Goal: Task Accomplishment & Management: Use online tool/utility

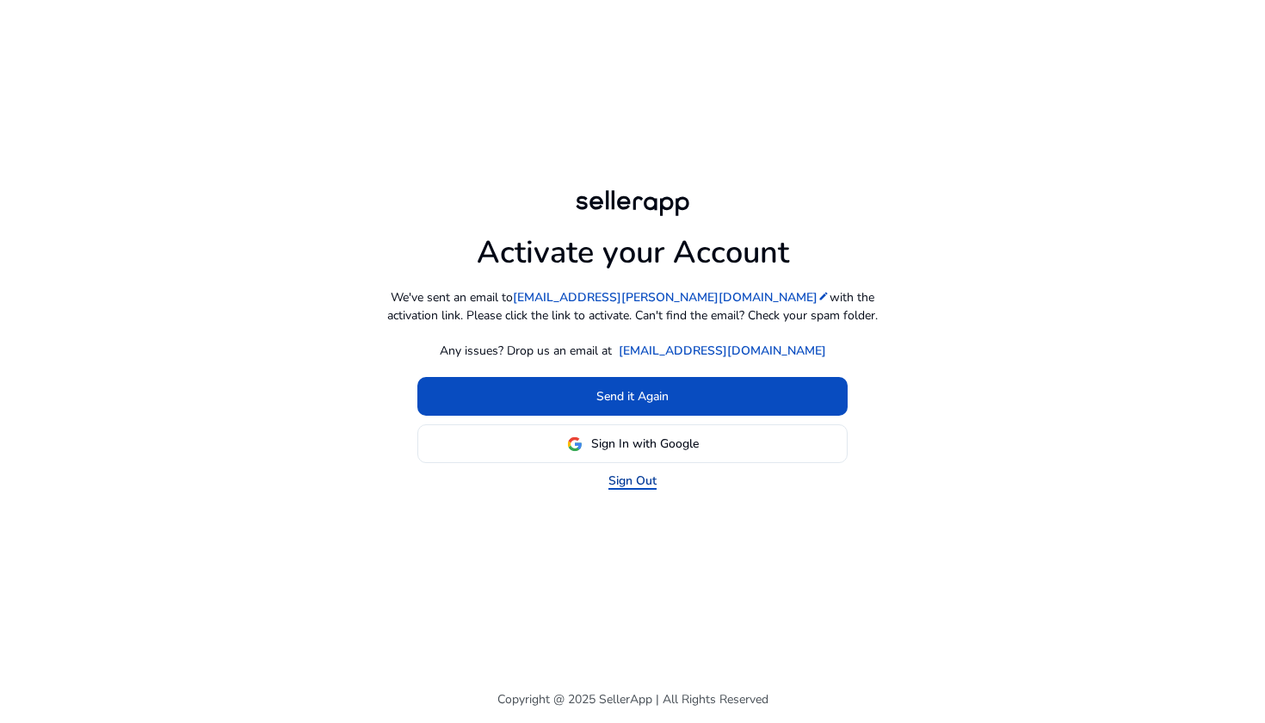
click at [632, 485] on link "Sign Out" at bounding box center [632, 481] width 48 height 18
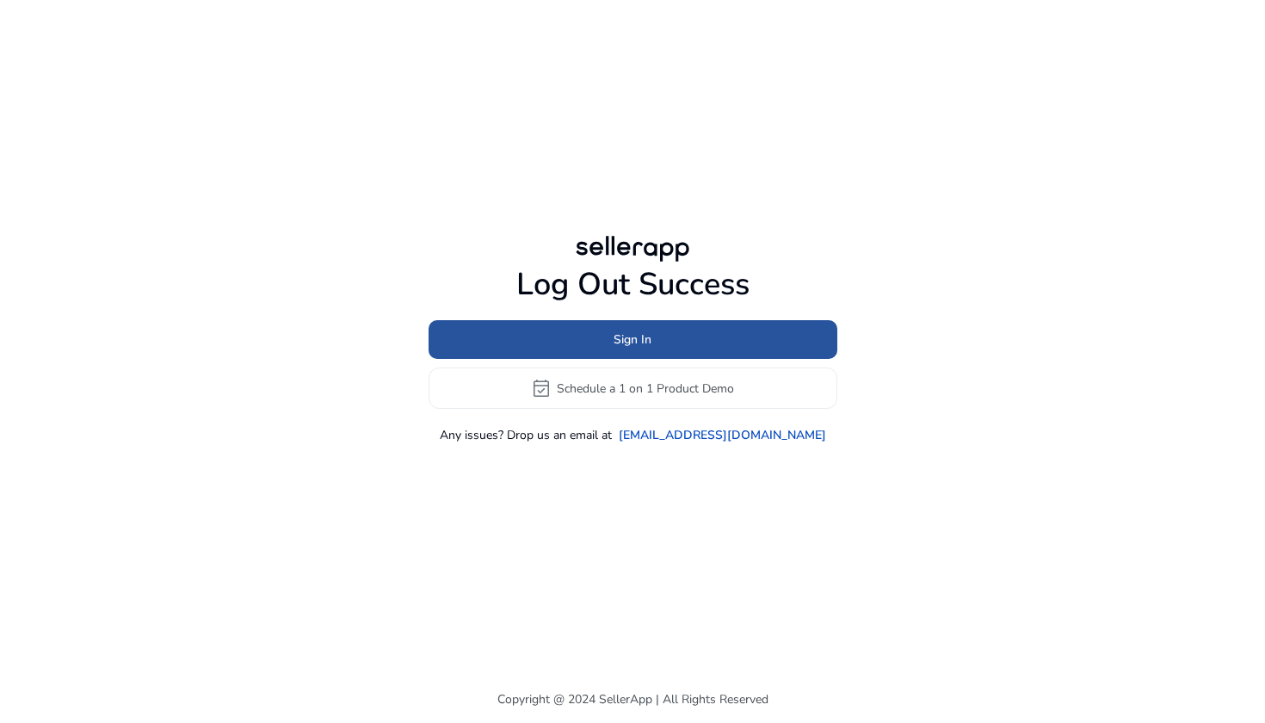
click at [692, 336] on span at bounding box center [632, 339] width 409 height 41
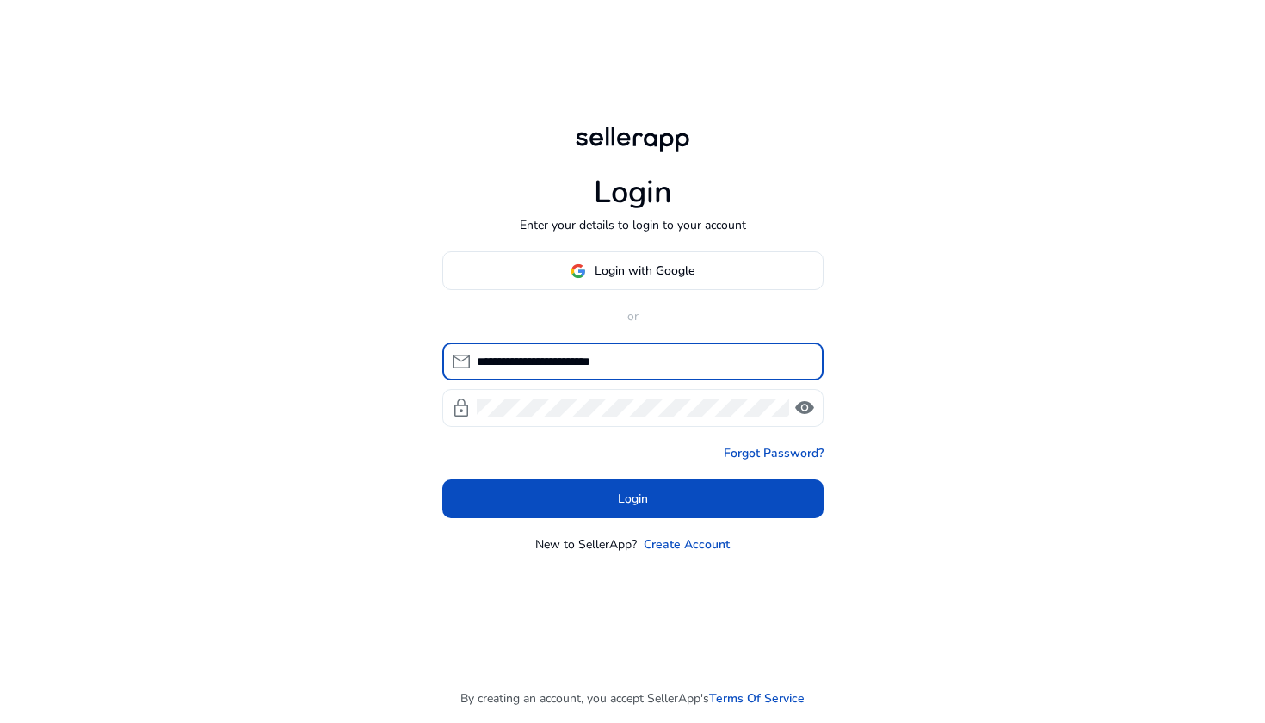
type input "**********"
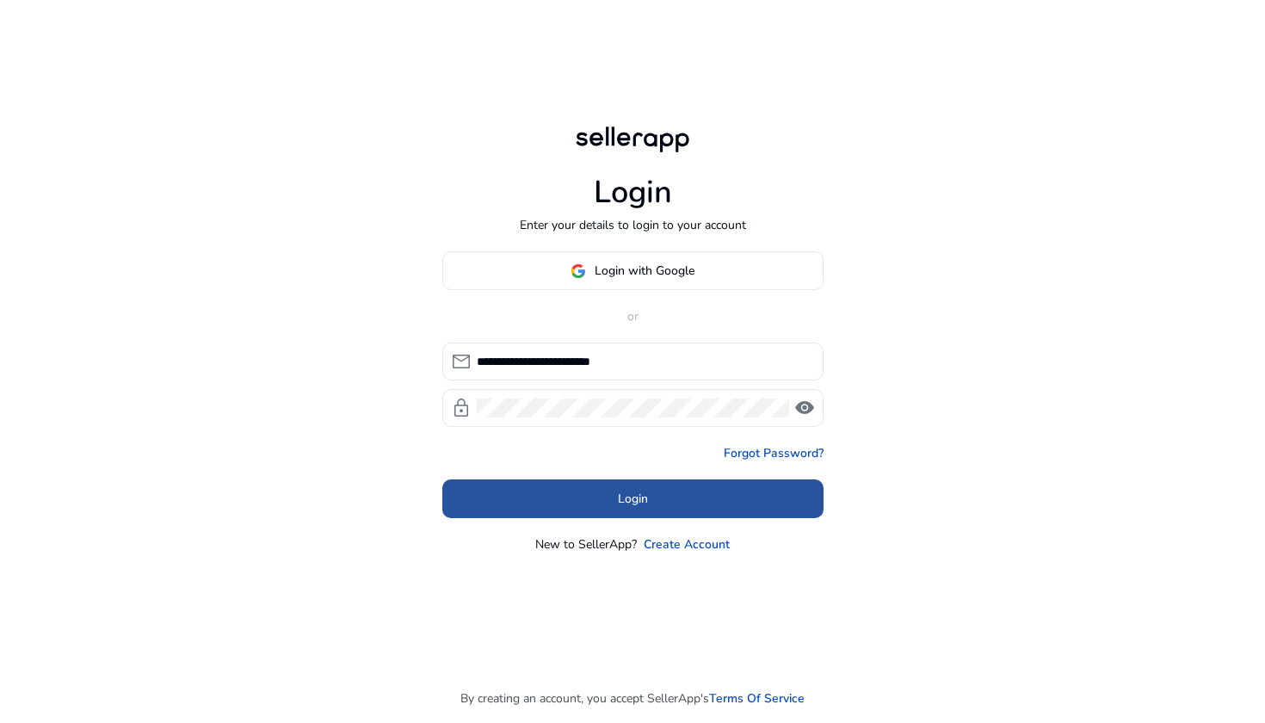
click at [626, 481] on span at bounding box center [632, 498] width 381 height 41
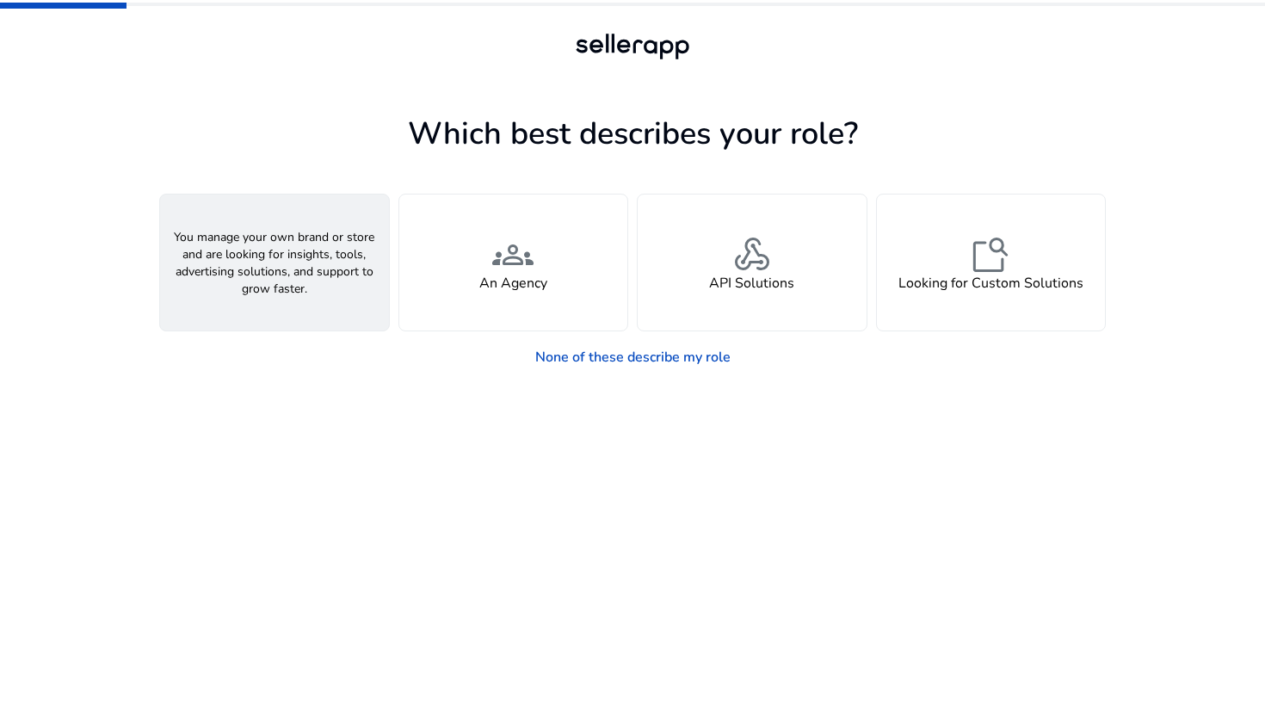
click at [240, 268] on div "person A Seller" at bounding box center [274, 262] width 229 height 136
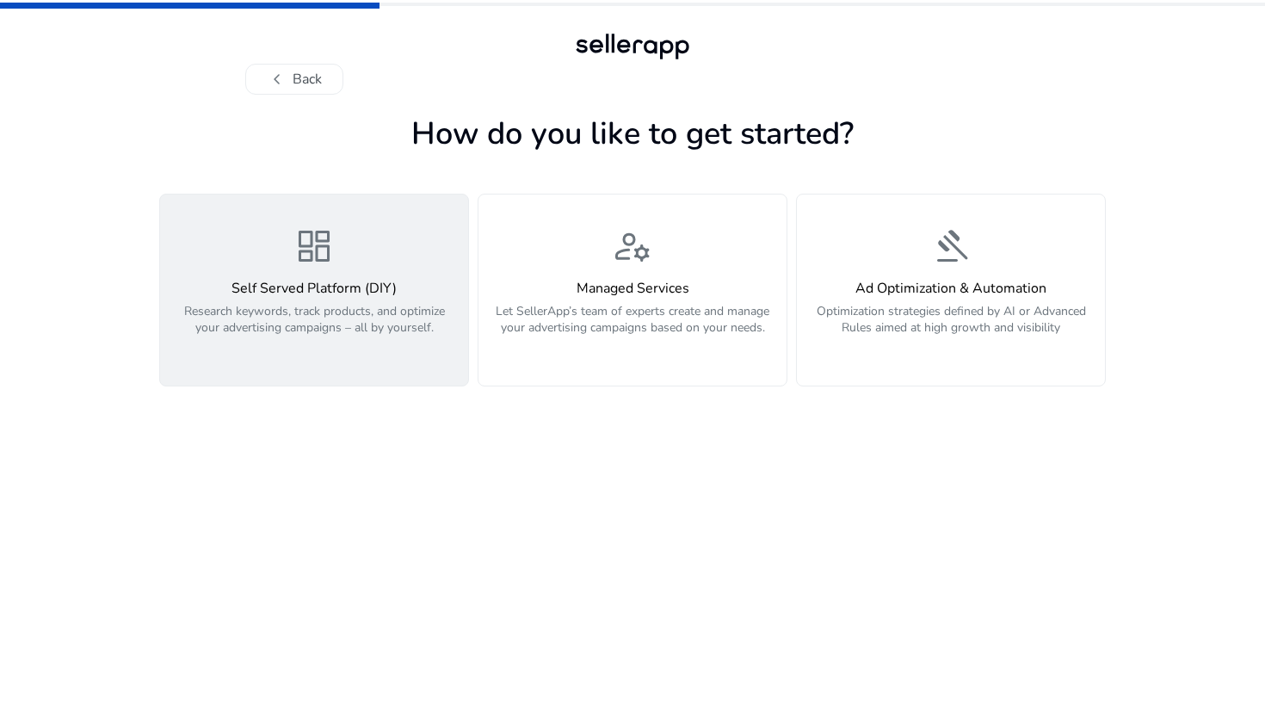
click at [382, 330] on p "Research keywords, track products, and optimize your advertising campaigns – al…" at bounding box center [313, 329] width 287 height 52
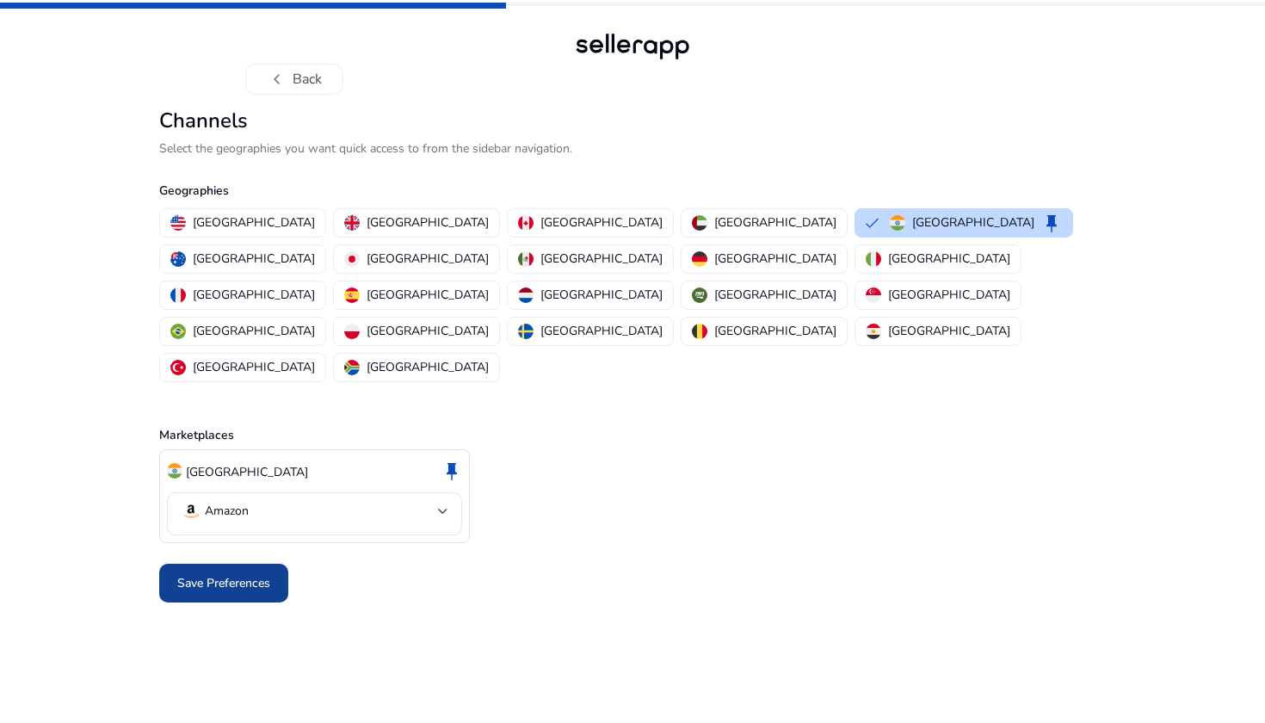
click at [223, 574] on span "Save Preferences" at bounding box center [223, 583] width 93 height 18
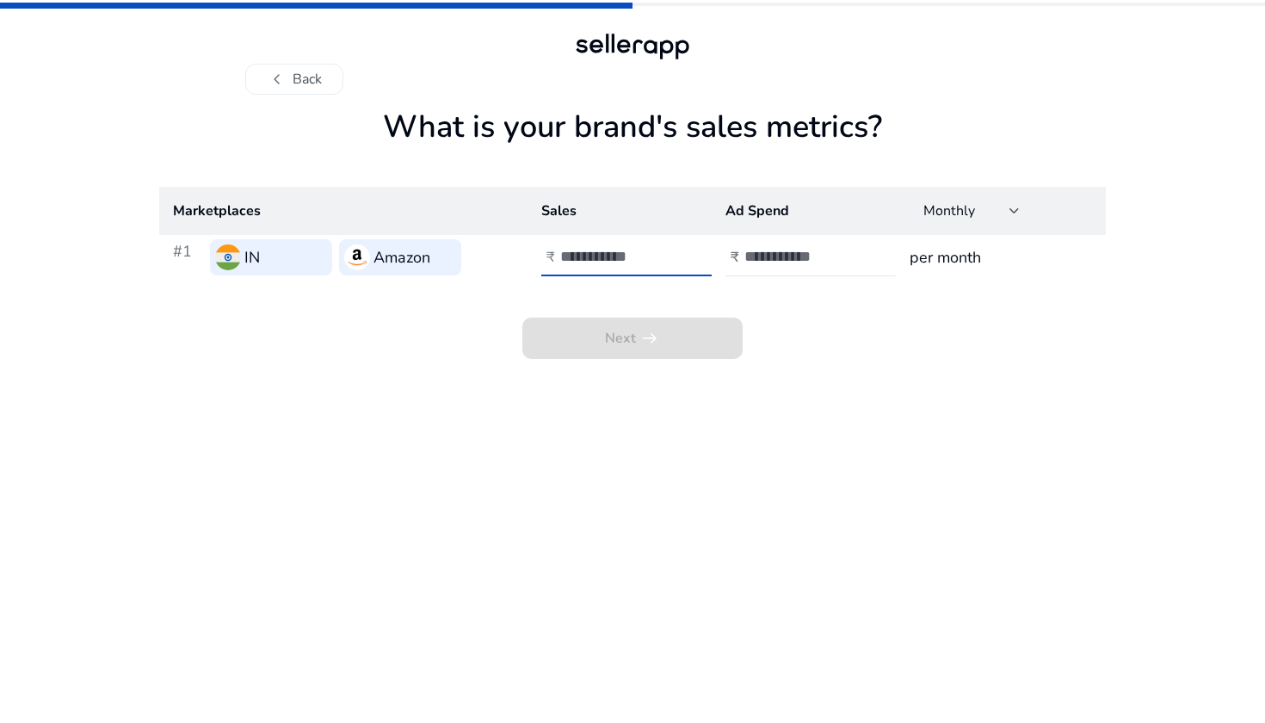
click at [601, 263] on input "number" at bounding box center [618, 256] width 116 height 19
click at [767, 259] on input "number" at bounding box center [802, 256] width 116 height 19
click at [718, 429] on app-sales-metrics "What is your brand's sales metrics? Marketplaces Sales Ad Spend Monthly #1 IN A…" at bounding box center [632, 415] width 946 height 614
click at [615, 255] on input "number" at bounding box center [618, 256] width 116 height 19
type input "*"
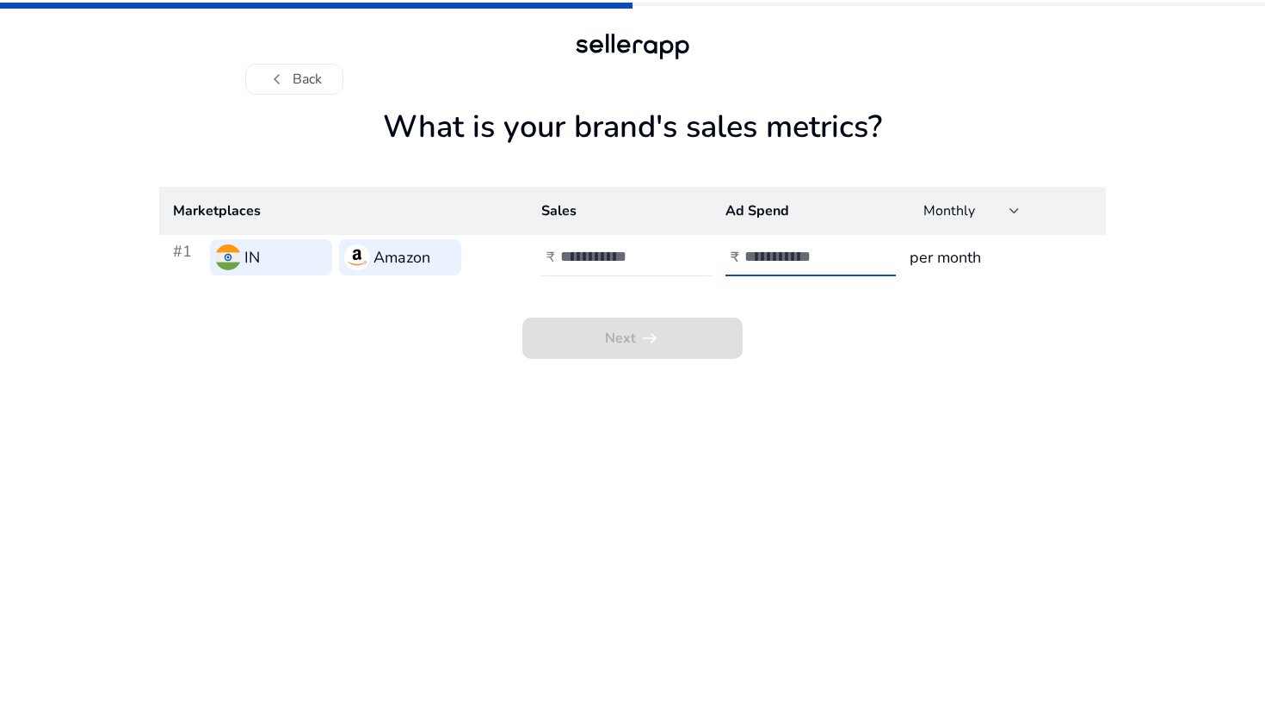
click at [767, 254] on input "number" at bounding box center [802, 256] width 116 height 19
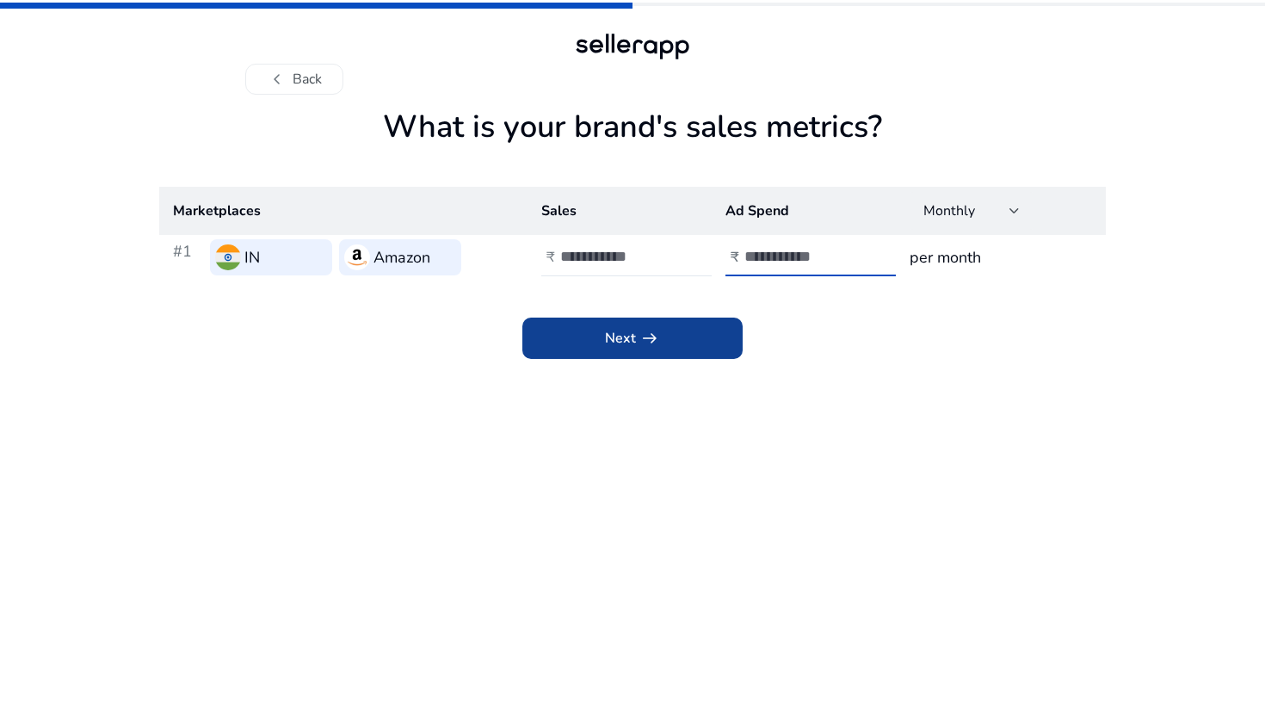
type input "*"
click at [650, 344] on span "arrow_right_alt" at bounding box center [649, 338] width 21 height 21
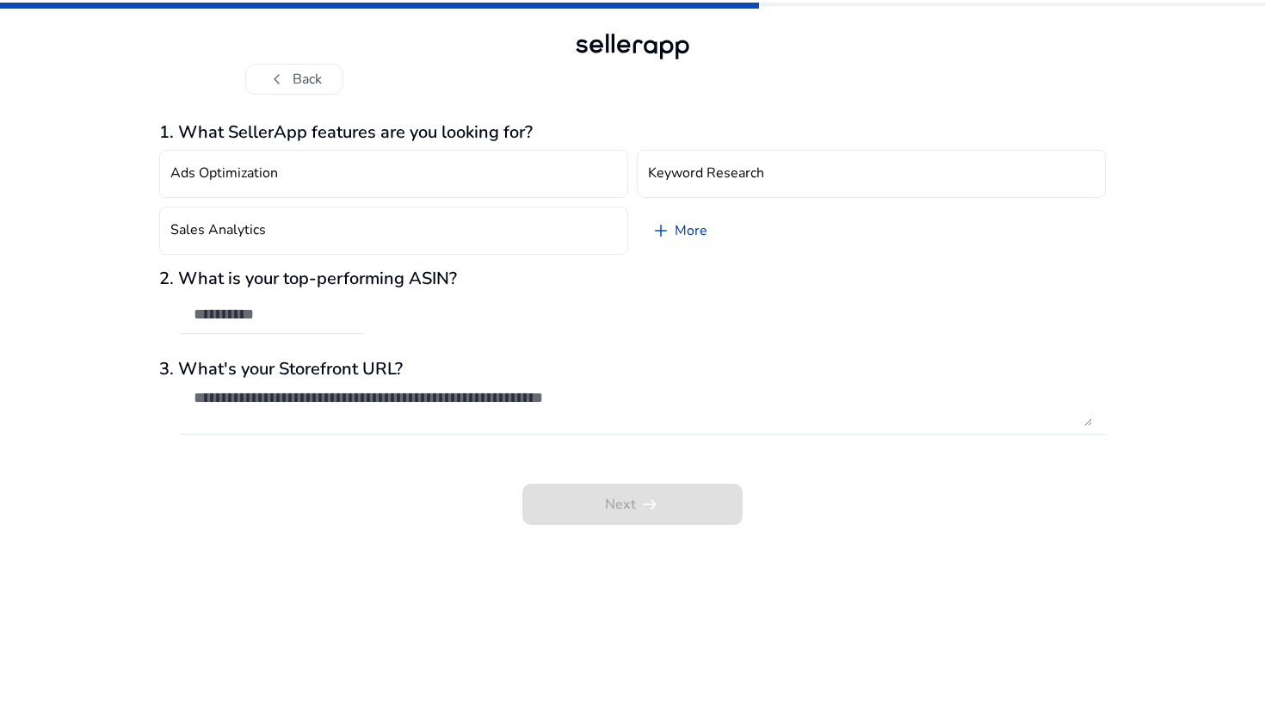
click at [670, 227] on span "add" at bounding box center [660, 230] width 21 height 21
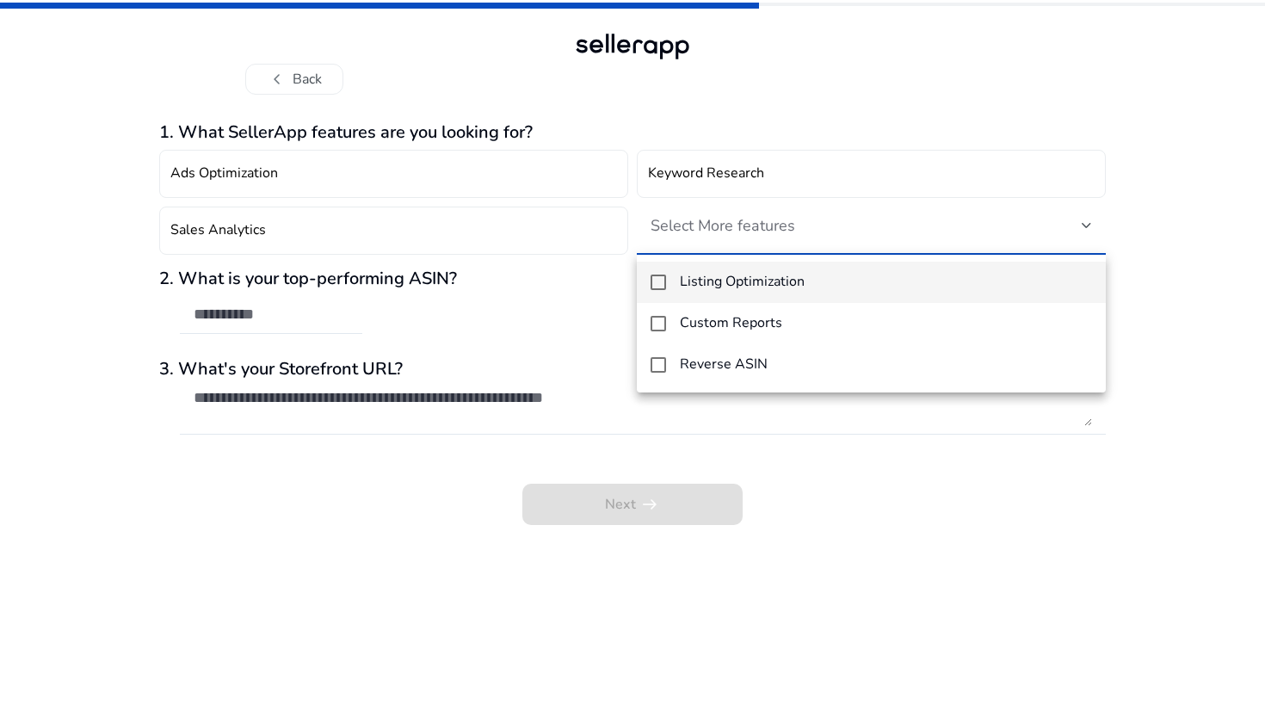
click at [799, 288] on h4 "Listing Optimization" at bounding box center [742, 282] width 125 height 16
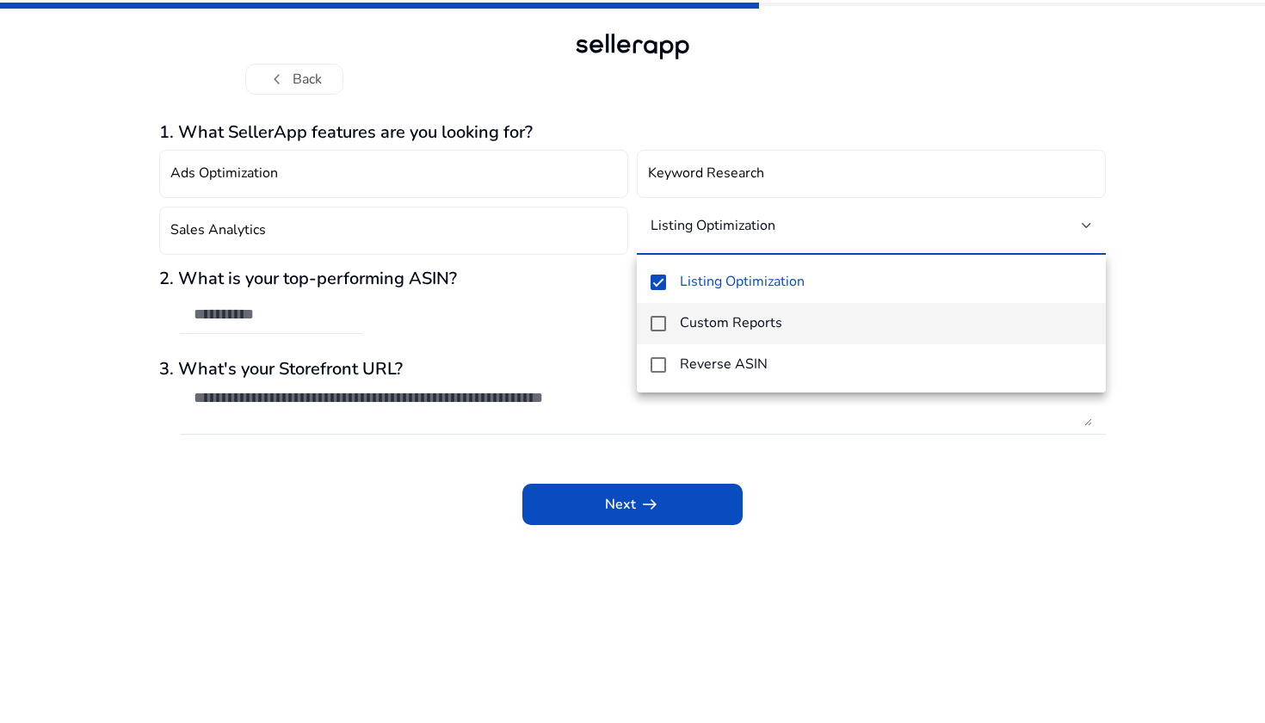
click at [785, 336] on mat-option "Custom Reports" at bounding box center [871, 323] width 469 height 41
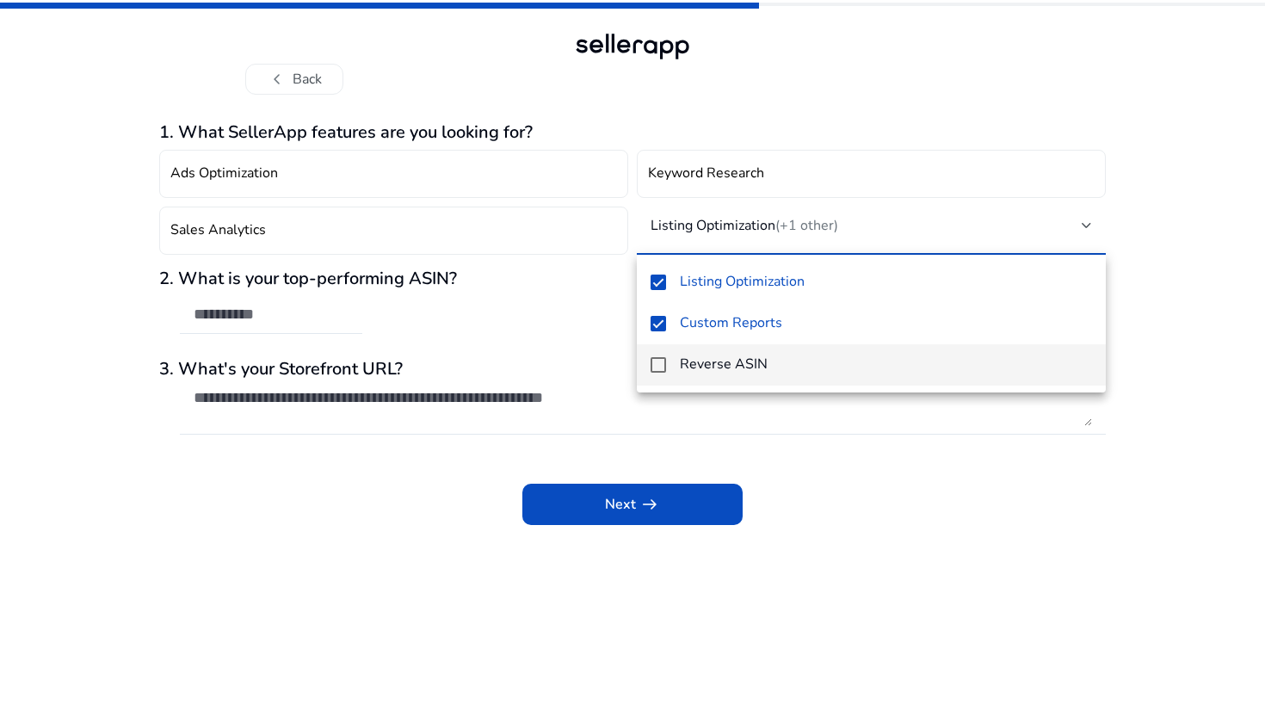
click at [767, 371] on span "Reverse ASIN" at bounding box center [886, 364] width 412 height 16
click at [292, 311] on div at bounding box center [632, 361] width 1265 height 723
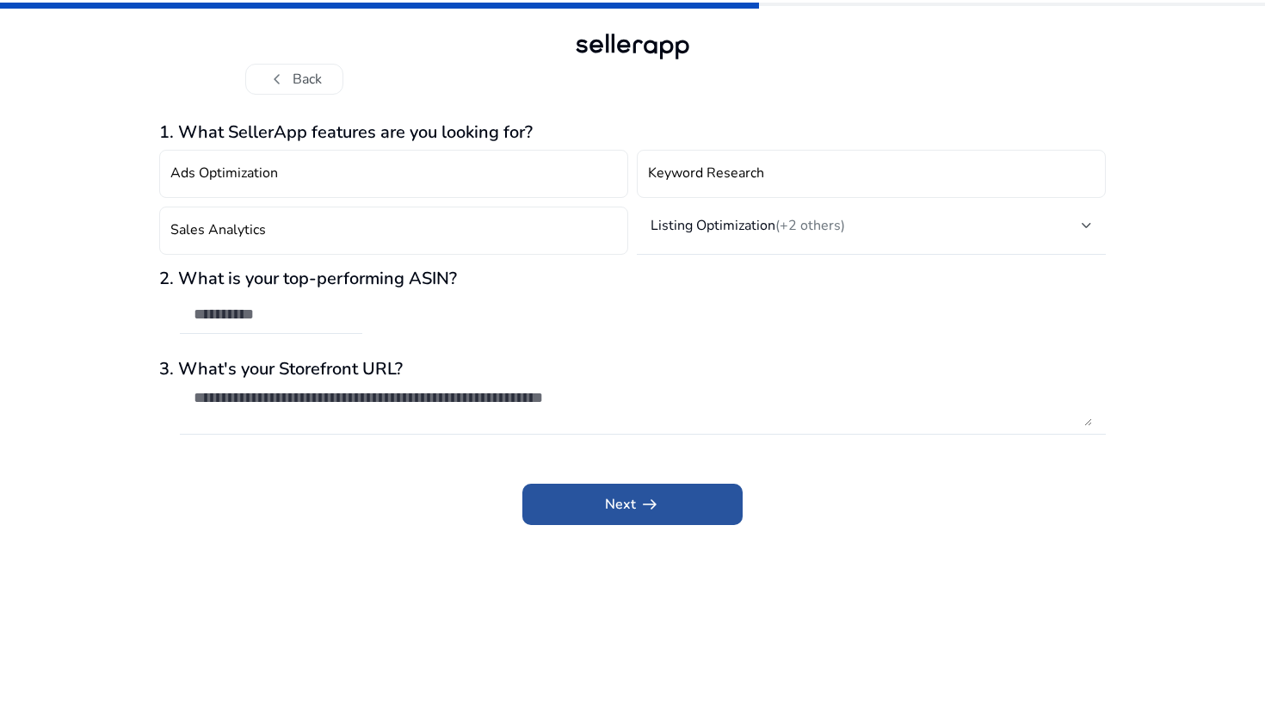
click at [640, 515] on span "arrow_right_alt" at bounding box center [649, 504] width 21 height 21
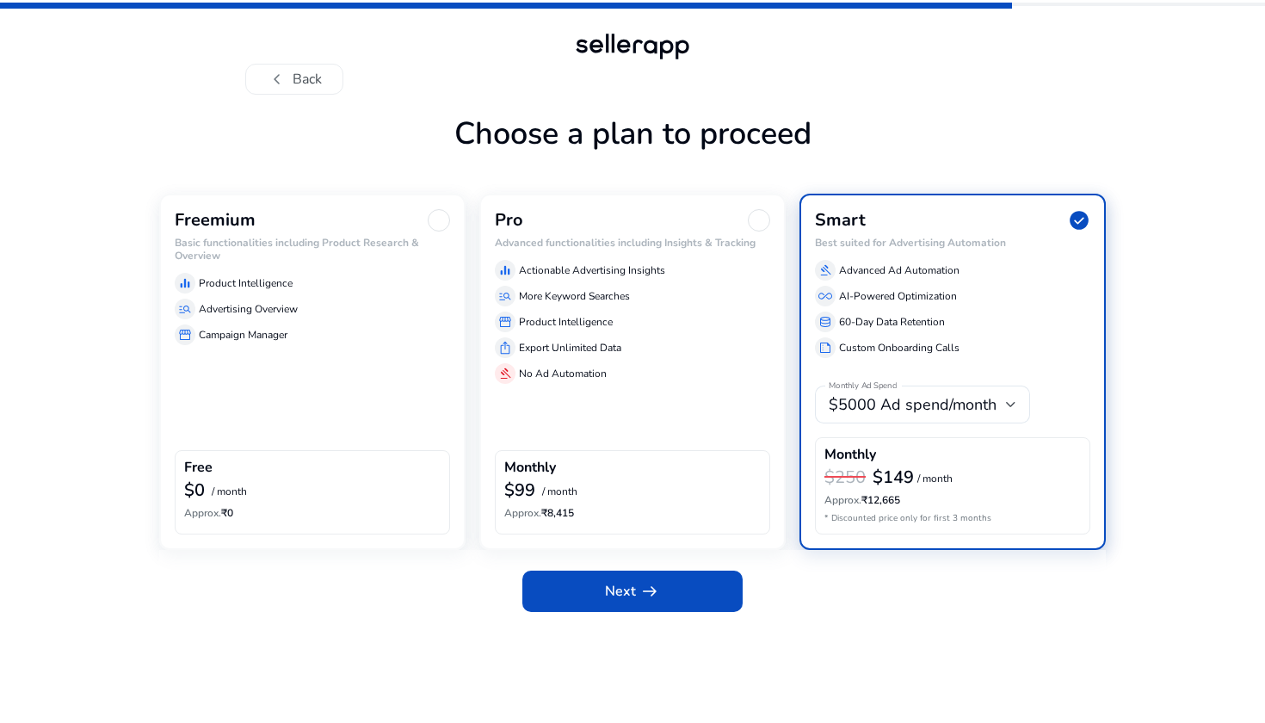
click at [400, 252] on h6 "Basic functionalities including Product Research & Overview" at bounding box center [312, 249] width 275 height 25
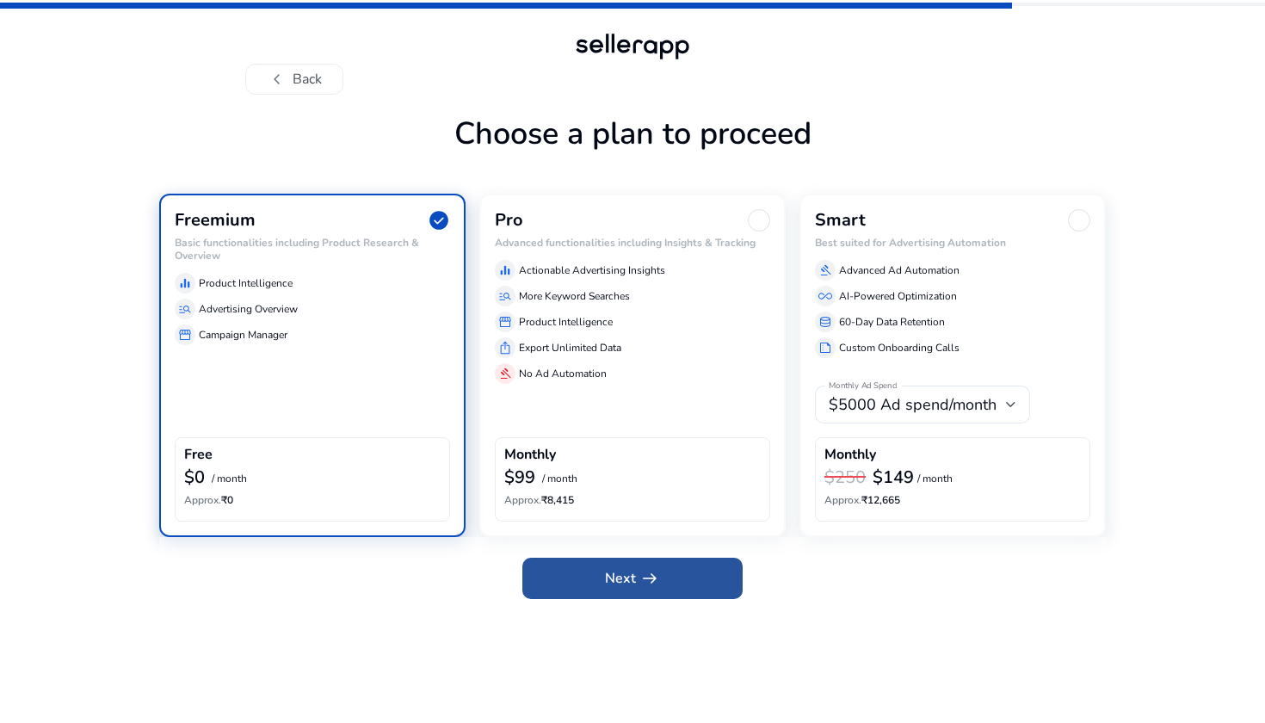
click at [644, 576] on span "arrow_right_alt" at bounding box center [649, 578] width 21 height 21
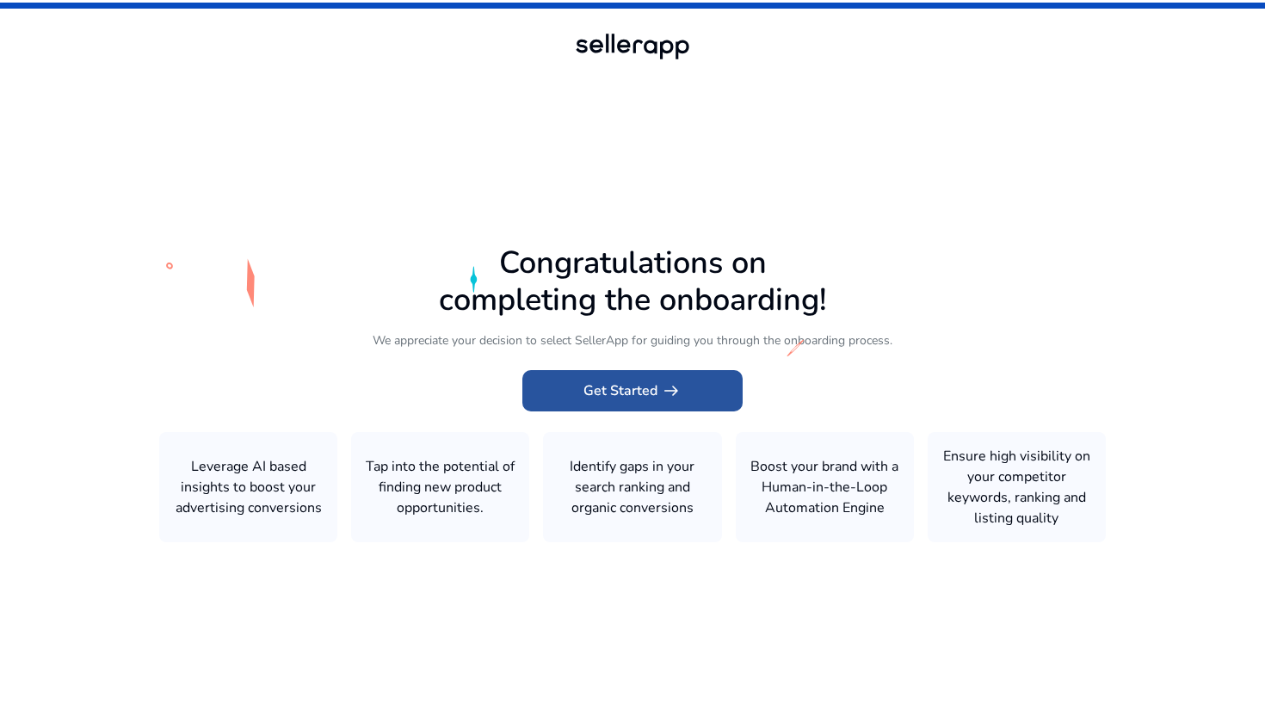
click at [681, 389] on span "arrow_right_alt" at bounding box center [671, 390] width 21 height 21
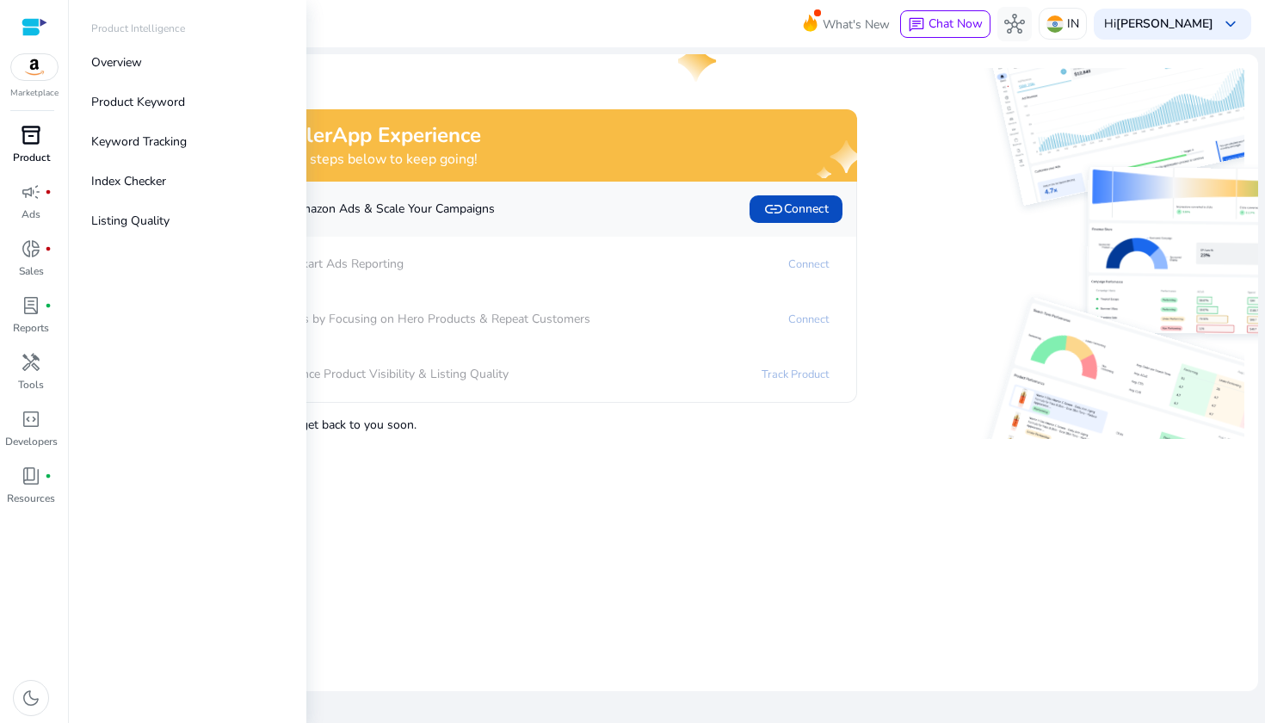
click at [41, 151] on p "Product" at bounding box center [31, 157] width 37 height 15
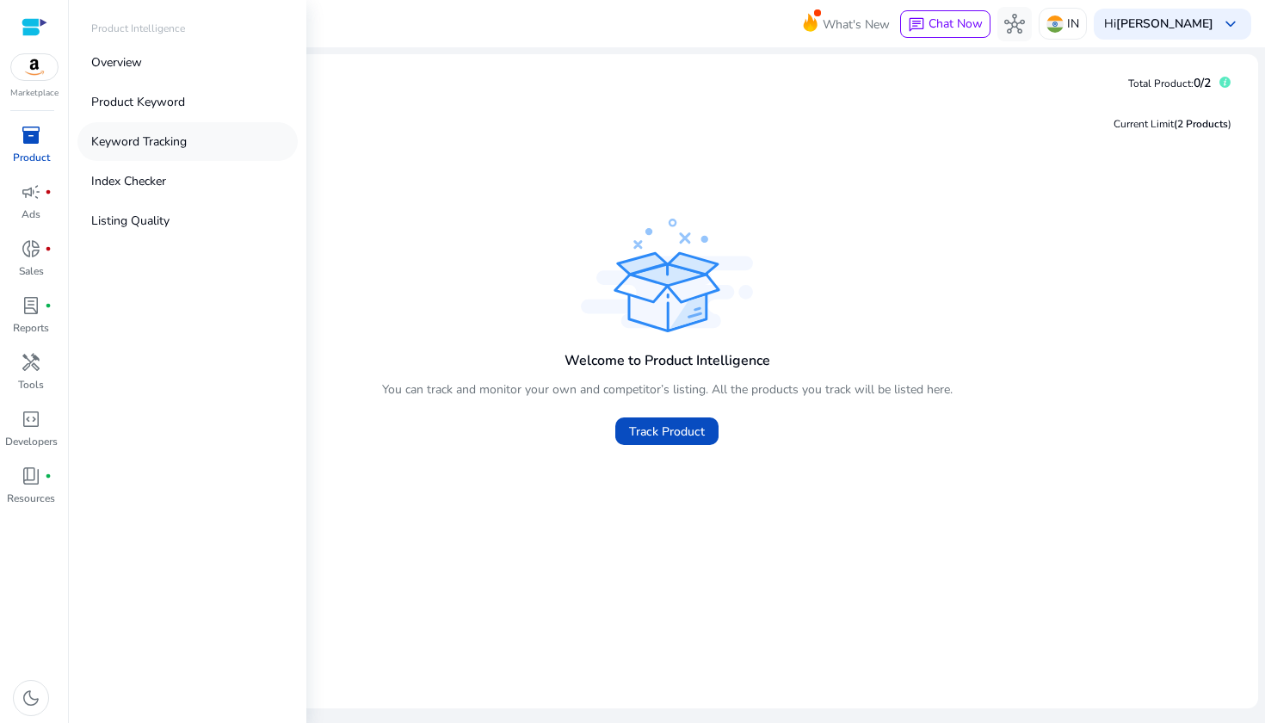
click at [183, 138] on p "Keyword Tracking" at bounding box center [139, 142] width 96 height 18
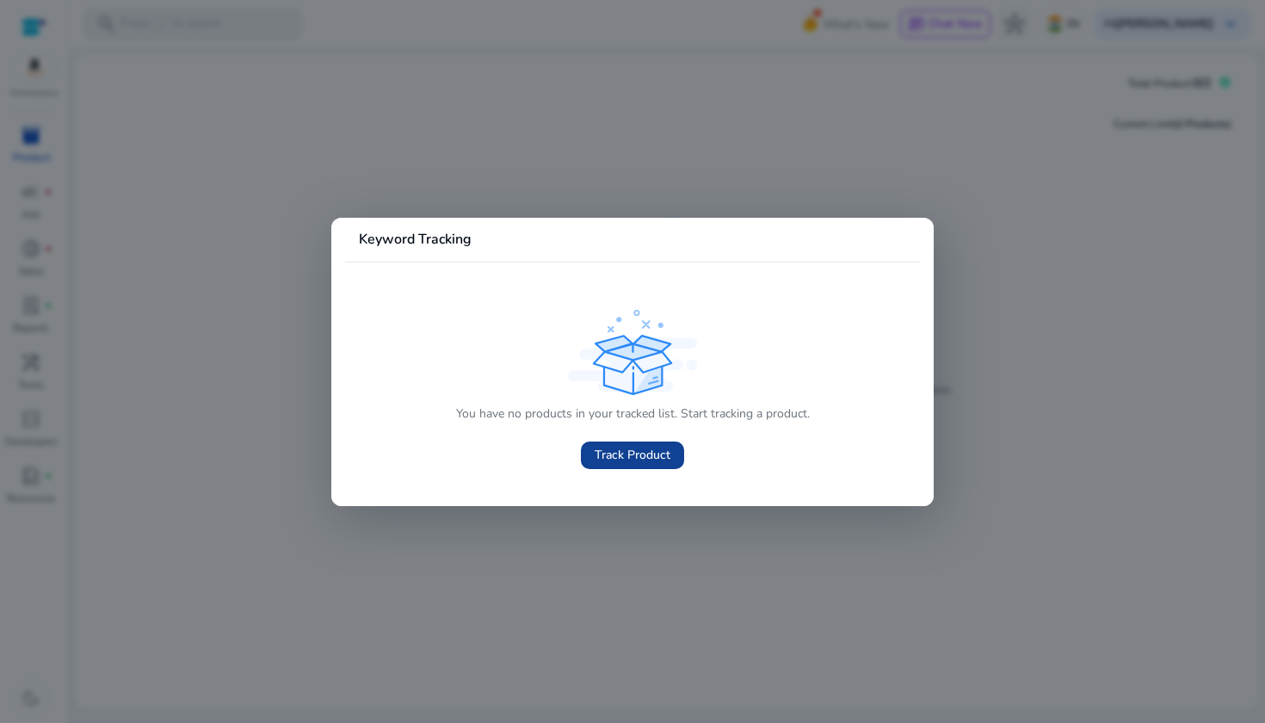
click at [607, 456] on span "Track Product" at bounding box center [633, 455] width 76 height 18
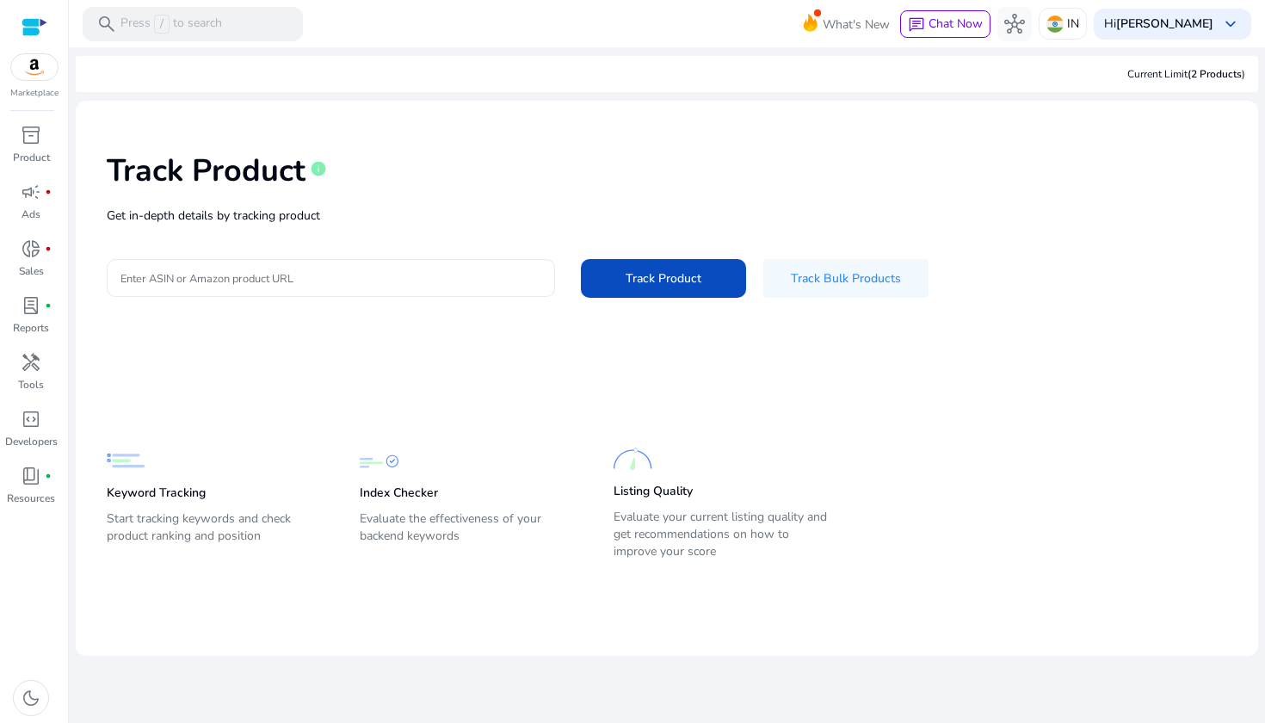
click at [176, 276] on input "Enter ASIN or Amazon product URL" at bounding box center [330, 277] width 421 height 19
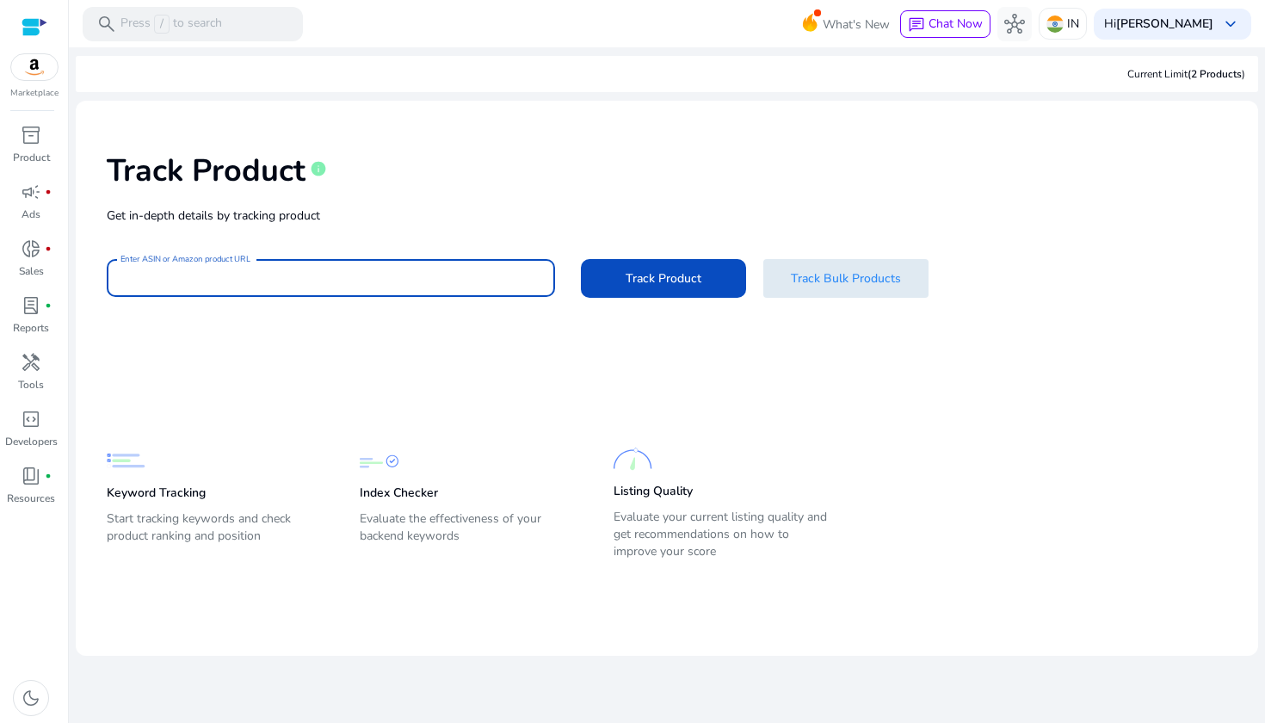
click at [890, 264] on span at bounding box center [845, 277] width 165 height 41
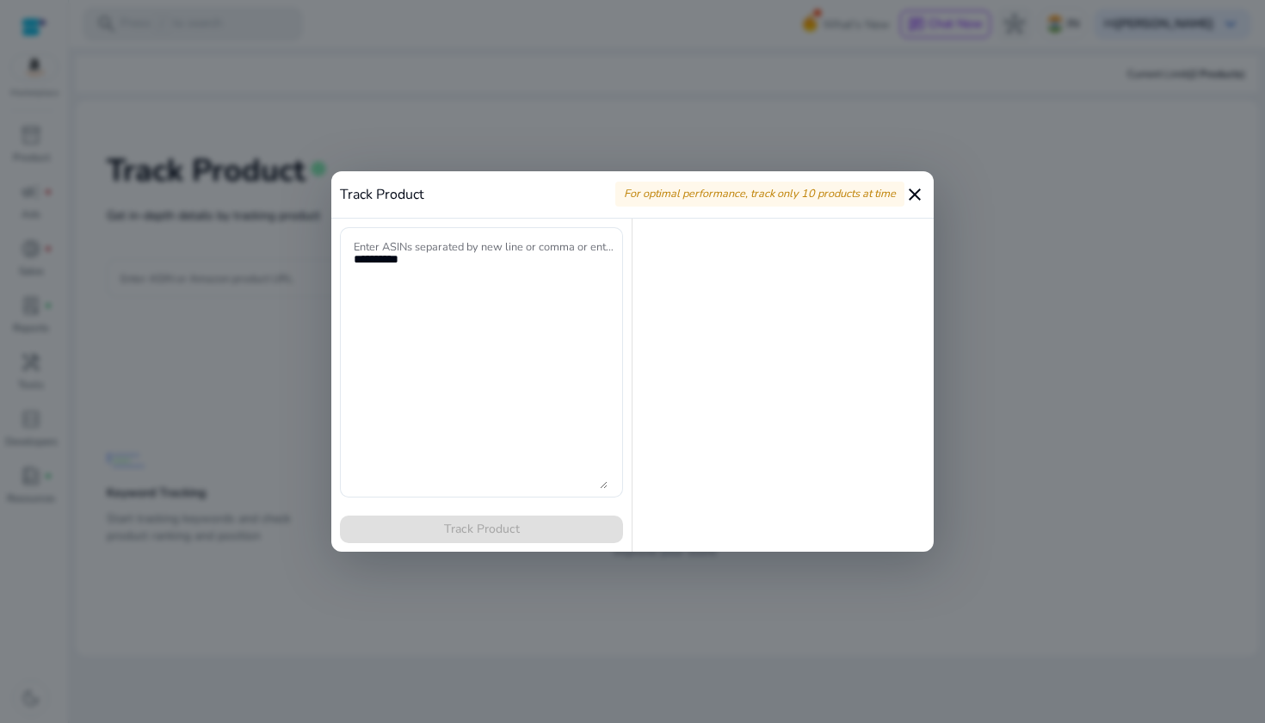
click at [917, 192] on mat-icon "close" at bounding box center [914, 194] width 21 height 21
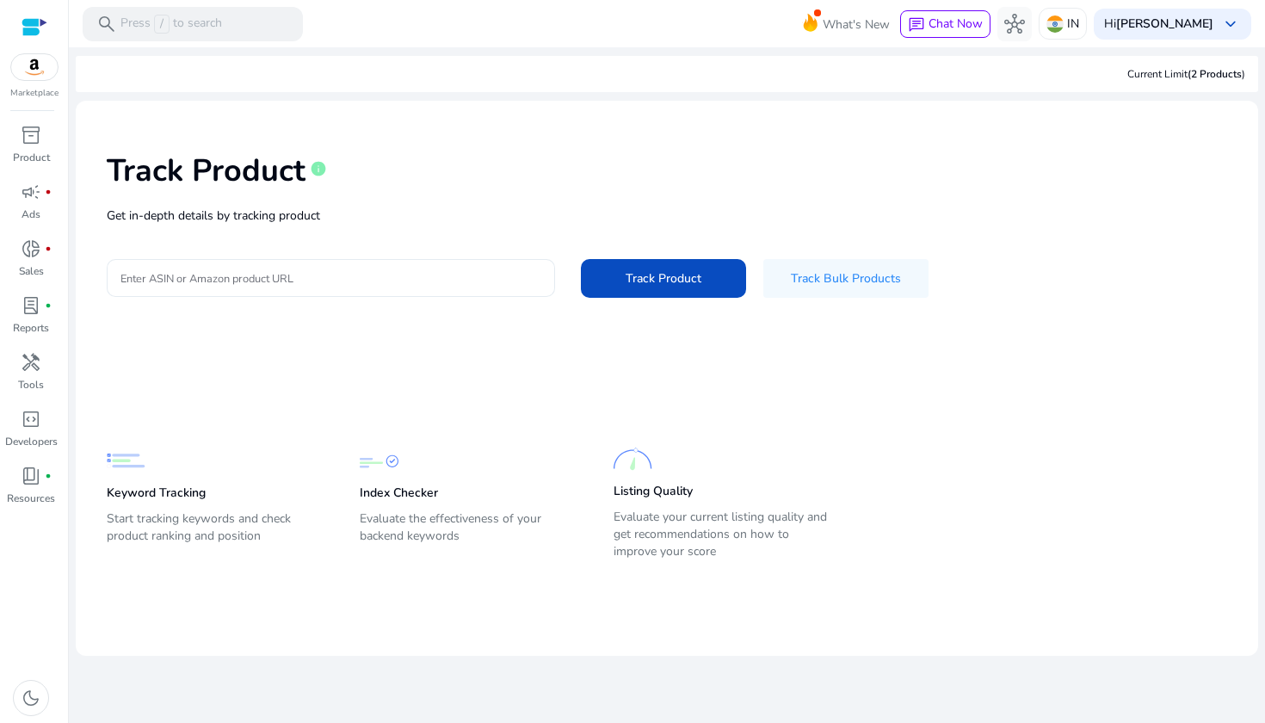
click at [414, 285] on input "Enter ASIN or Amazon product URL" at bounding box center [330, 277] width 421 height 19
click at [26, 145] on span "inventory_2" at bounding box center [31, 135] width 21 height 21
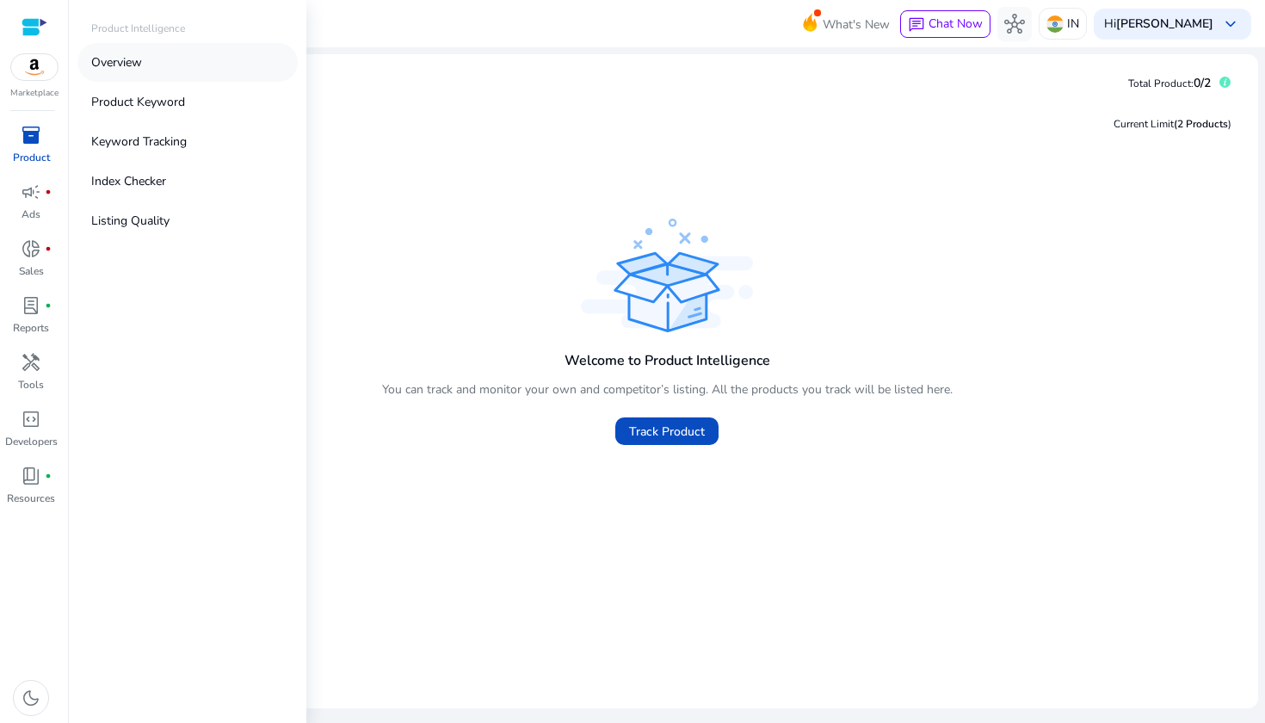
click at [164, 64] on link "Overview" at bounding box center [187, 62] width 220 height 39
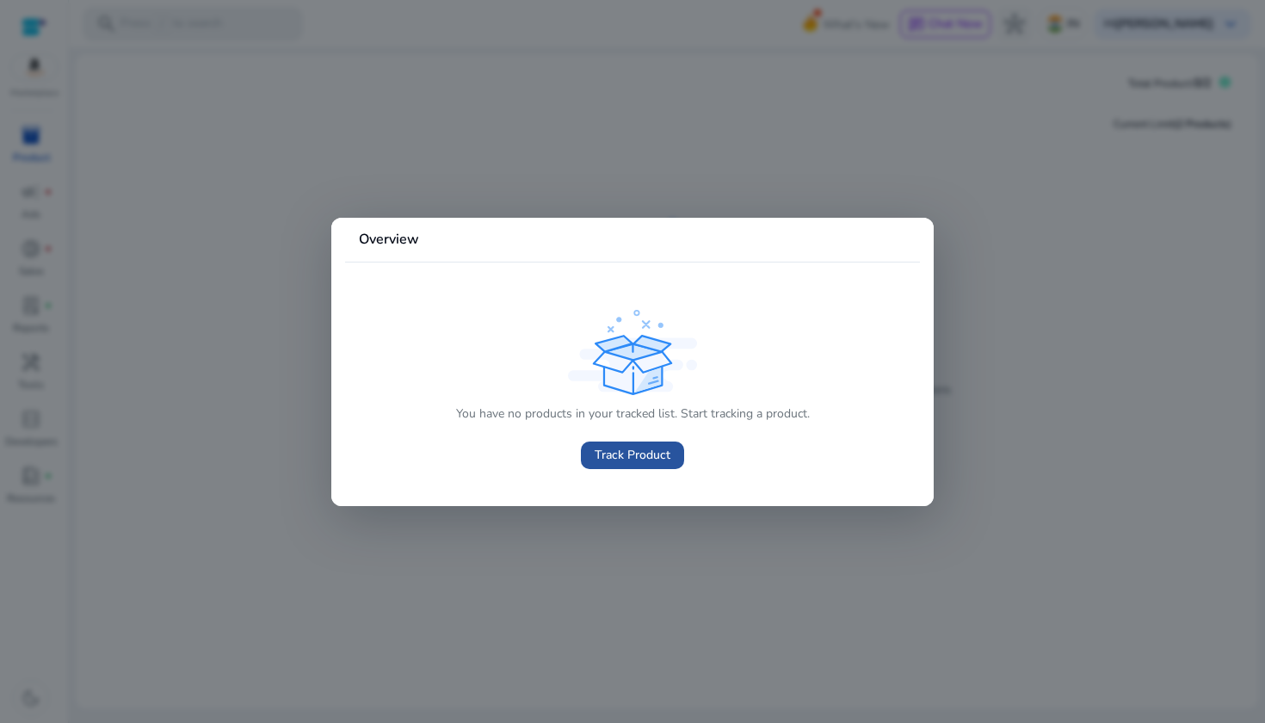
click at [654, 449] on span "Track Product" at bounding box center [633, 455] width 76 height 18
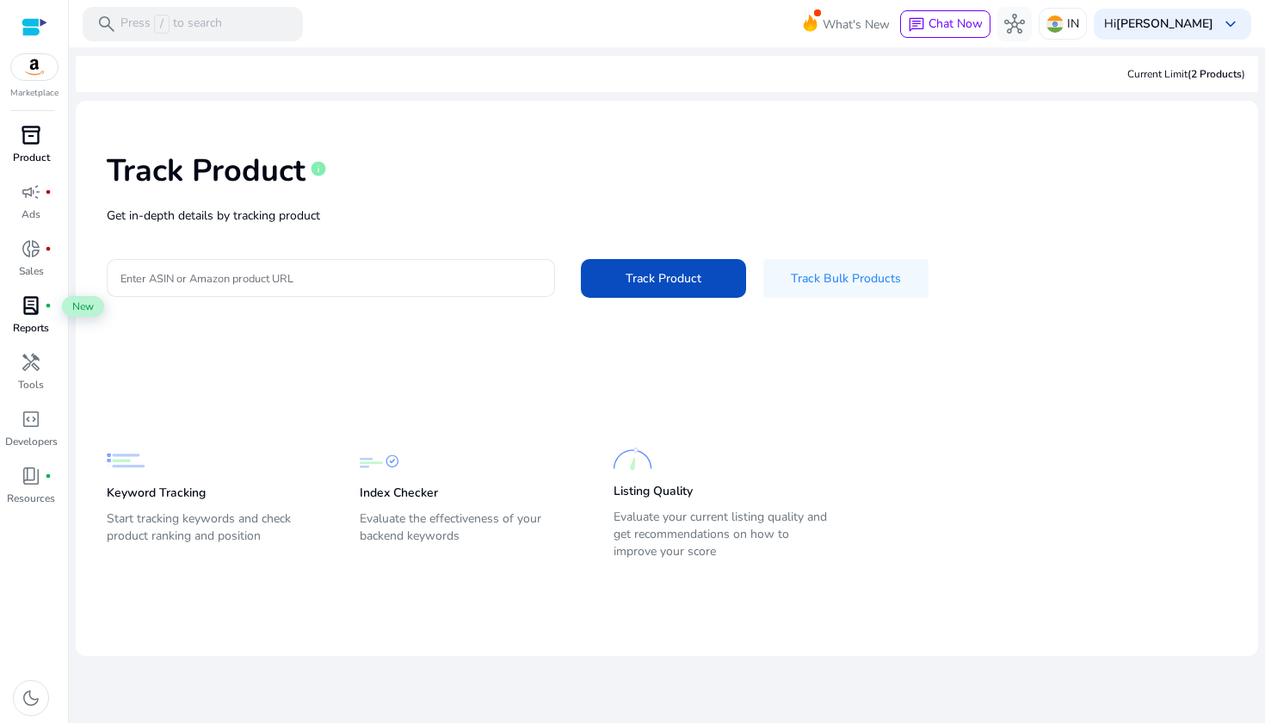
click at [41, 307] on span "lab_profile" at bounding box center [31, 305] width 21 height 21
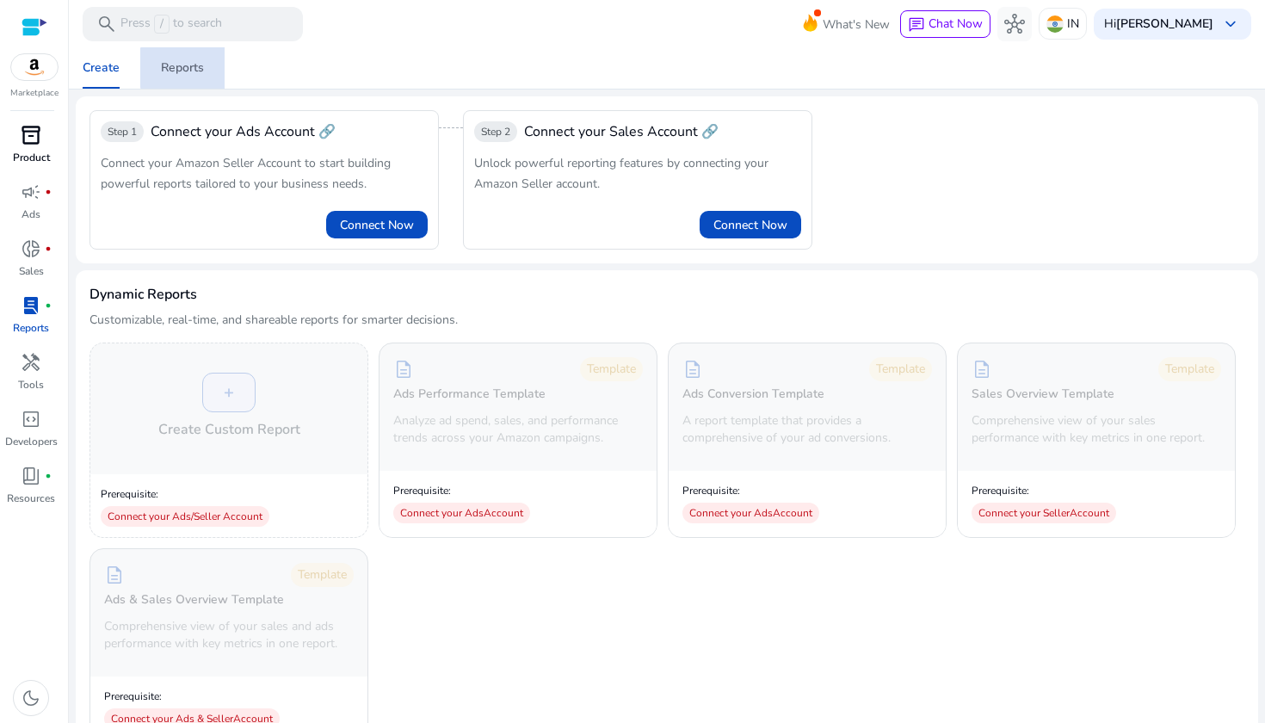
click at [193, 68] on div "Reports" at bounding box center [182, 68] width 43 height 12
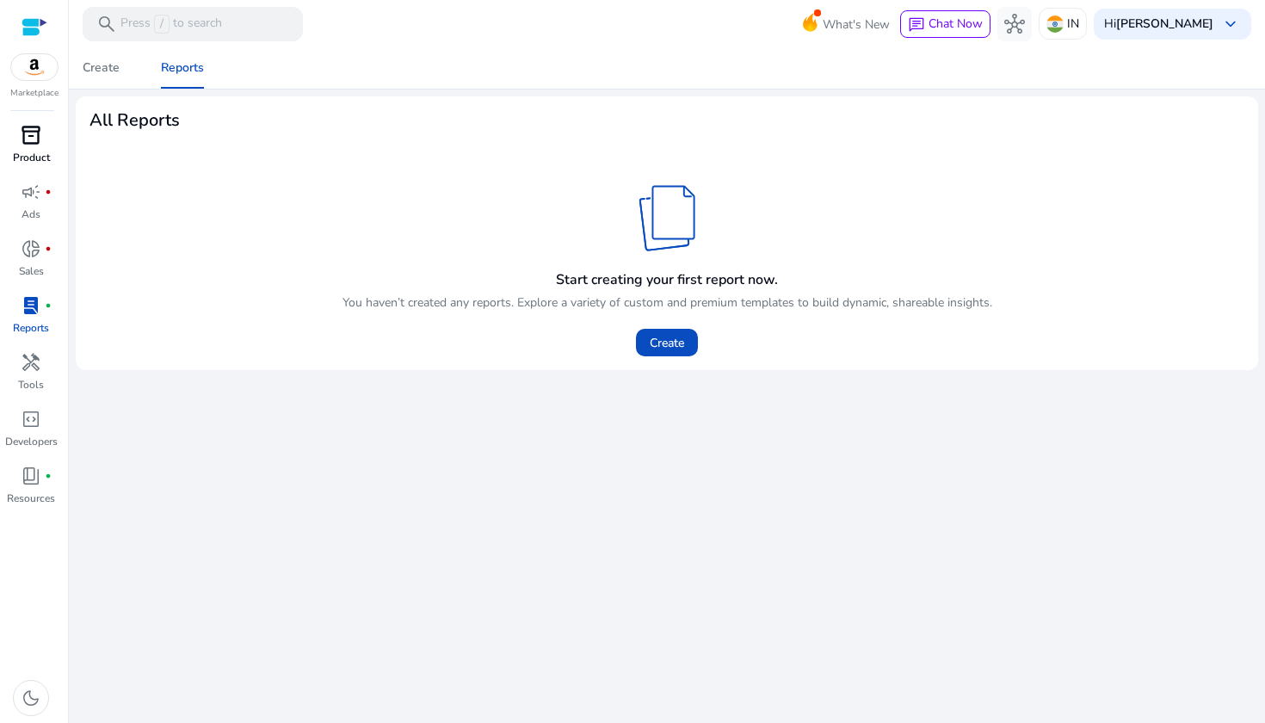
click at [51, 130] on div "inventory_2" at bounding box center [31, 135] width 48 height 28
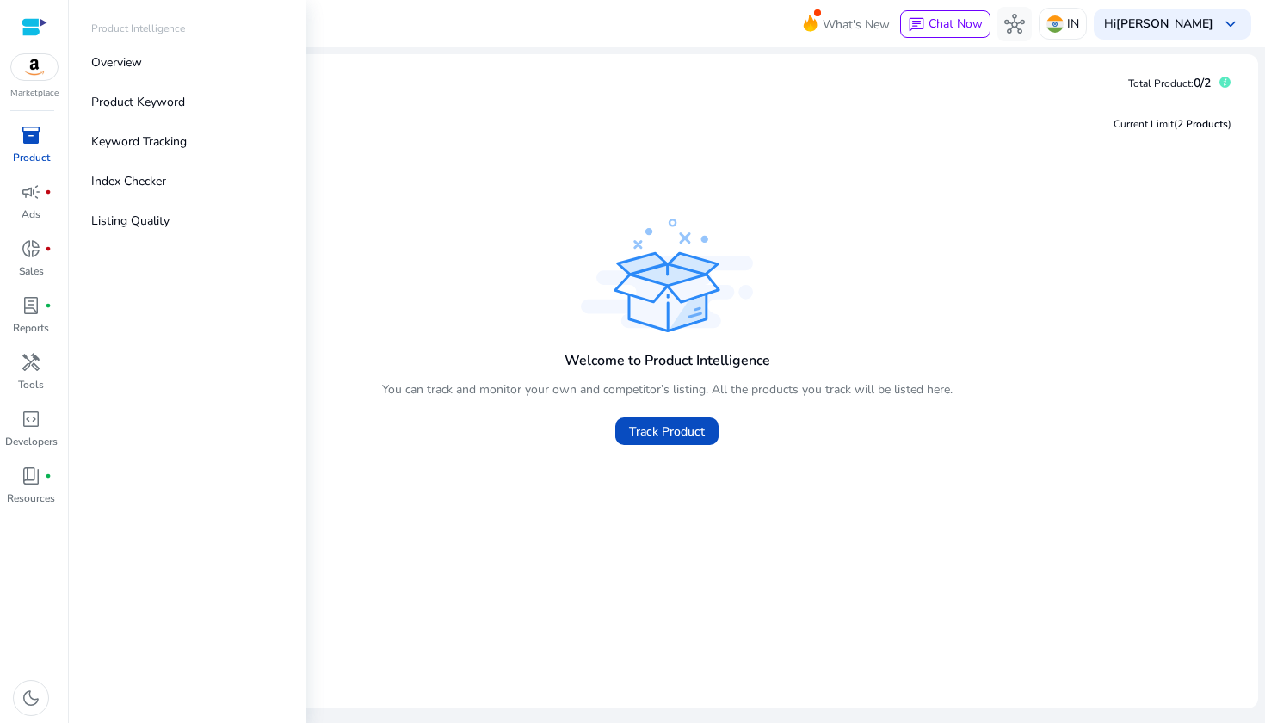
click at [36, 141] on span "inventory_2" at bounding box center [31, 135] width 21 height 21
click at [148, 104] on p "Product Keyword" at bounding box center [138, 102] width 94 height 18
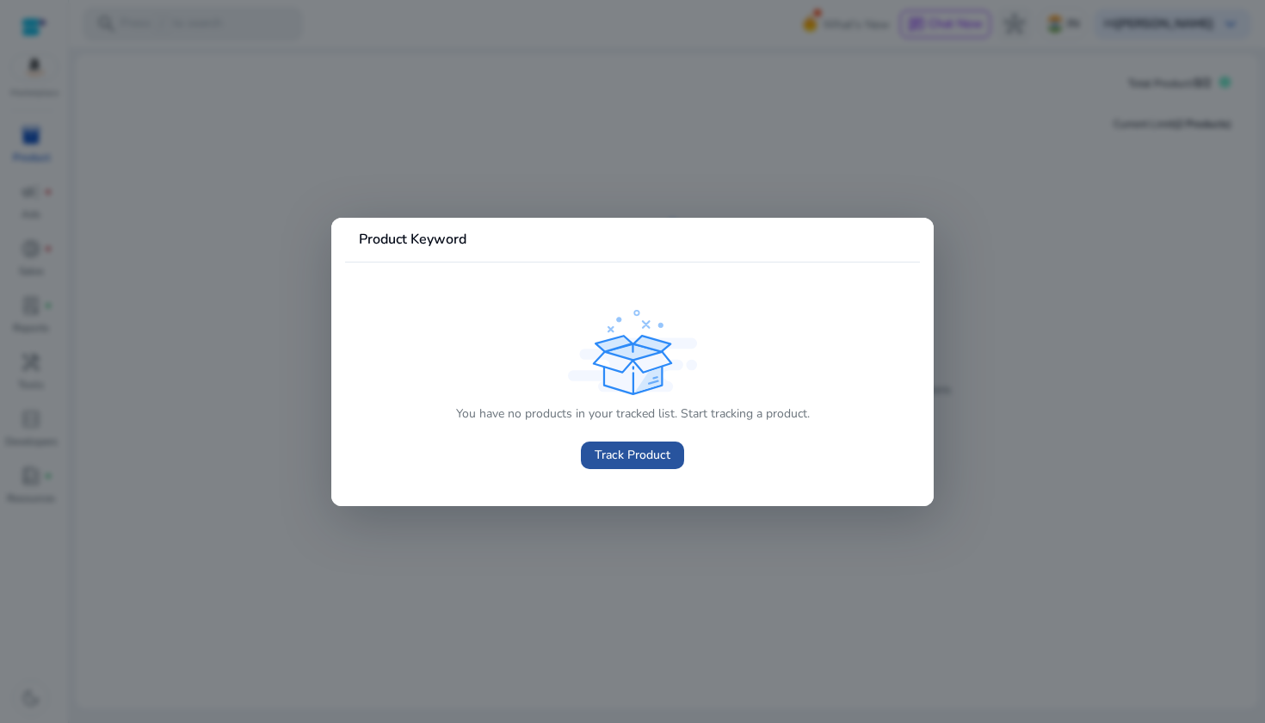
click at [606, 451] on span "Track Product" at bounding box center [633, 455] width 76 height 18
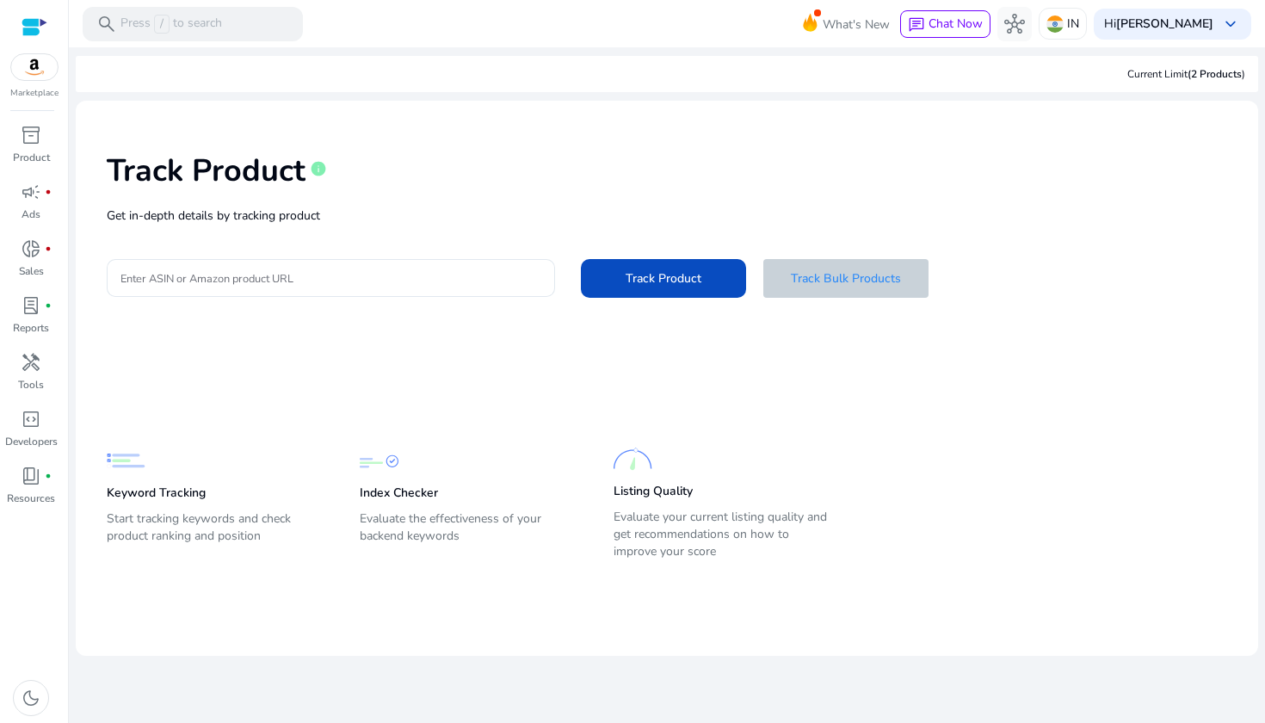
click at [838, 262] on span at bounding box center [845, 277] width 165 height 41
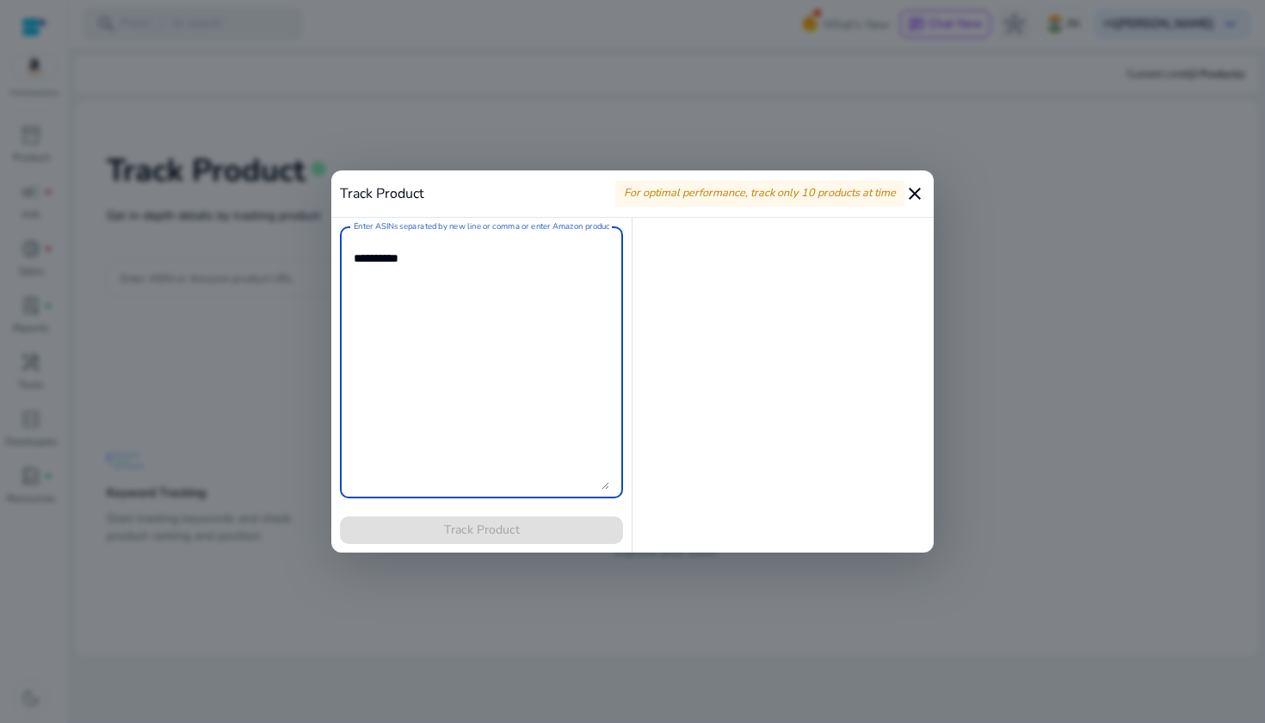
click at [915, 192] on mat-icon "close" at bounding box center [914, 193] width 21 height 21
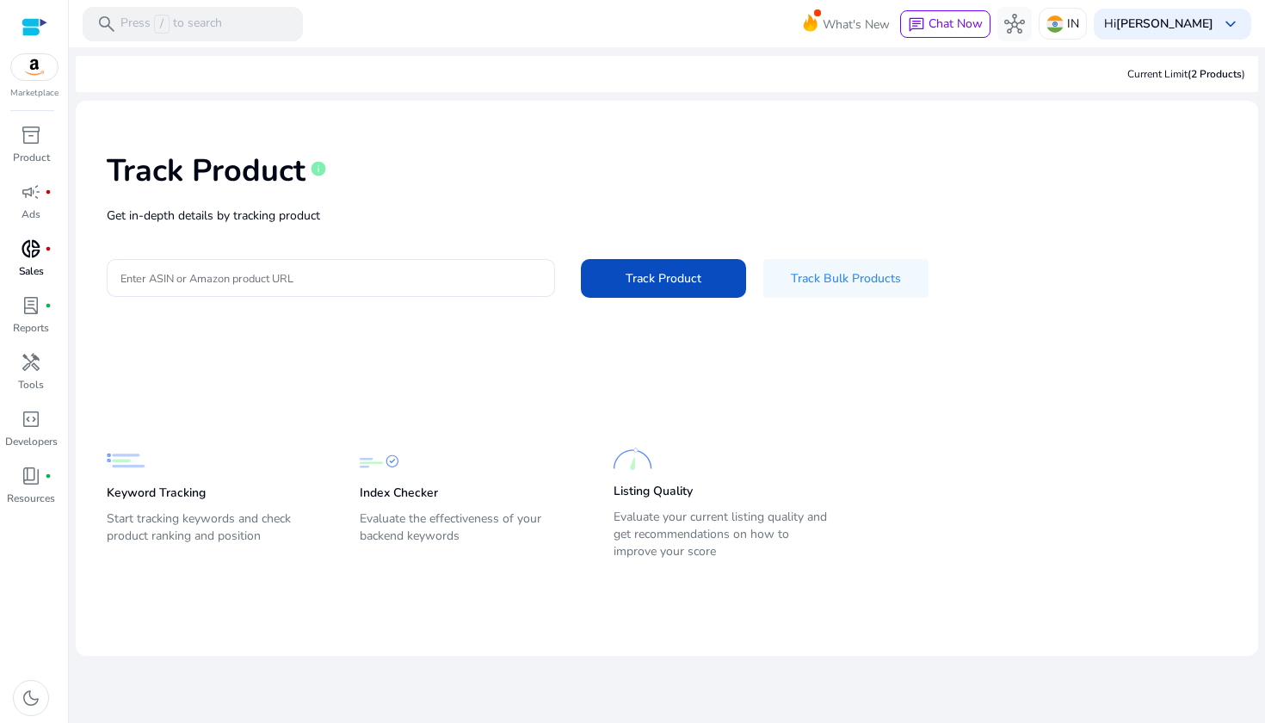
click at [33, 261] on div "donut_small fiber_manual_record" at bounding box center [31, 249] width 48 height 28
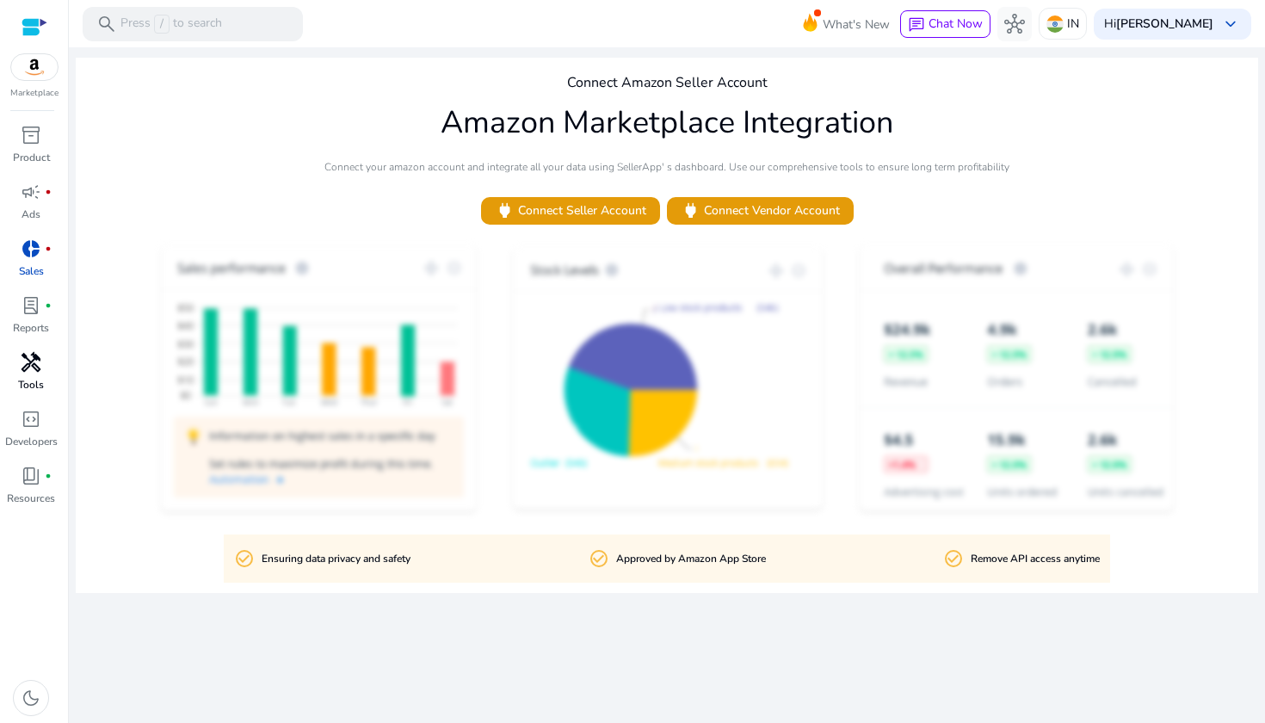
click at [41, 373] on span "handyman" at bounding box center [31, 362] width 21 height 21
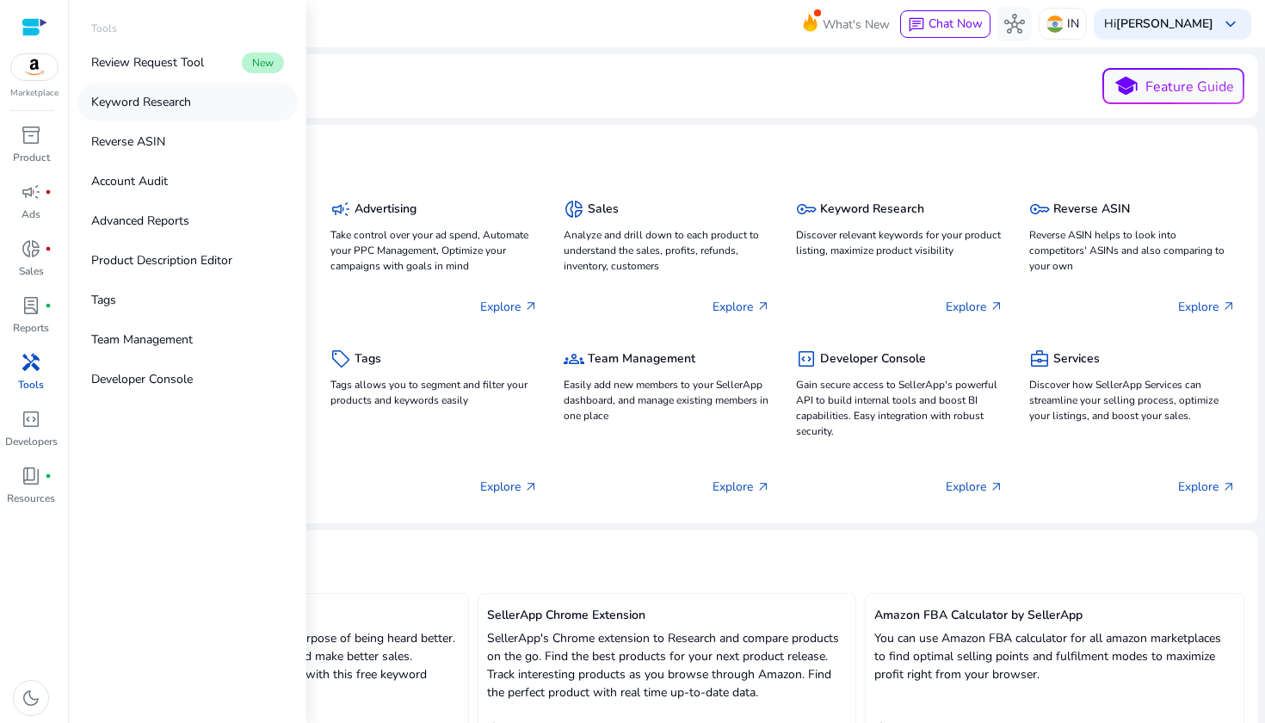
click at [176, 102] on p "Keyword Research" at bounding box center [141, 102] width 100 height 18
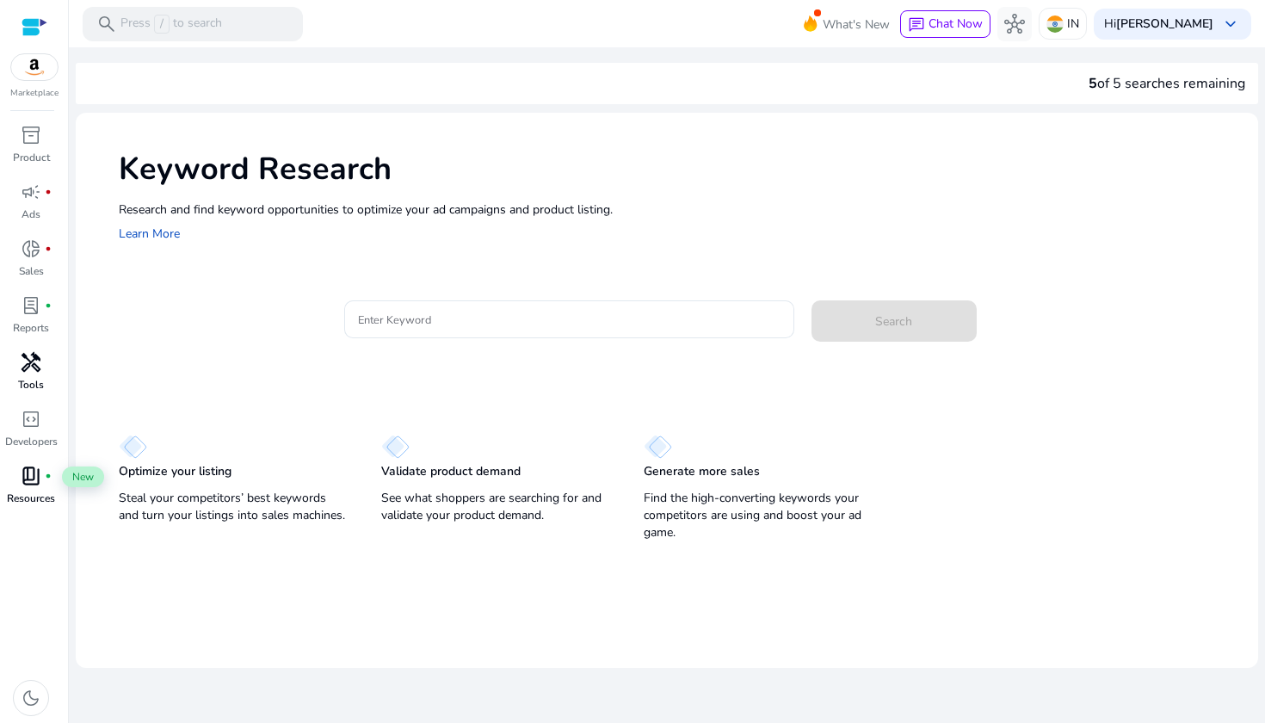
click at [36, 468] on span "book_4" at bounding box center [31, 475] width 21 height 21
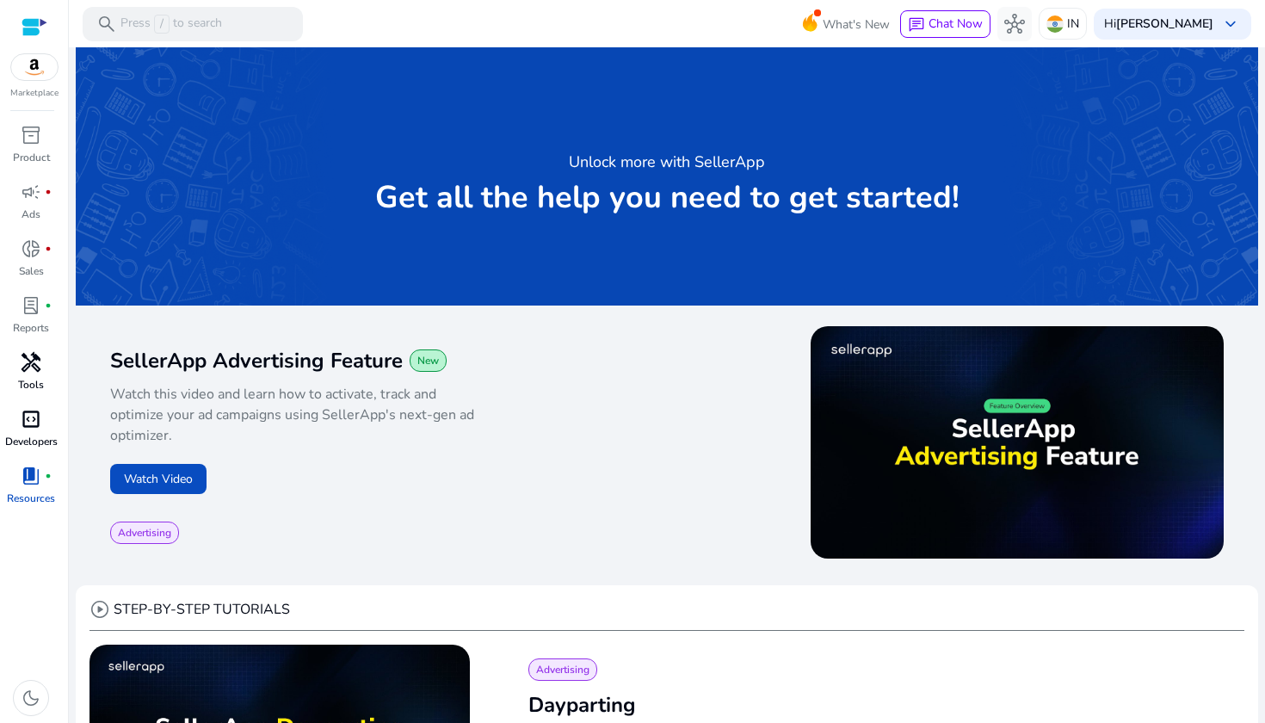
click at [35, 420] on span "code_blocks" at bounding box center [31, 419] width 21 height 21
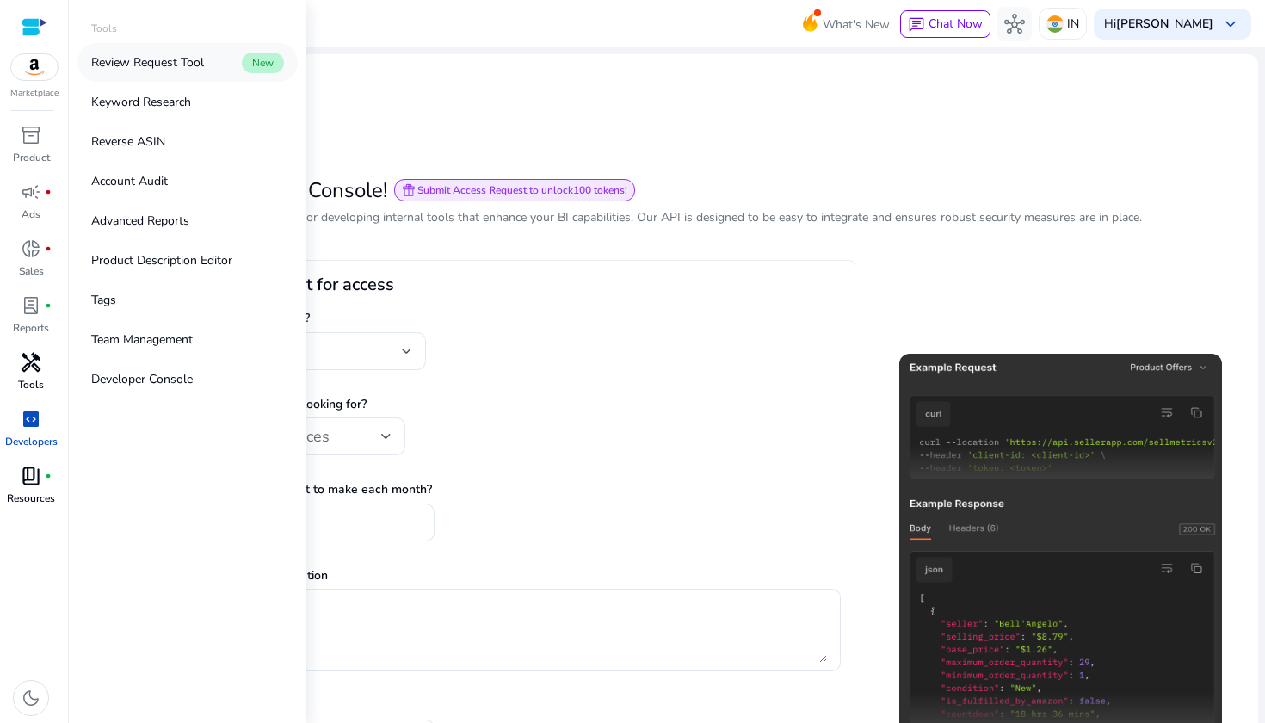
click at [200, 76] on link "Review Request Tool New" at bounding box center [187, 62] width 220 height 39
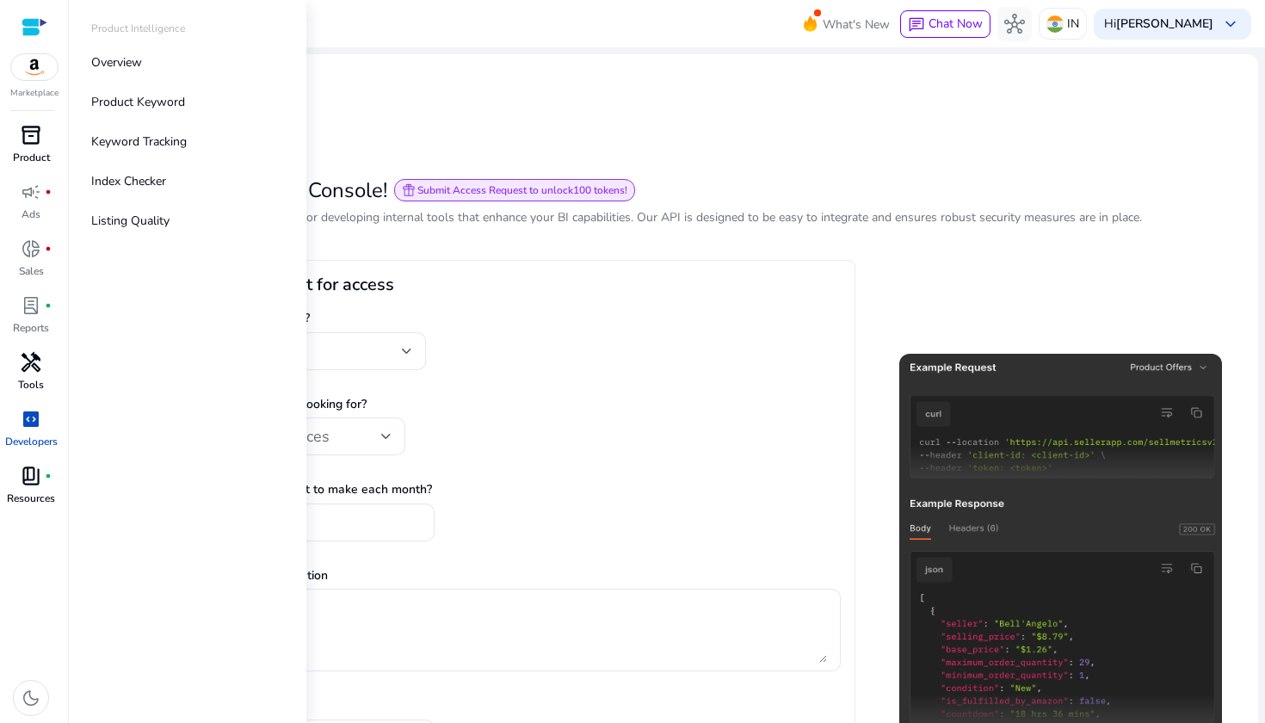
click at [30, 138] on span "inventory_2" at bounding box center [31, 135] width 21 height 21
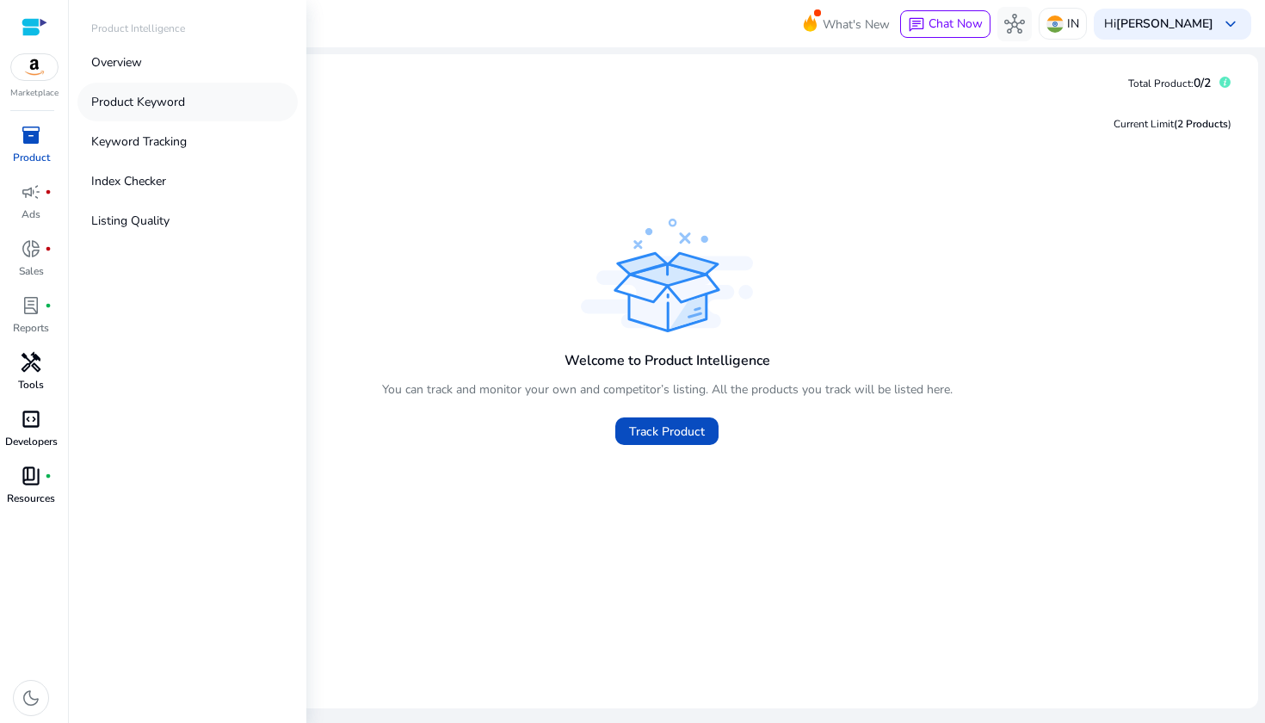
click at [163, 105] on p "Product Keyword" at bounding box center [138, 102] width 94 height 18
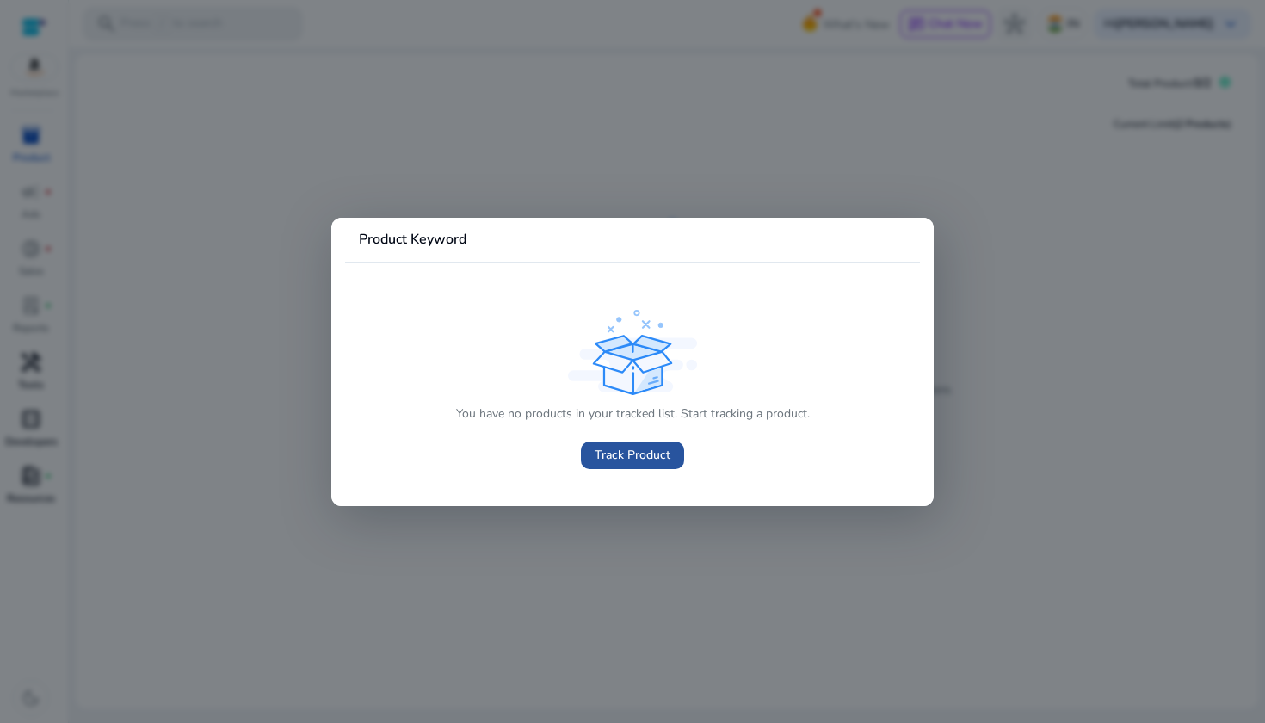
click at [629, 464] on span "Track Product" at bounding box center [633, 455] width 76 height 18
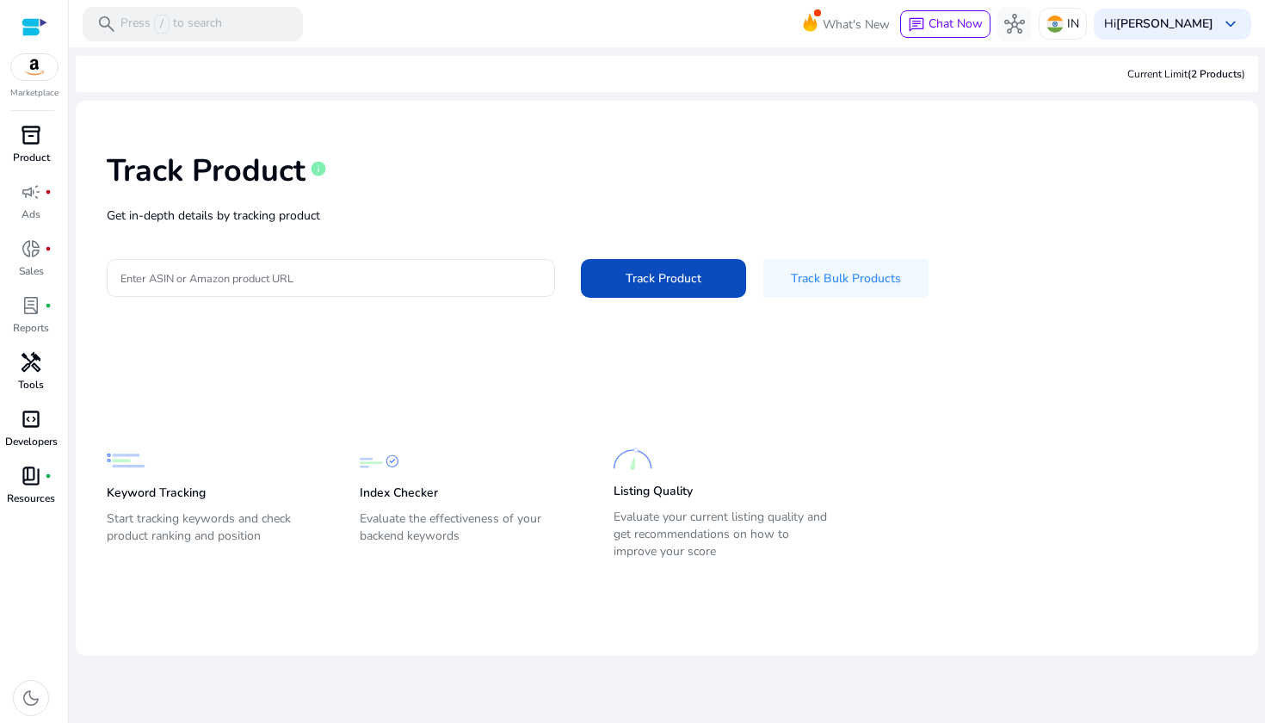
click at [34, 24] on div at bounding box center [35, 27] width 26 height 20
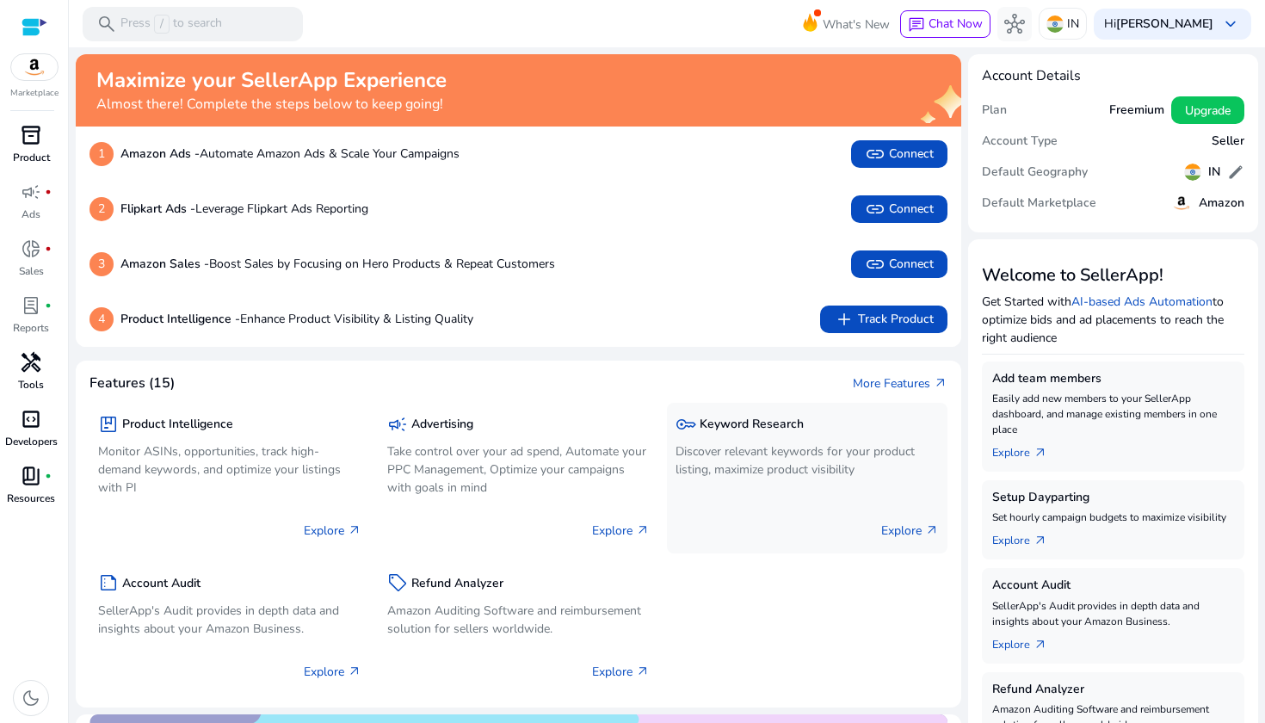
click at [898, 525] on p "Explore arrow_outward" at bounding box center [910, 530] width 58 height 18
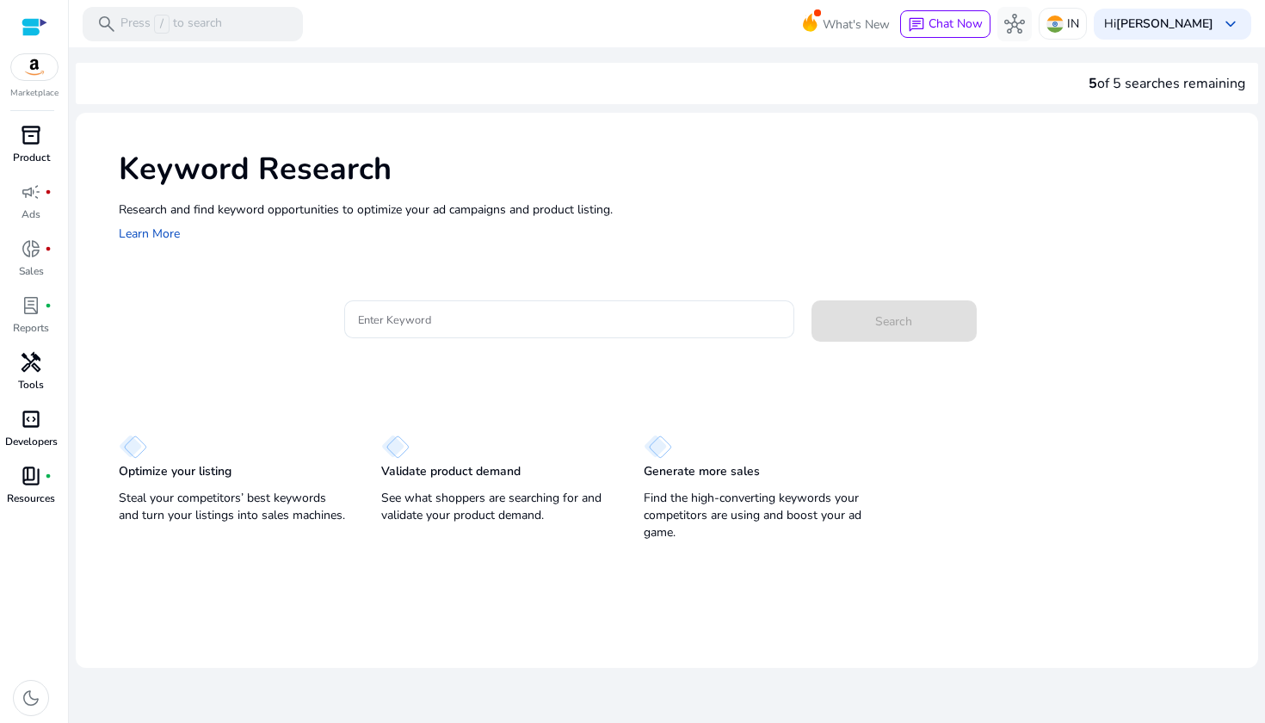
click at [27, 30] on div at bounding box center [35, 27] width 26 height 20
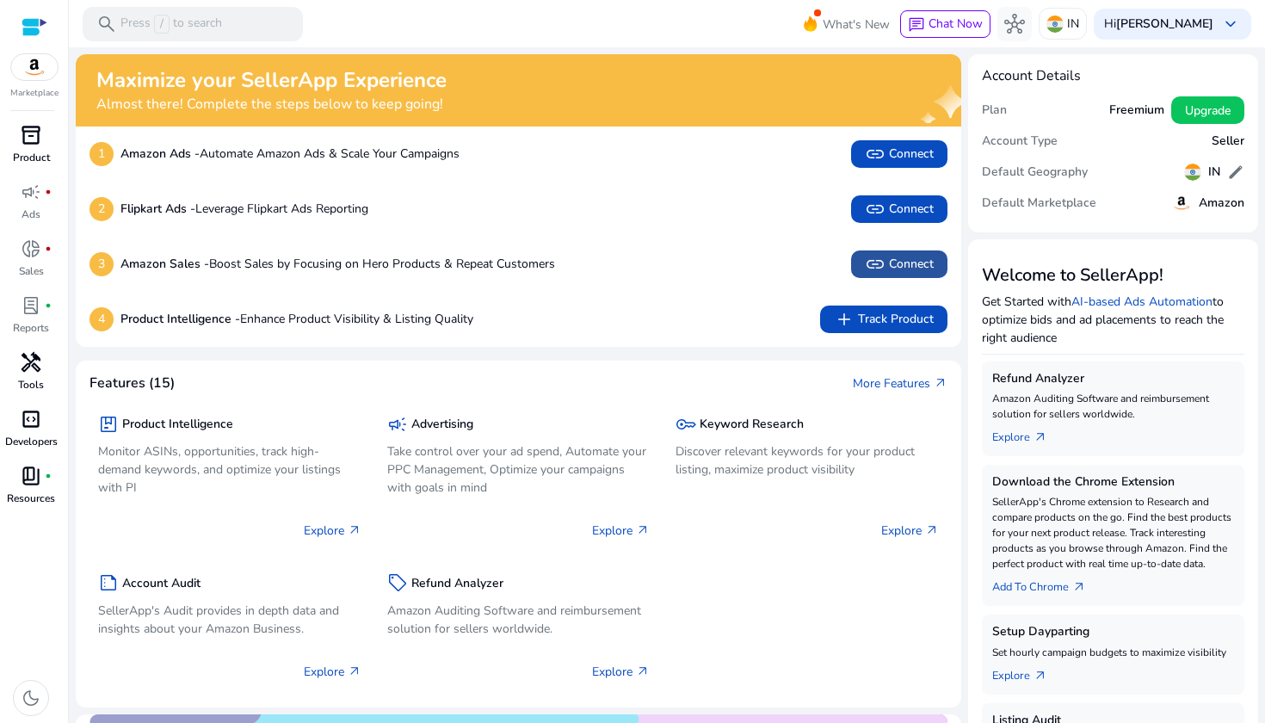
click at [885, 267] on span "link Connect" at bounding box center [899, 264] width 69 height 21
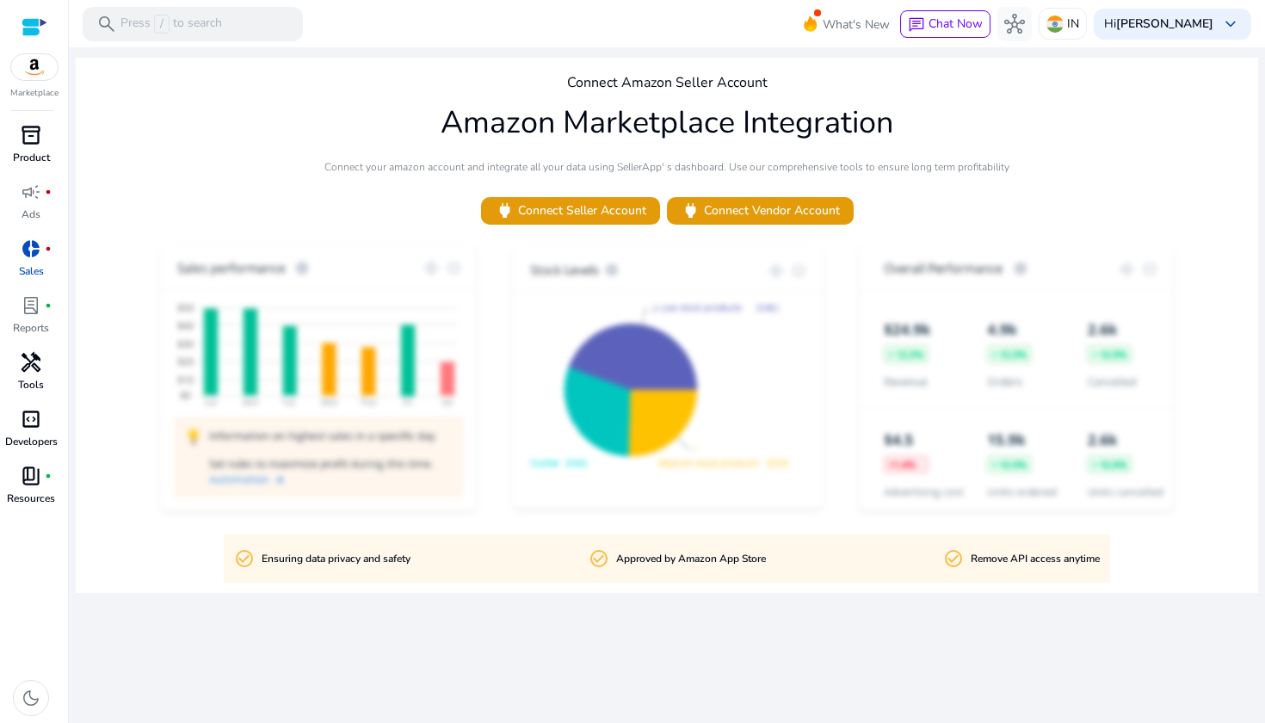
click at [34, 22] on div at bounding box center [35, 27] width 26 height 20
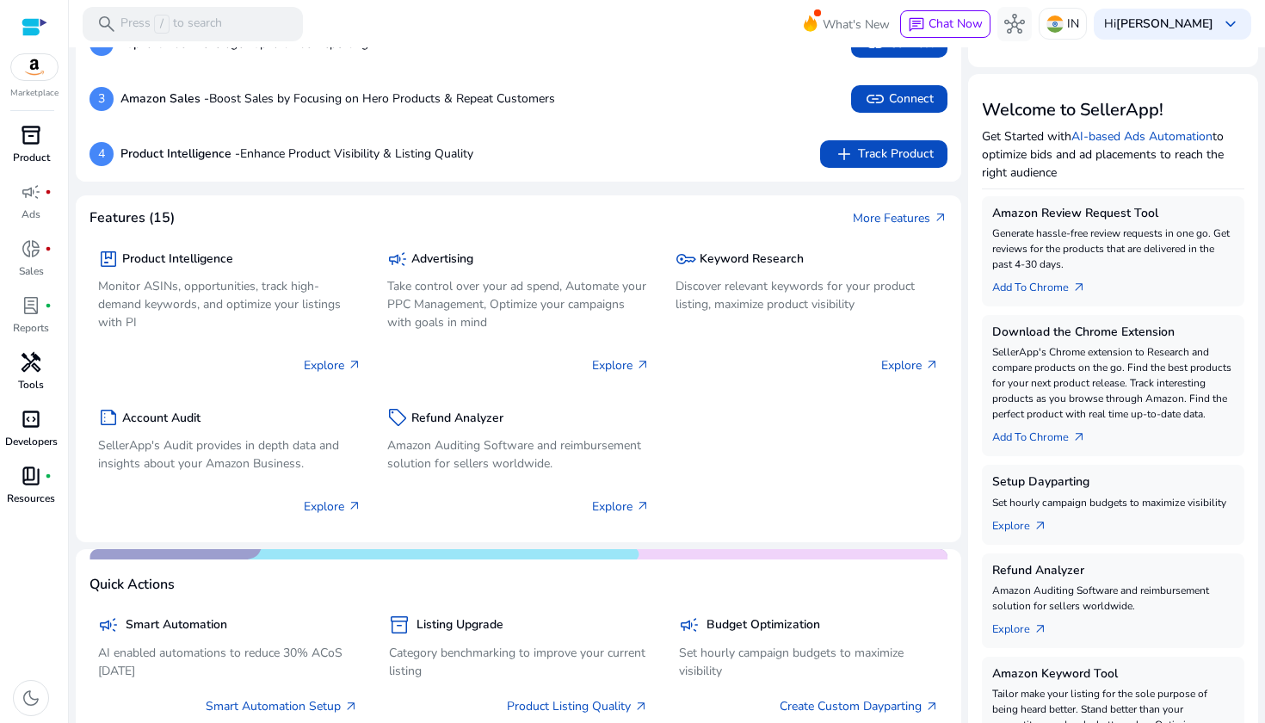
scroll to position [163, 0]
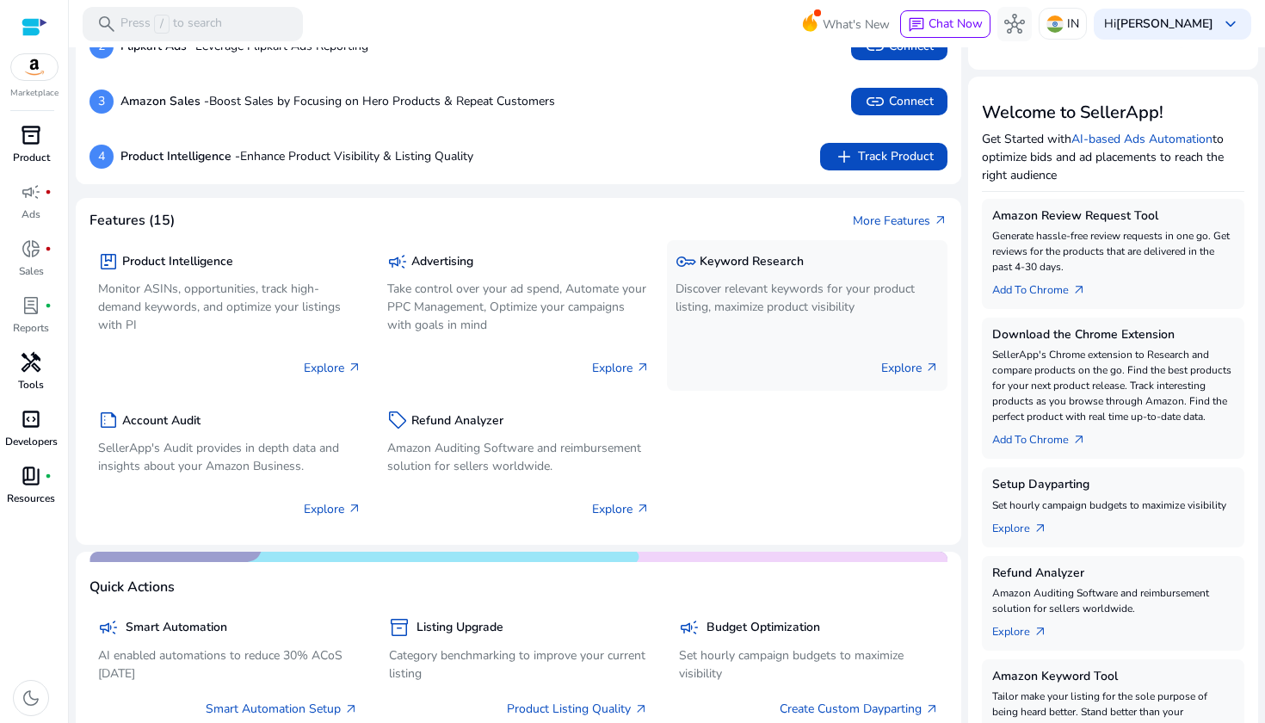
click at [882, 332] on div "key Keyword Research Discover relevant keywords for your product listing, maxim…" at bounding box center [807, 315] width 280 height 151
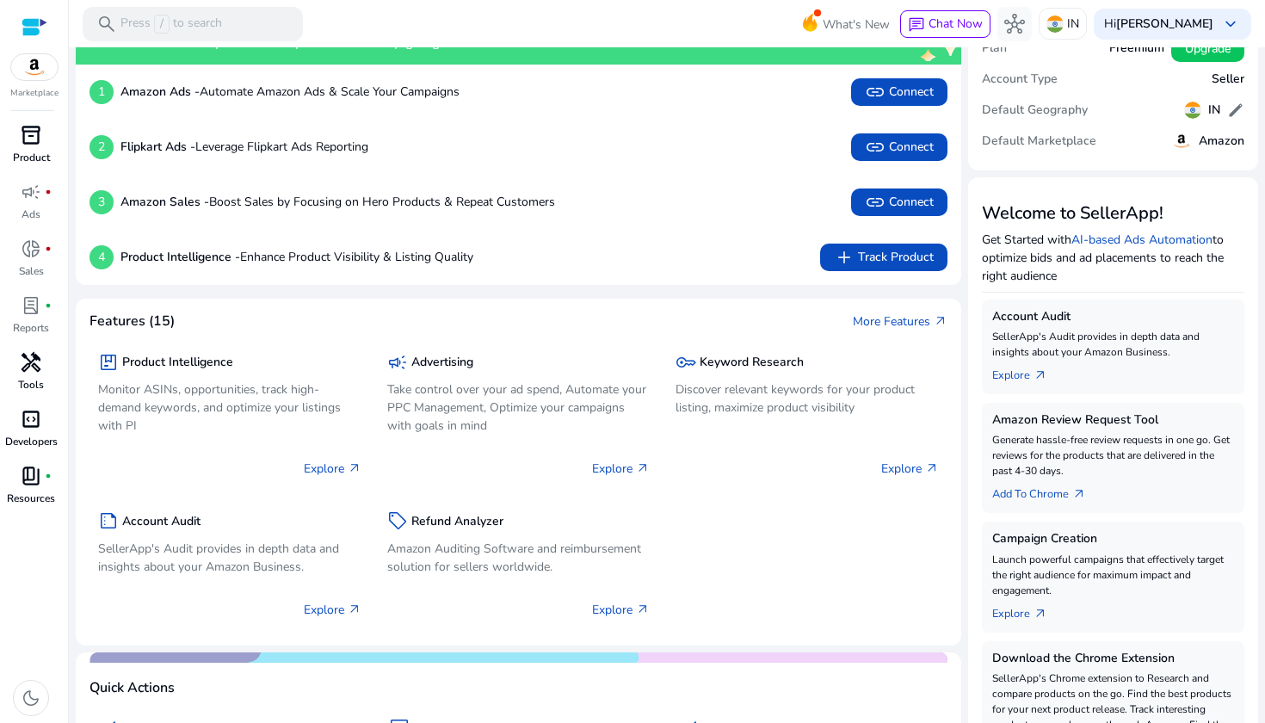
click at [32, 143] on span "inventory_2" at bounding box center [31, 135] width 21 height 21
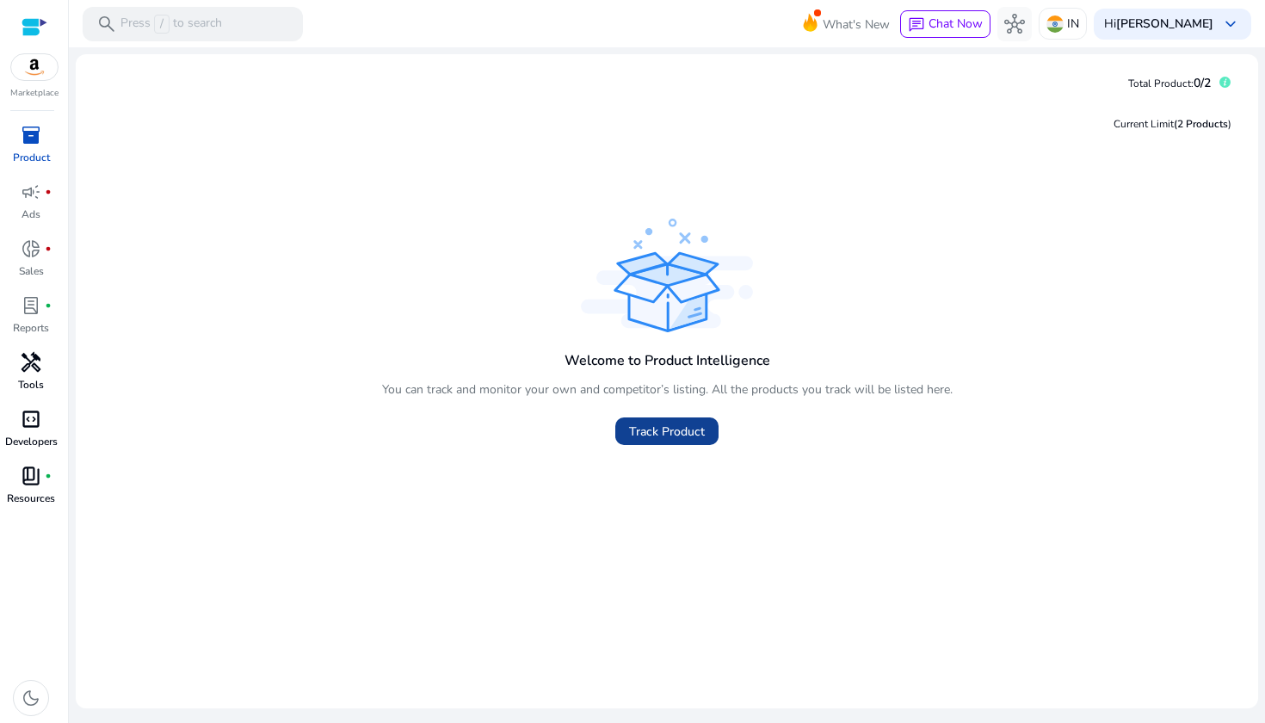
click at [649, 433] on span "Track Product" at bounding box center [667, 431] width 76 height 18
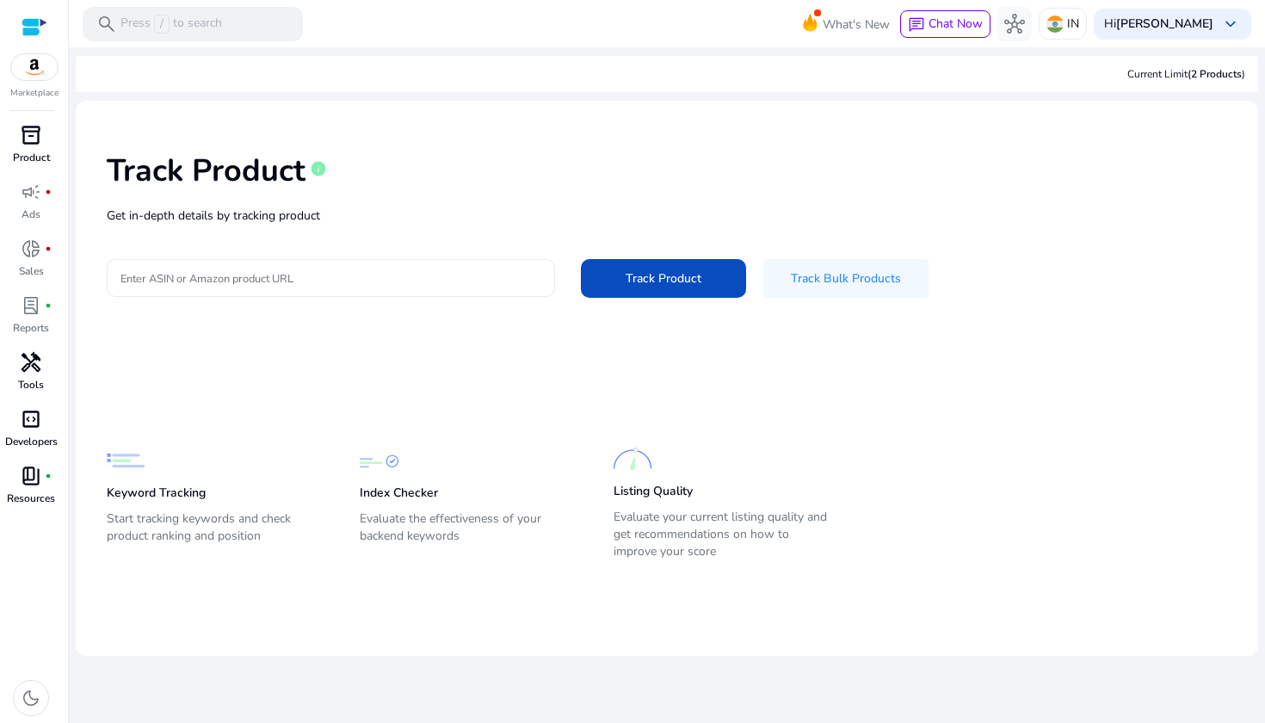
click at [323, 271] on input "Enter ASIN or Amazon product URL" at bounding box center [330, 277] width 421 height 19
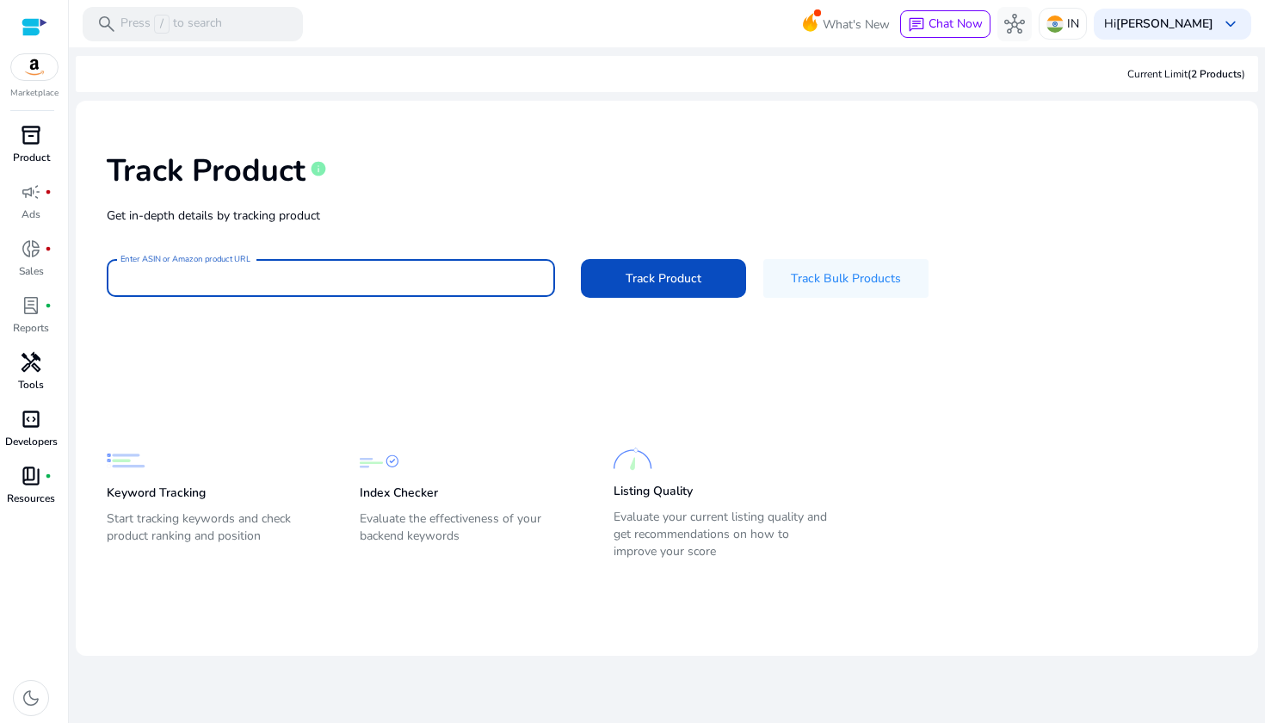
paste input "**********"
type input "**********"
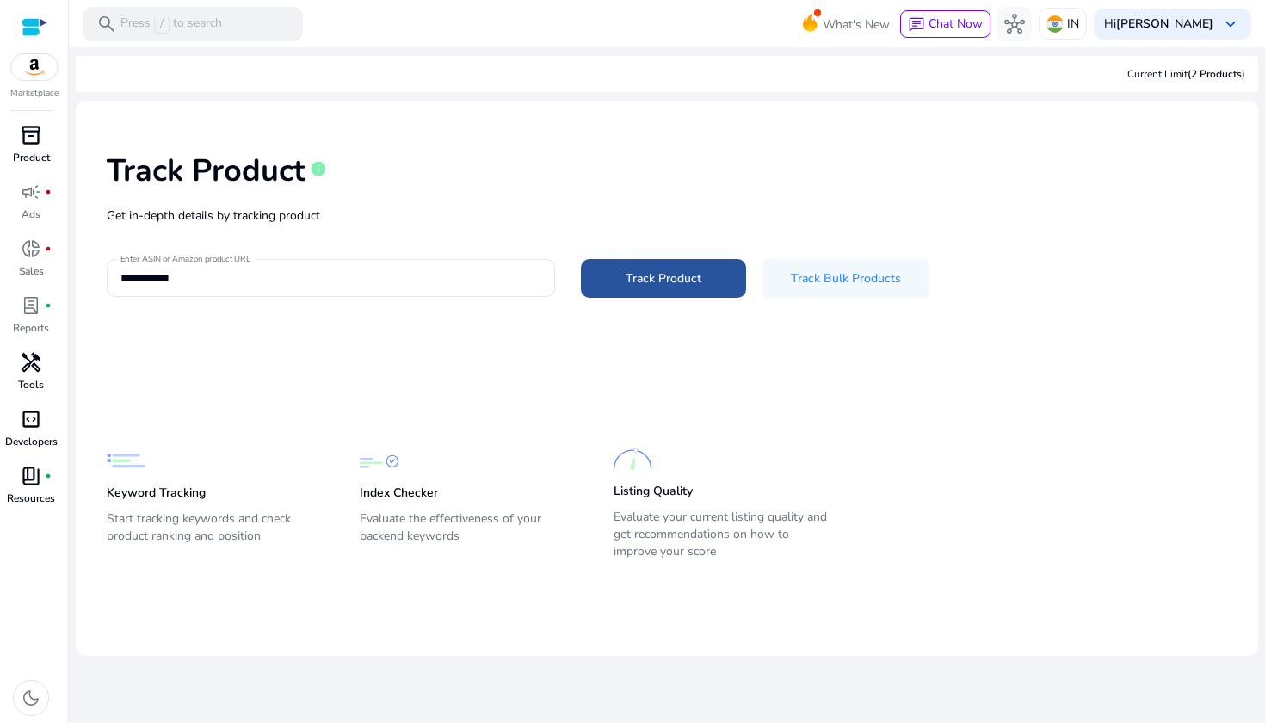
click at [625, 274] on span at bounding box center [663, 277] width 165 height 41
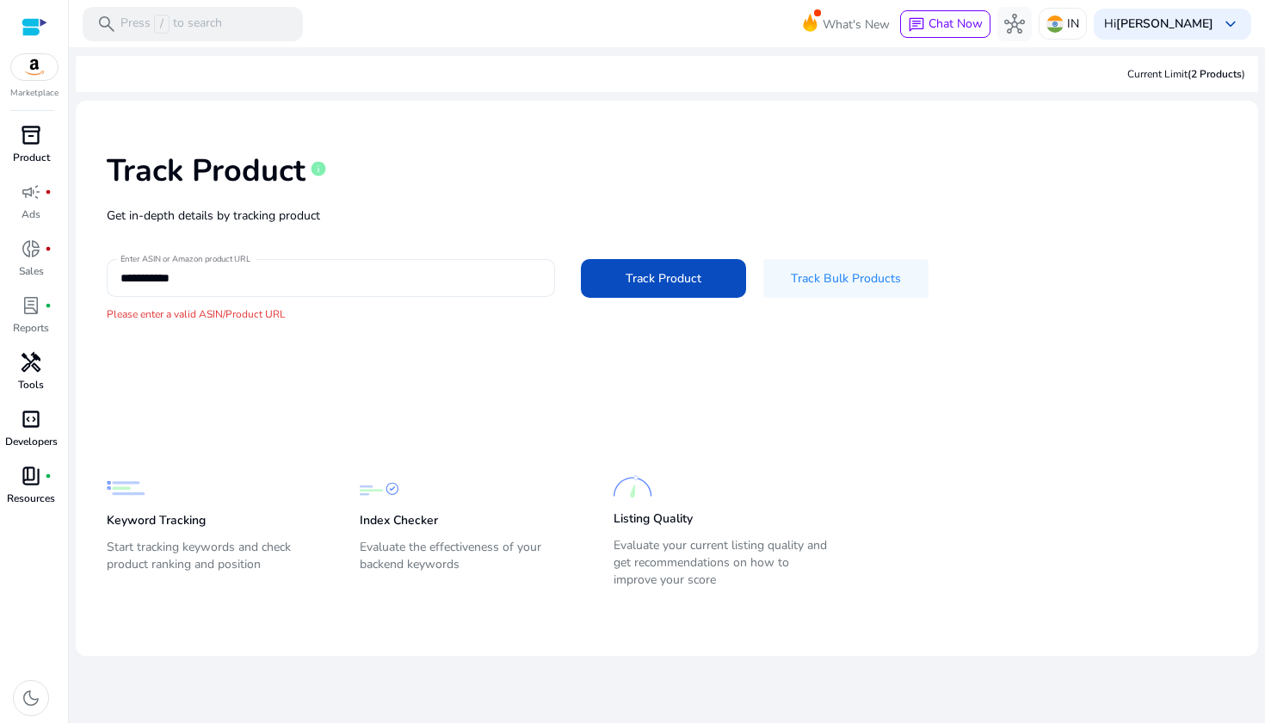
click at [206, 283] on input "**********" at bounding box center [330, 277] width 421 height 19
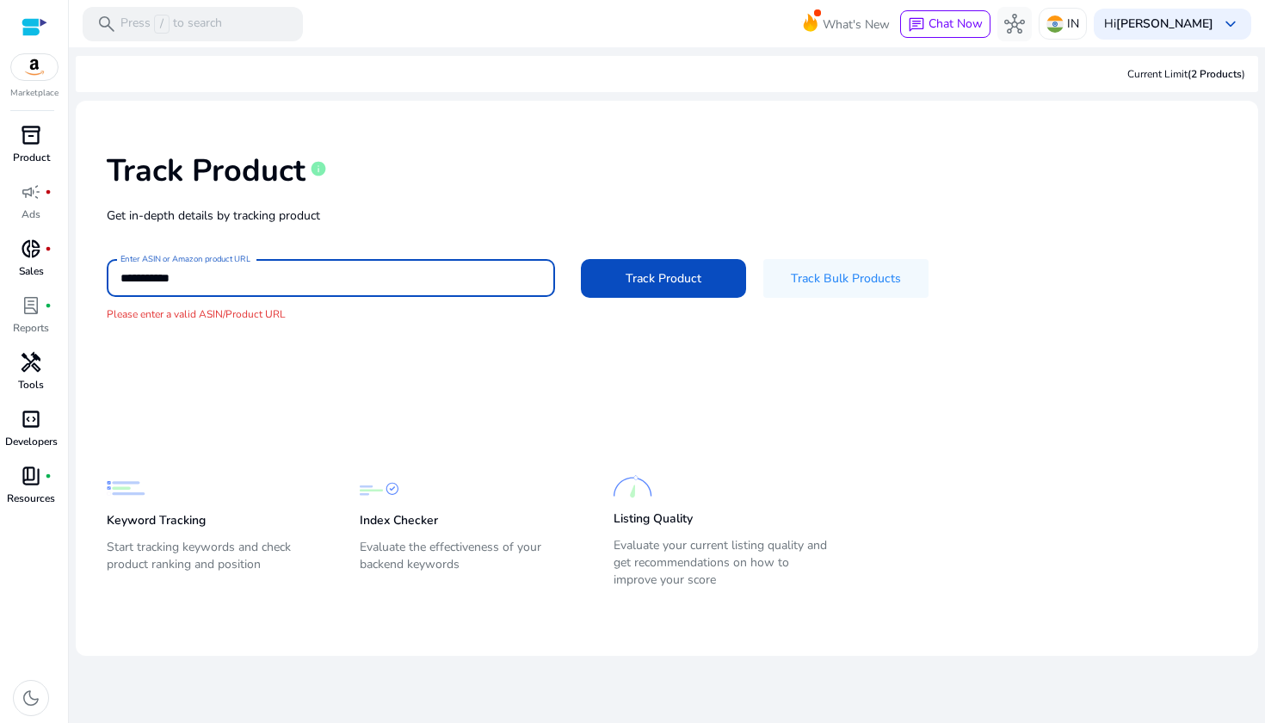
drag, startPoint x: 209, startPoint y: 281, endPoint x: 63, endPoint y: 272, distance: 146.6
click at [63, 272] on mat-sidenav-container "**********" at bounding box center [632, 361] width 1265 height 723
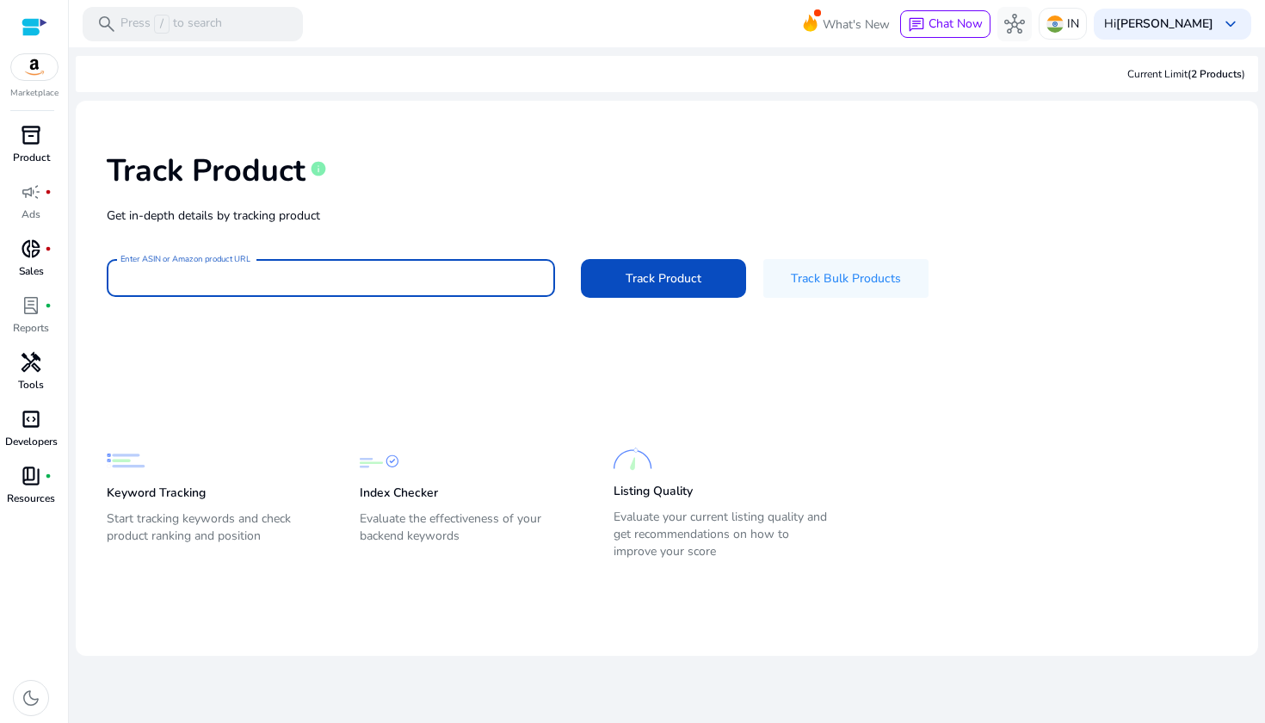
paste input "**********"
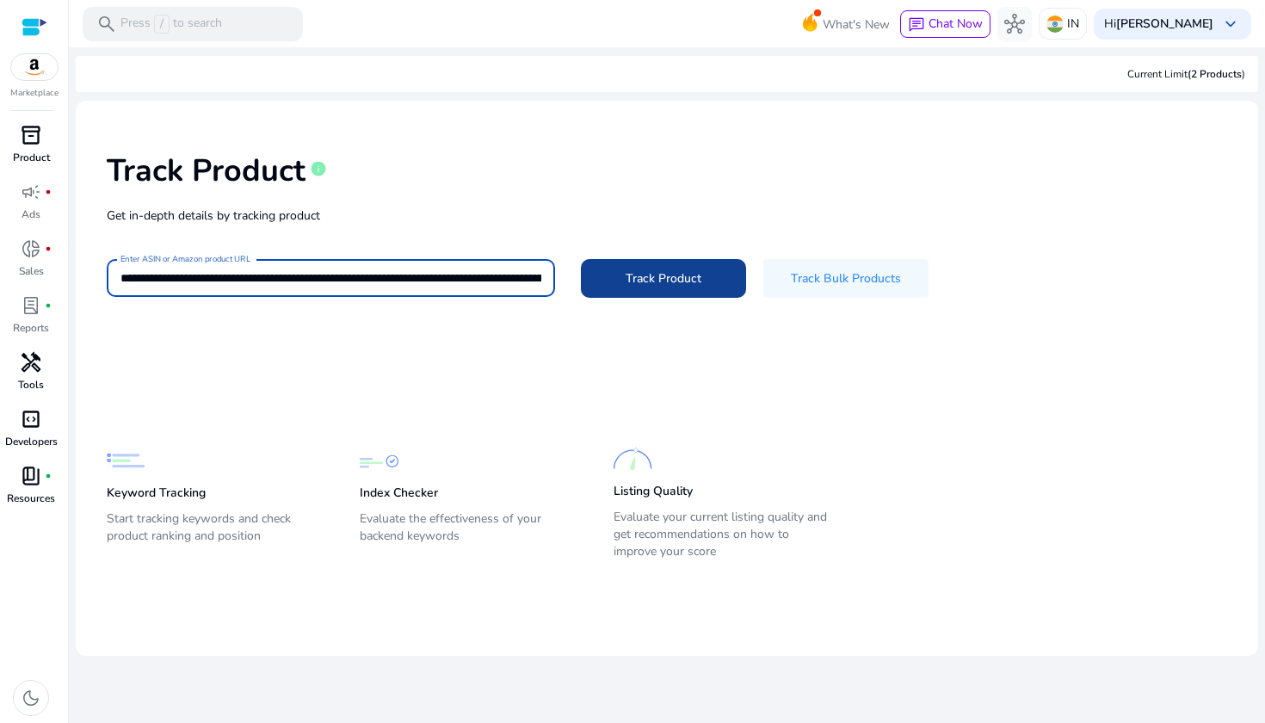
type input "**********"
click at [662, 279] on span "Track Product" at bounding box center [664, 278] width 76 height 18
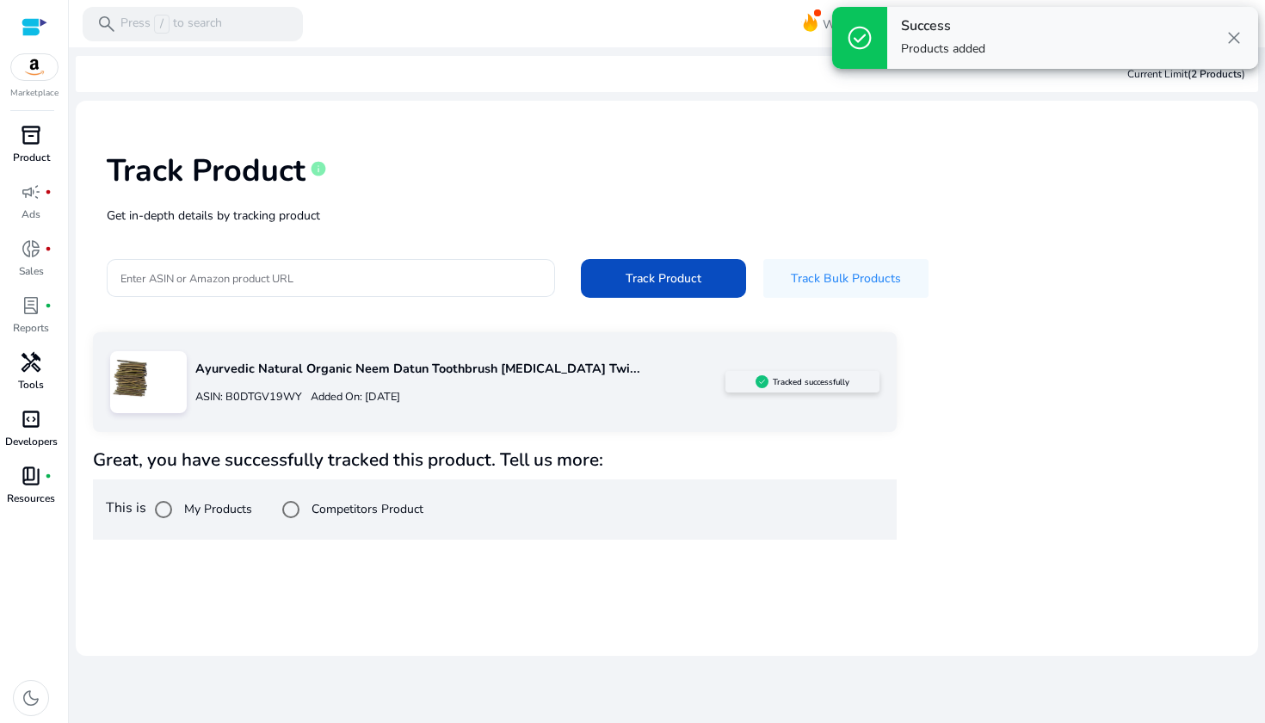
click at [1236, 34] on span "close" at bounding box center [1233, 38] width 21 height 21
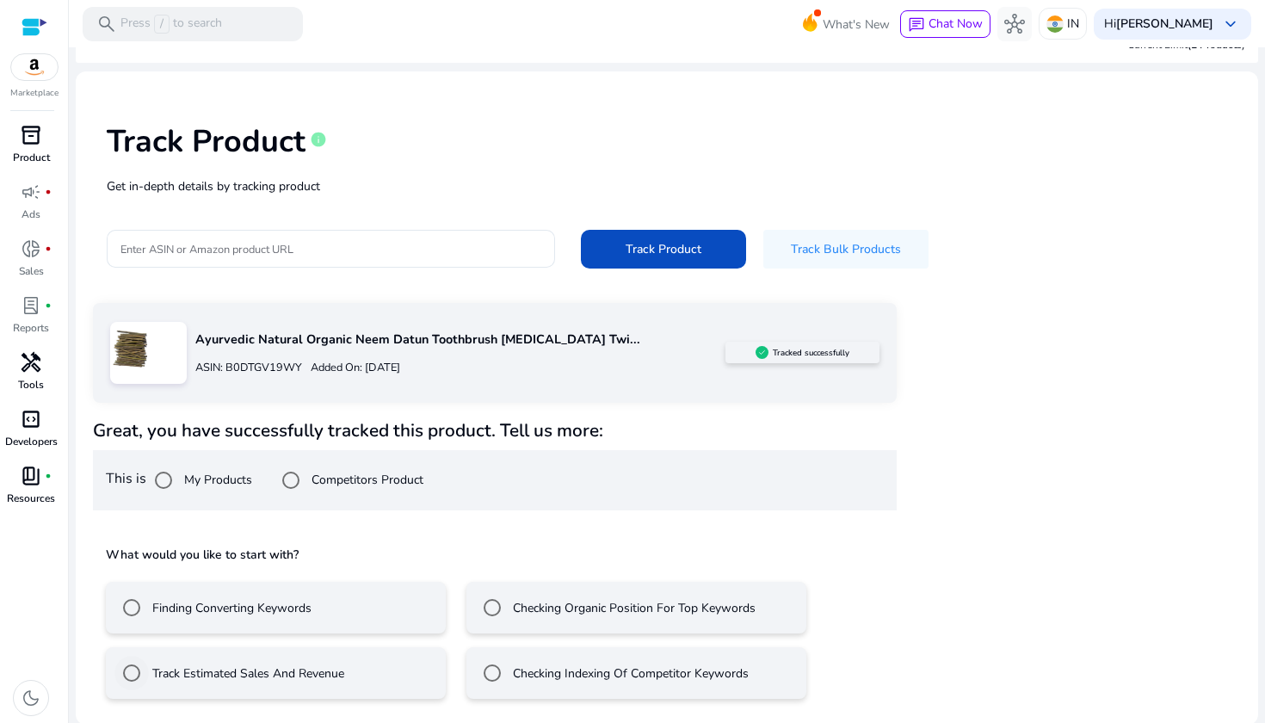
click at [203, 666] on label "Track Estimated Sales And Revenue" at bounding box center [246, 673] width 195 height 18
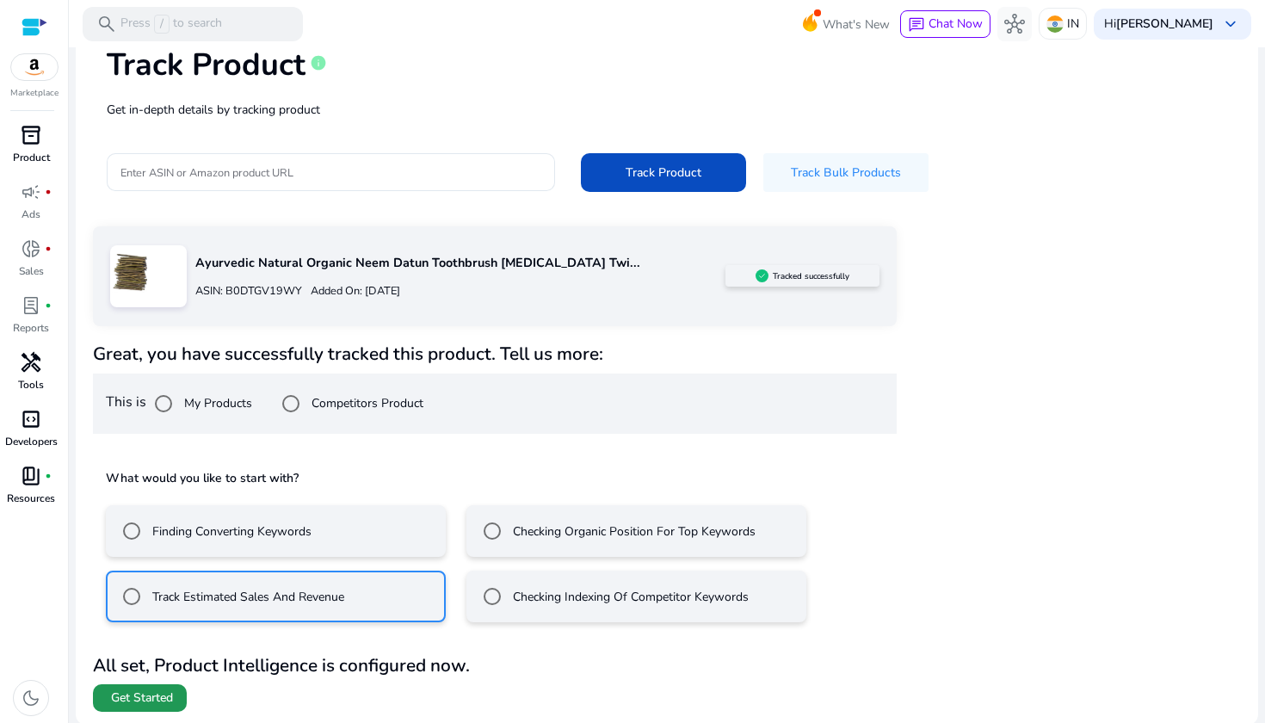
click at [146, 705] on span at bounding box center [140, 697] width 94 height 41
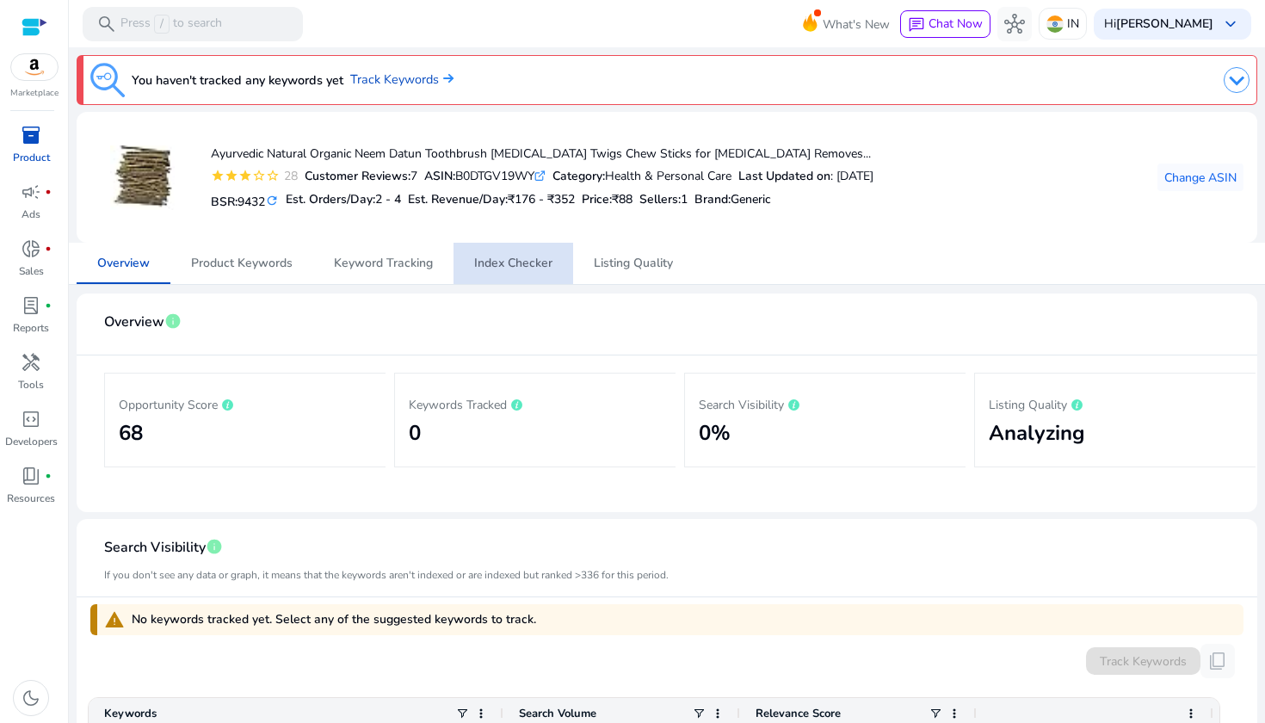
click at [521, 269] on span "Index Checker" at bounding box center [513, 263] width 78 height 12
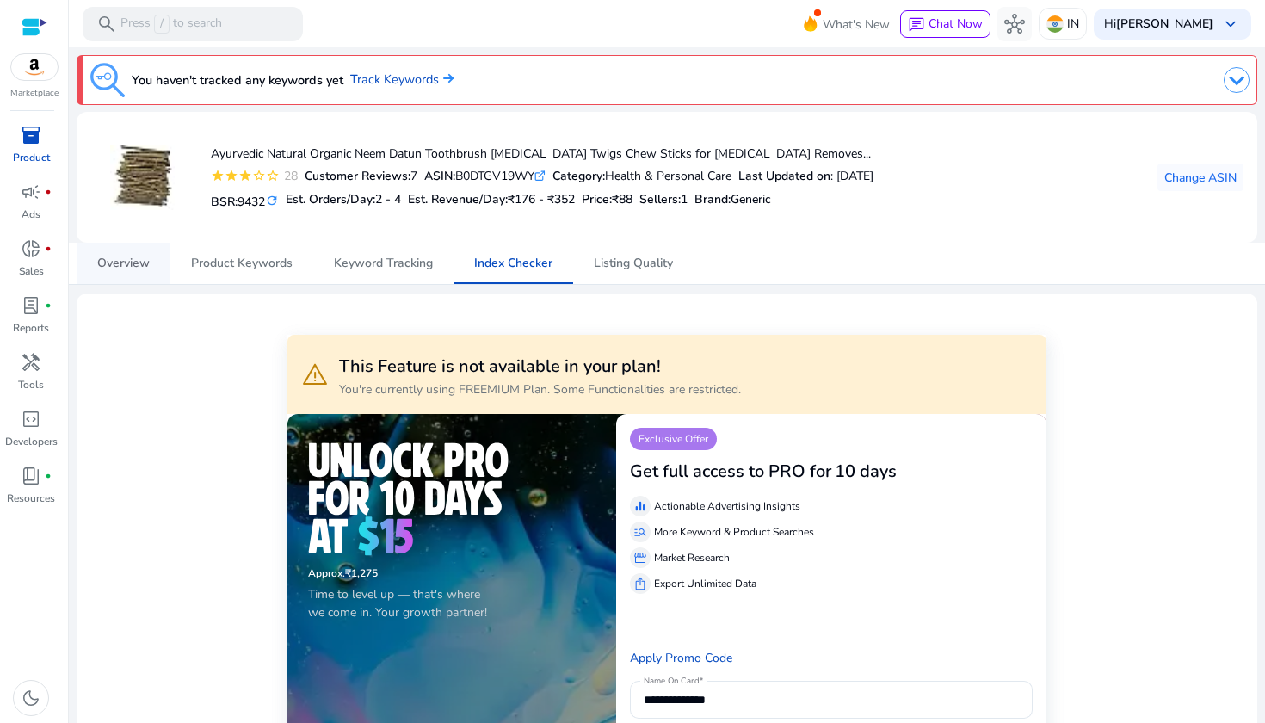
click at [145, 260] on span "Overview" at bounding box center [123, 263] width 52 height 12
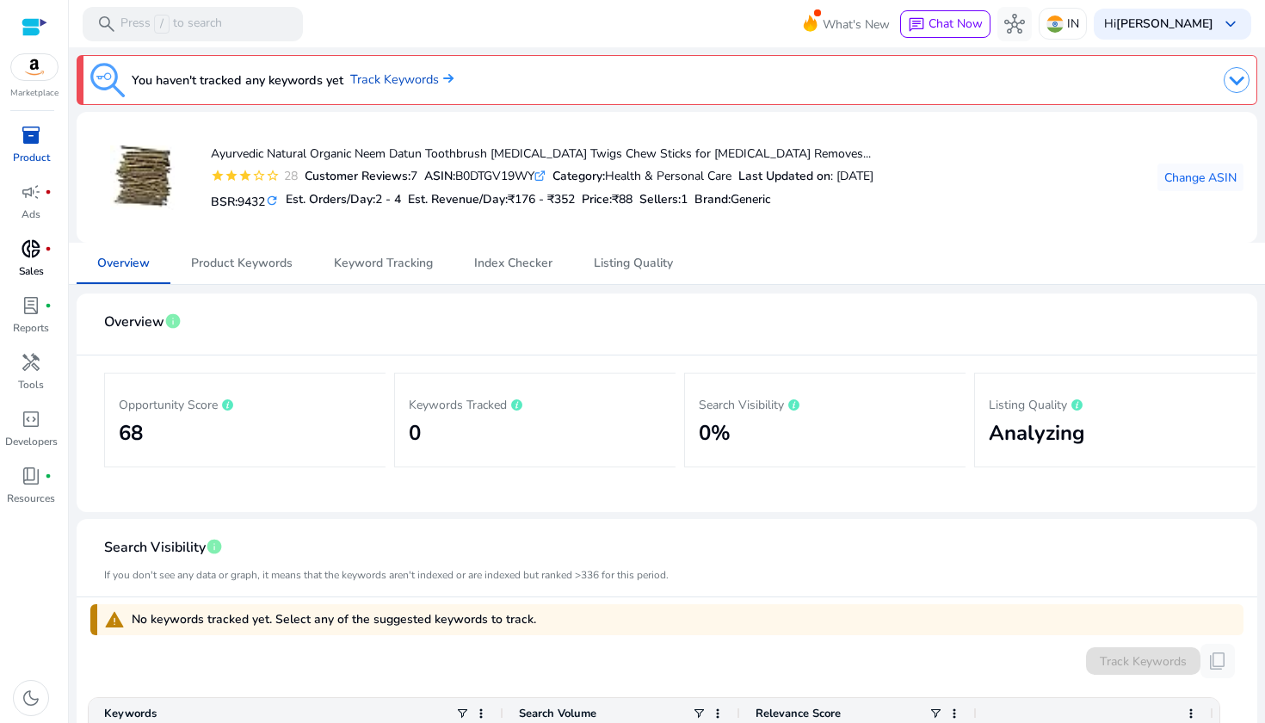
click at [46, 254] on div "donut_small fiber_manual_record" at bounding box center [31, 249] width 48 height 28
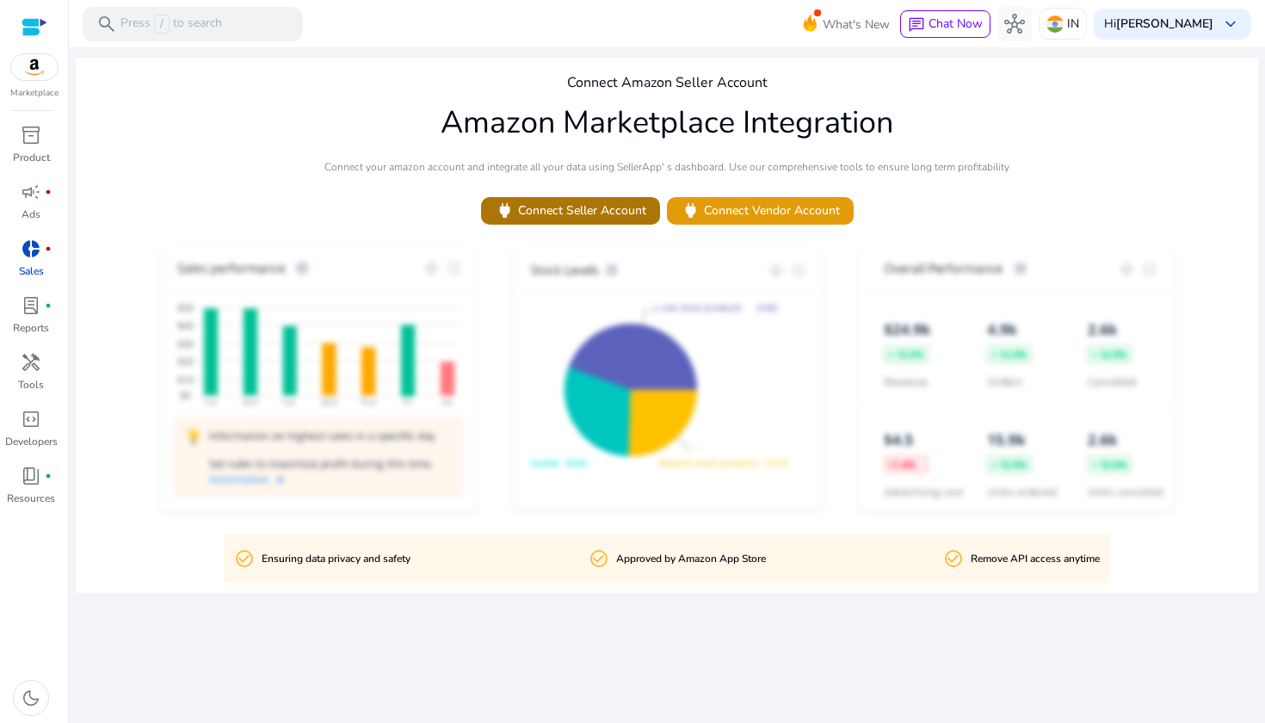
click at [615, 208] on span "power Connect Seller Account" at bounding box center [570, 210] width 151 height 20
click at [24, 309] on span "lab_profile" at bounding box center [31, 305] width 21 height 21
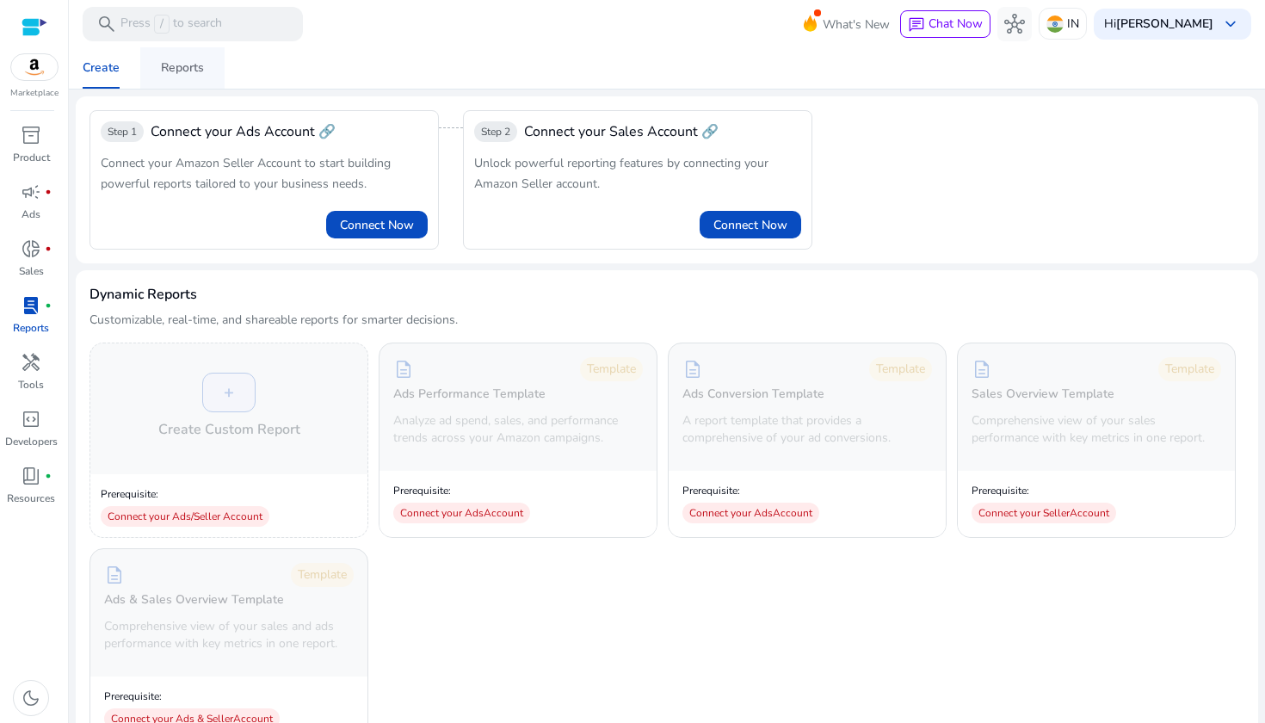
click at [182, 73] on div "Reports" at bounding box center [182, 68] width 43 height 12
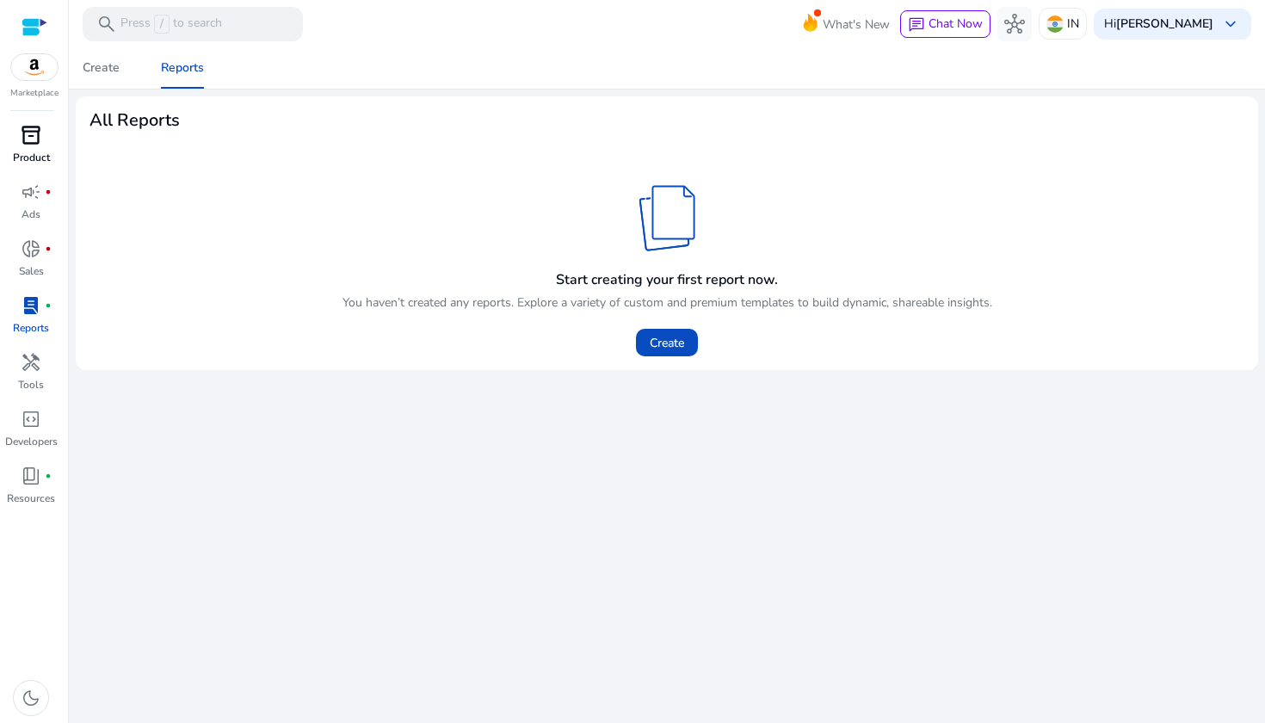
click at [32, 140] on span "inventory_2" at bounding box center [31, 135] width 21 height 21
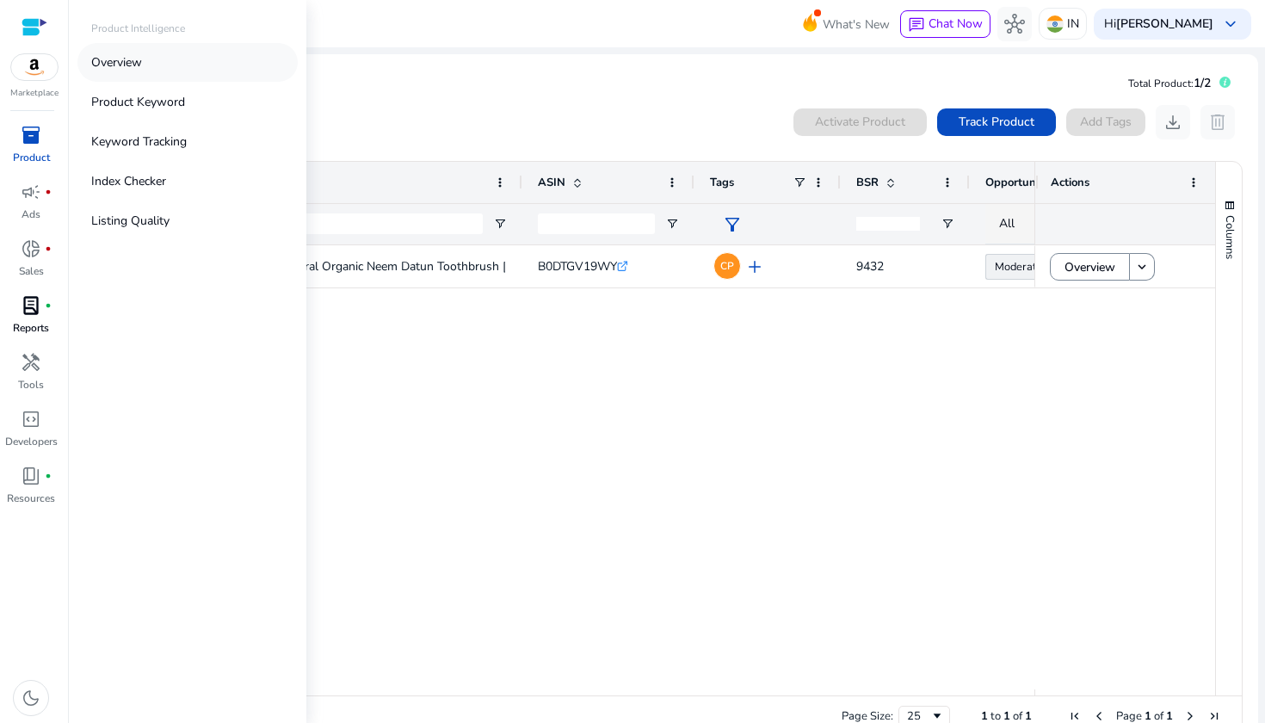
click at [137, 73] on link "Overview" at bounding box center [187, 62] width 220 height 39
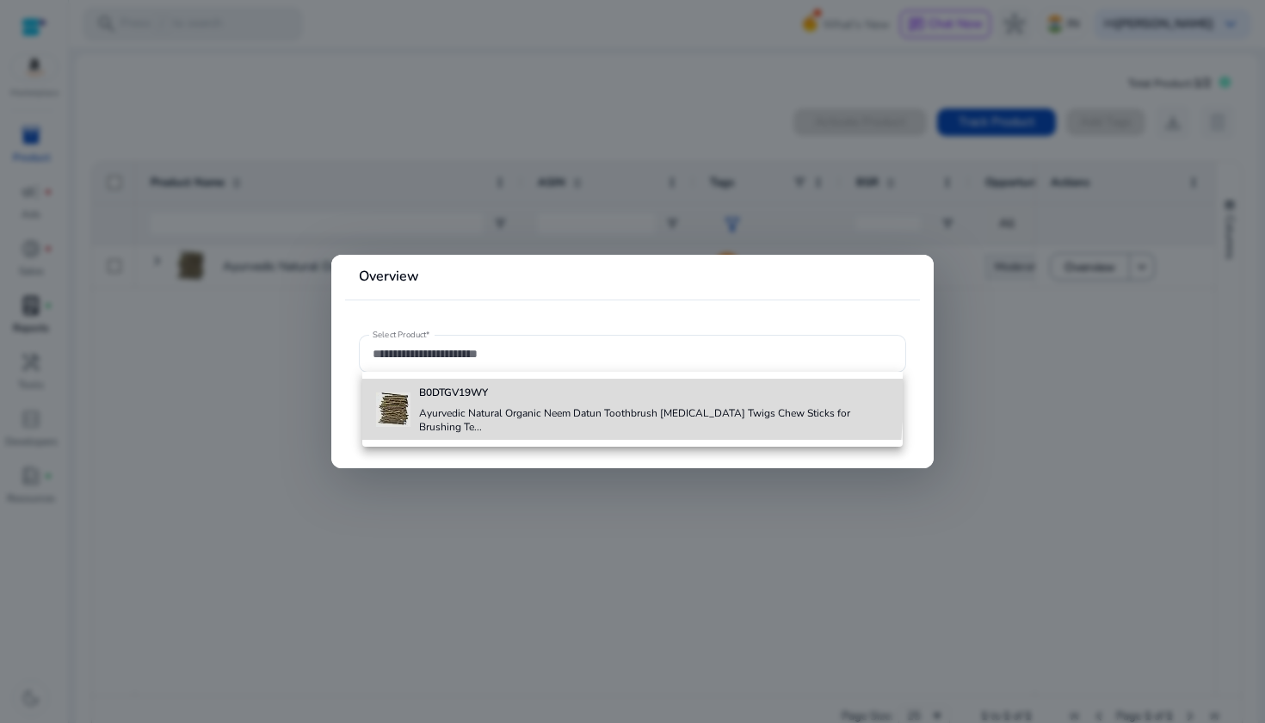
click at [459, 394] on b "B0DTGV19WY" at bounding box center [453, 392] width 69 height 14
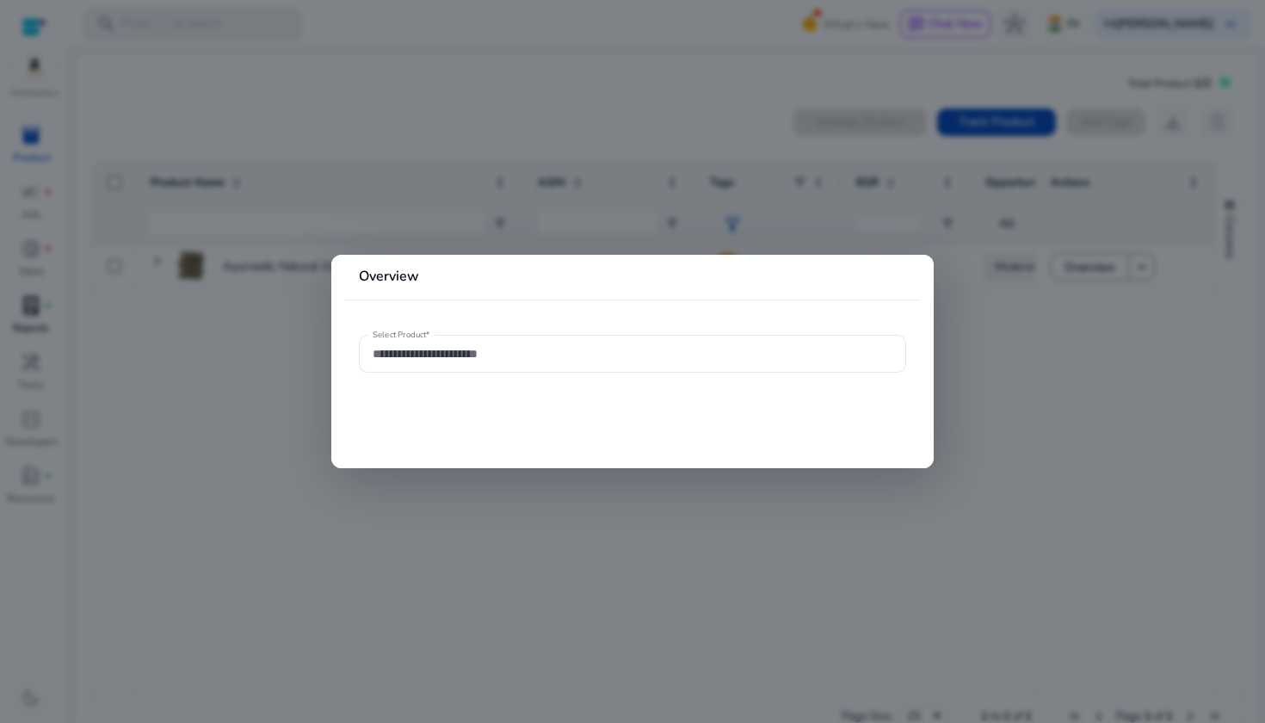
type input "**********"
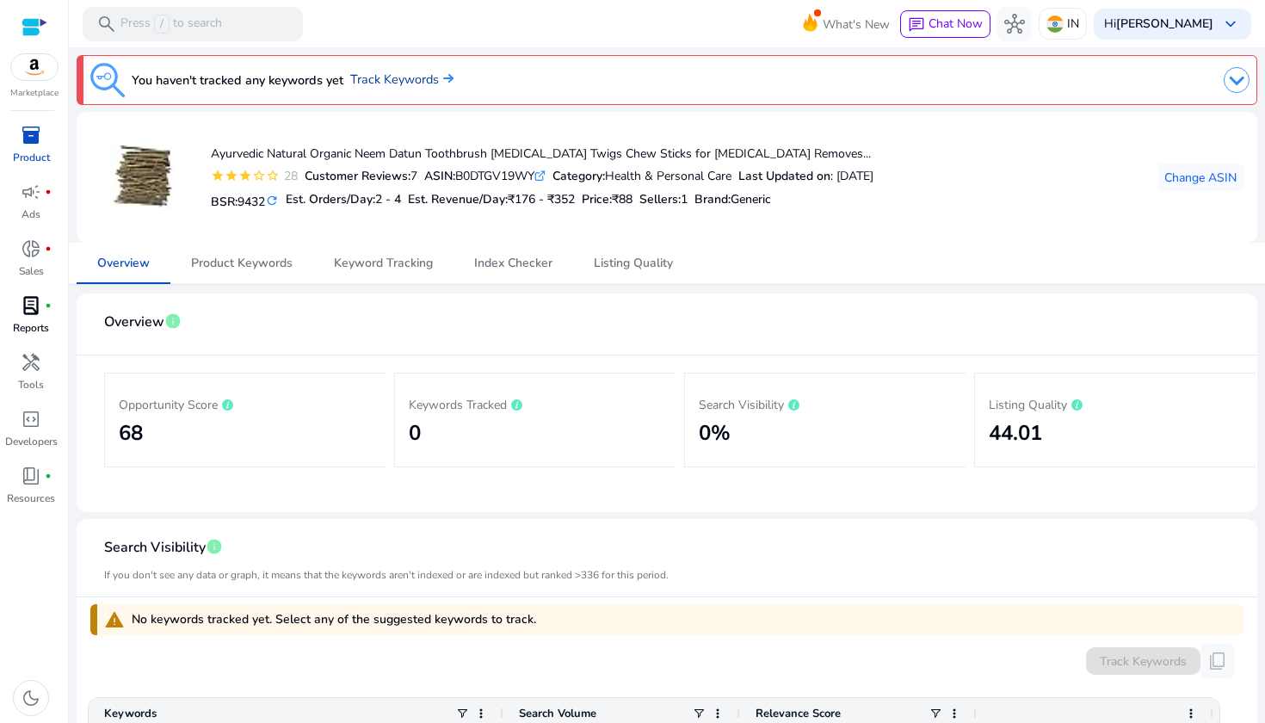
click at [397, 83] on link "Track Keywords" at bounding box center [401, 80] width 103 height 19
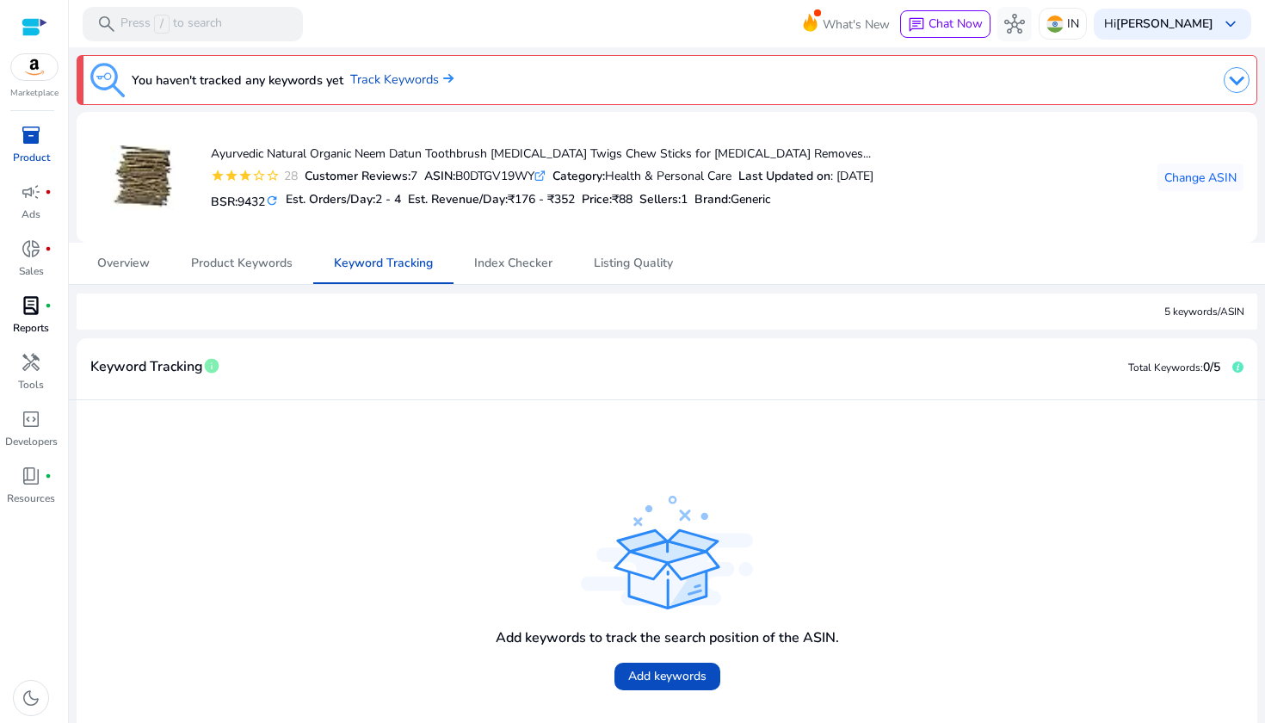
scroll to position [74, 0]
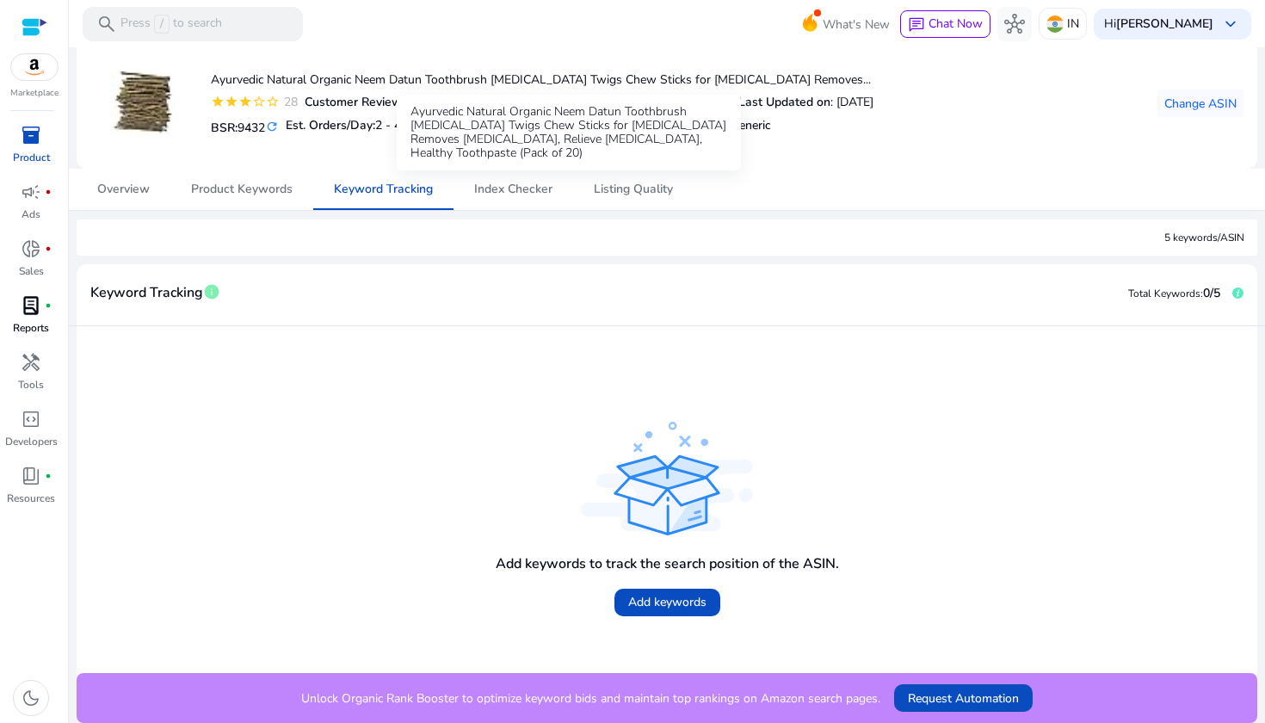
click at [394, 81] on h4 "Ayurvedic Natural Organic Neem Datun Toothbrush [MEDICAL_DATA] Twigs Chew Stick…" at bounding box center [542, 80] width 663 height 15
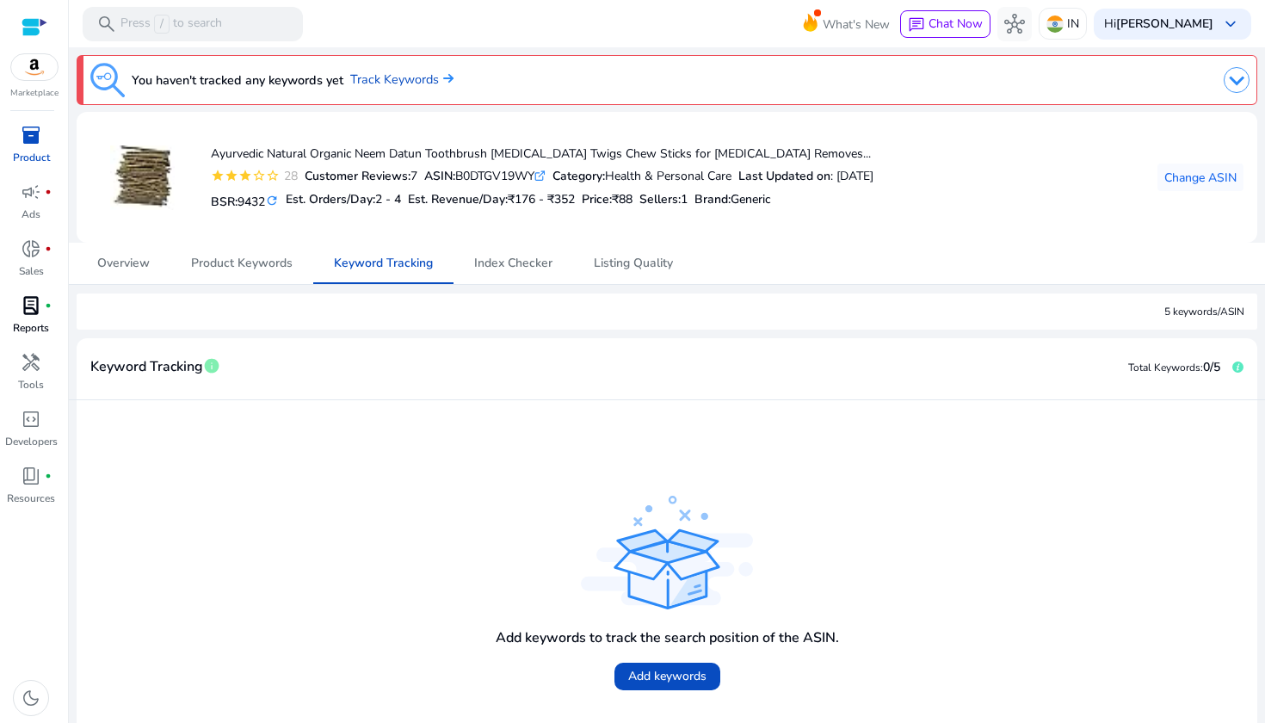
scroll to position [0, 0]
click at [235, 250] on span "Product Keywords" at bounding box center [242, 263] width 102 height 41
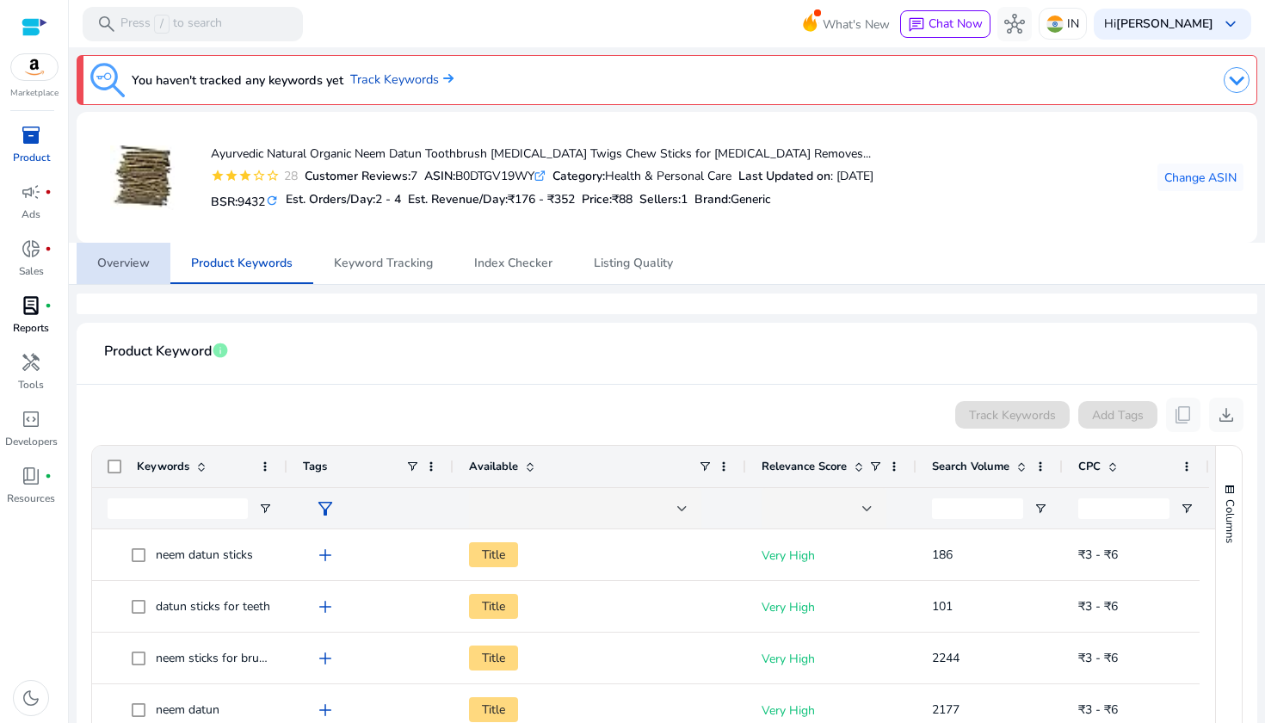
click at [138, 263] on span "Overview" at bounding box center [123, 263] width 52 height 12
